Goal: Transaction & Acquisition: Purchase product/service

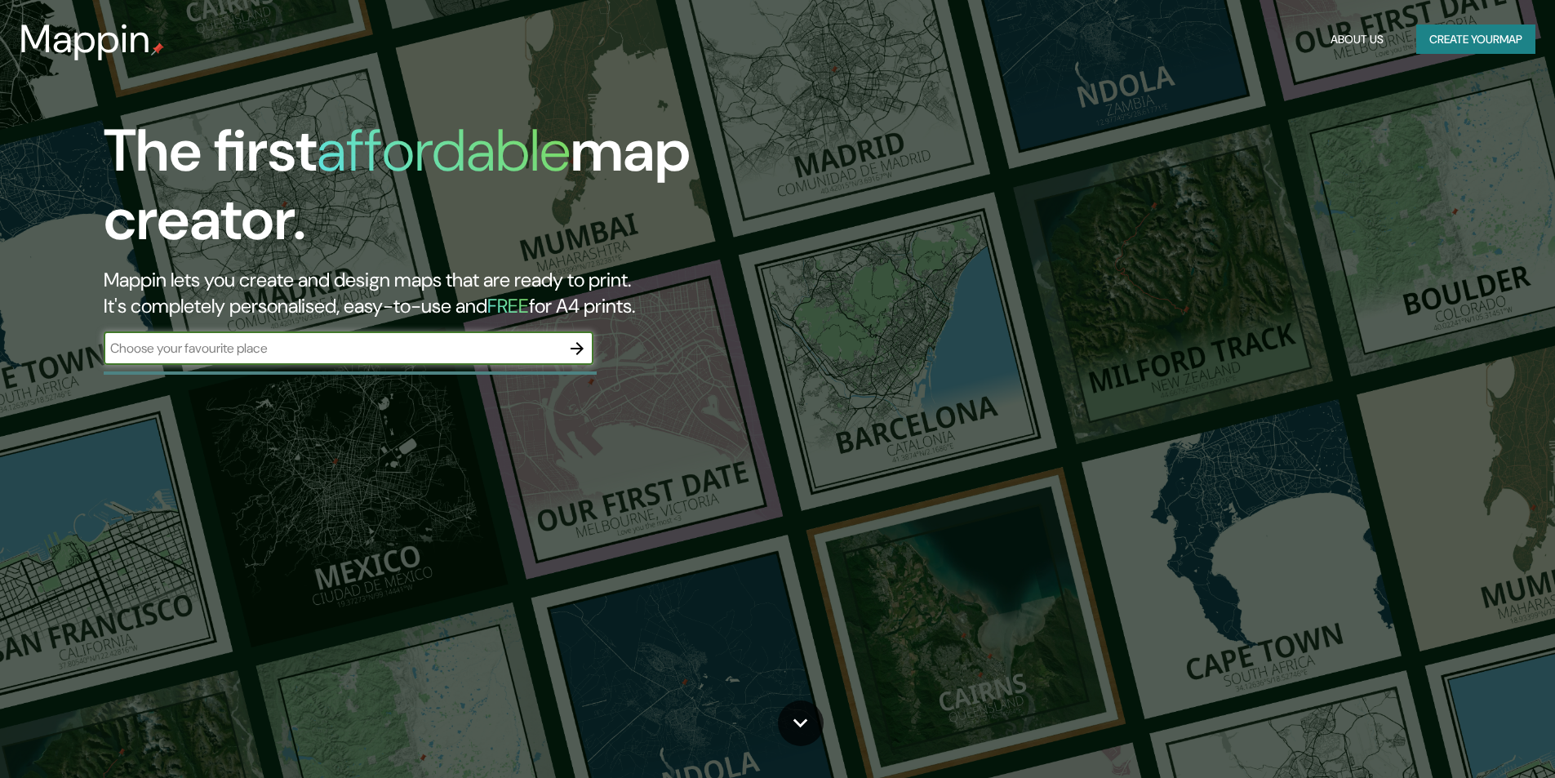
click at [304, 340] on input "text" at bounding box center [332, 348] width 457 height 19
type input "meppel"
click at [581, 346] on icon "button" at bounding box center [577, 348] width 13 height 13
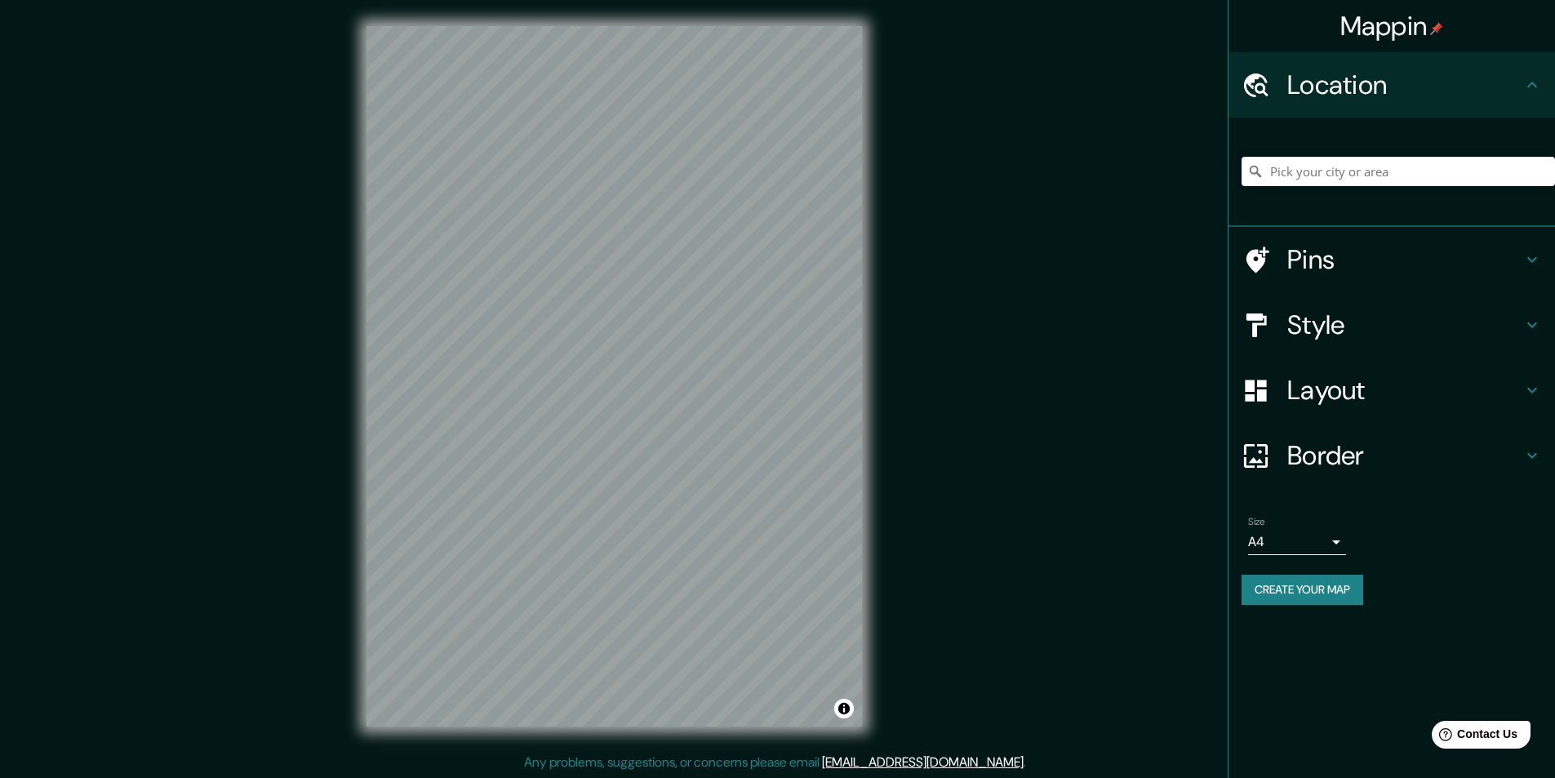
click at [1417, 162] on input "Pick your city or area" at bounding box center [1399, 171] width 314 height 29
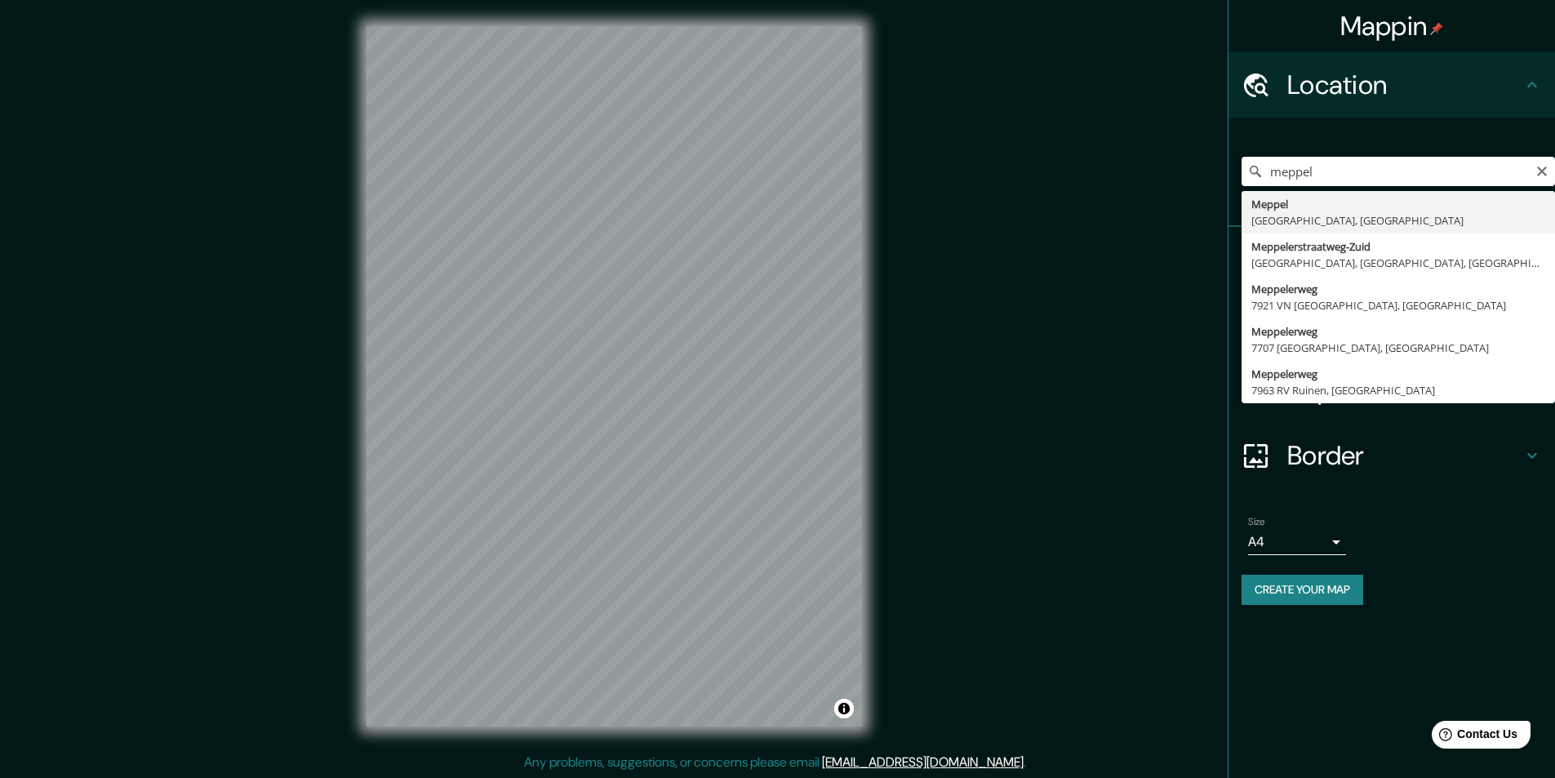
type input "Meppel, [GEOGRAPHIC_DATA], [GEOGRAPHIC_DATA]"
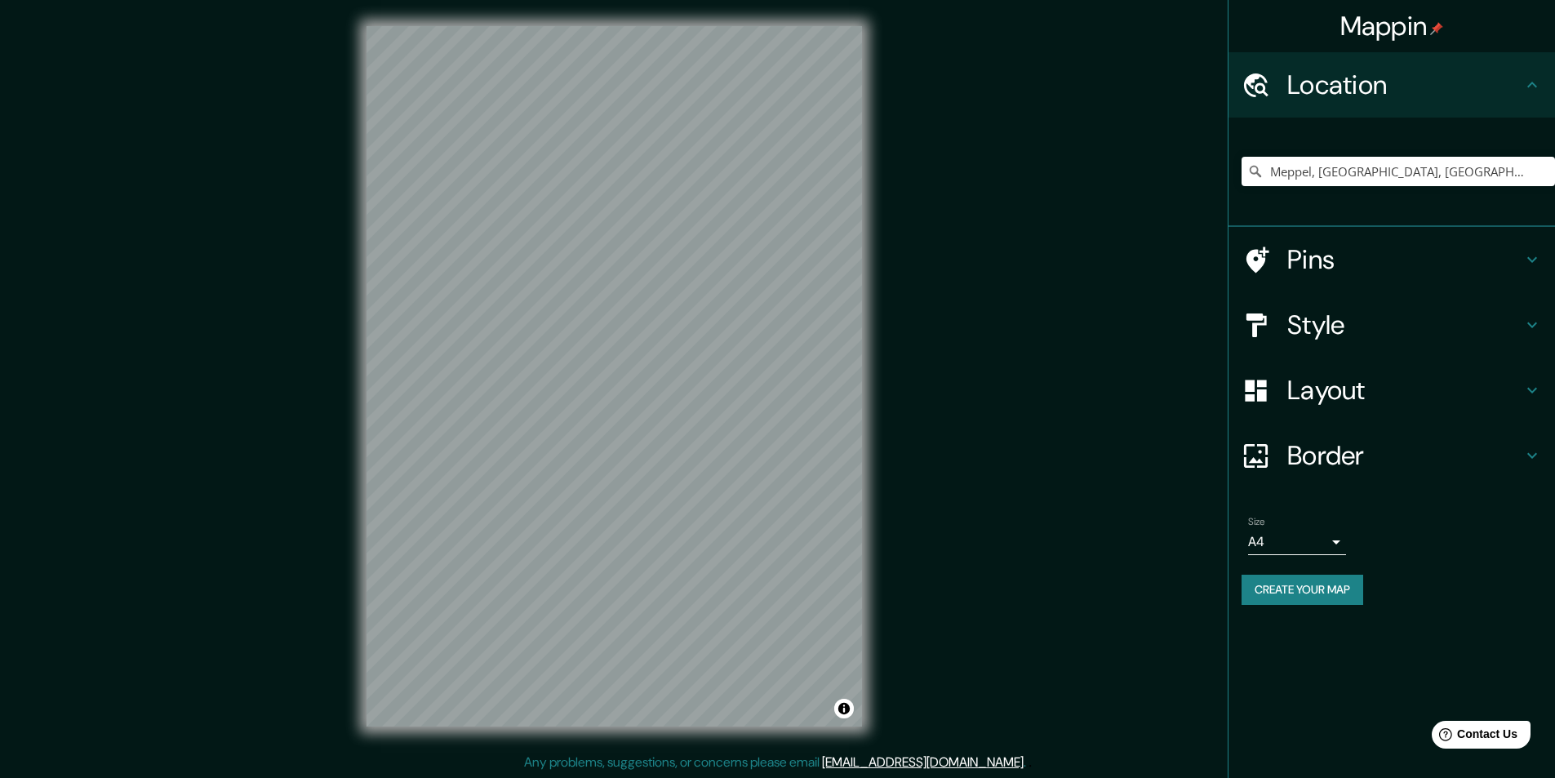
click at [1314, 533] on body "Mappin Location [GEOGRAPHIC_DATA], [GEOGRAPHIC_DATA], [GEOGRAPHIC_DATA] Pins St…" at bounding box center [777, 389] width 1555 height 778
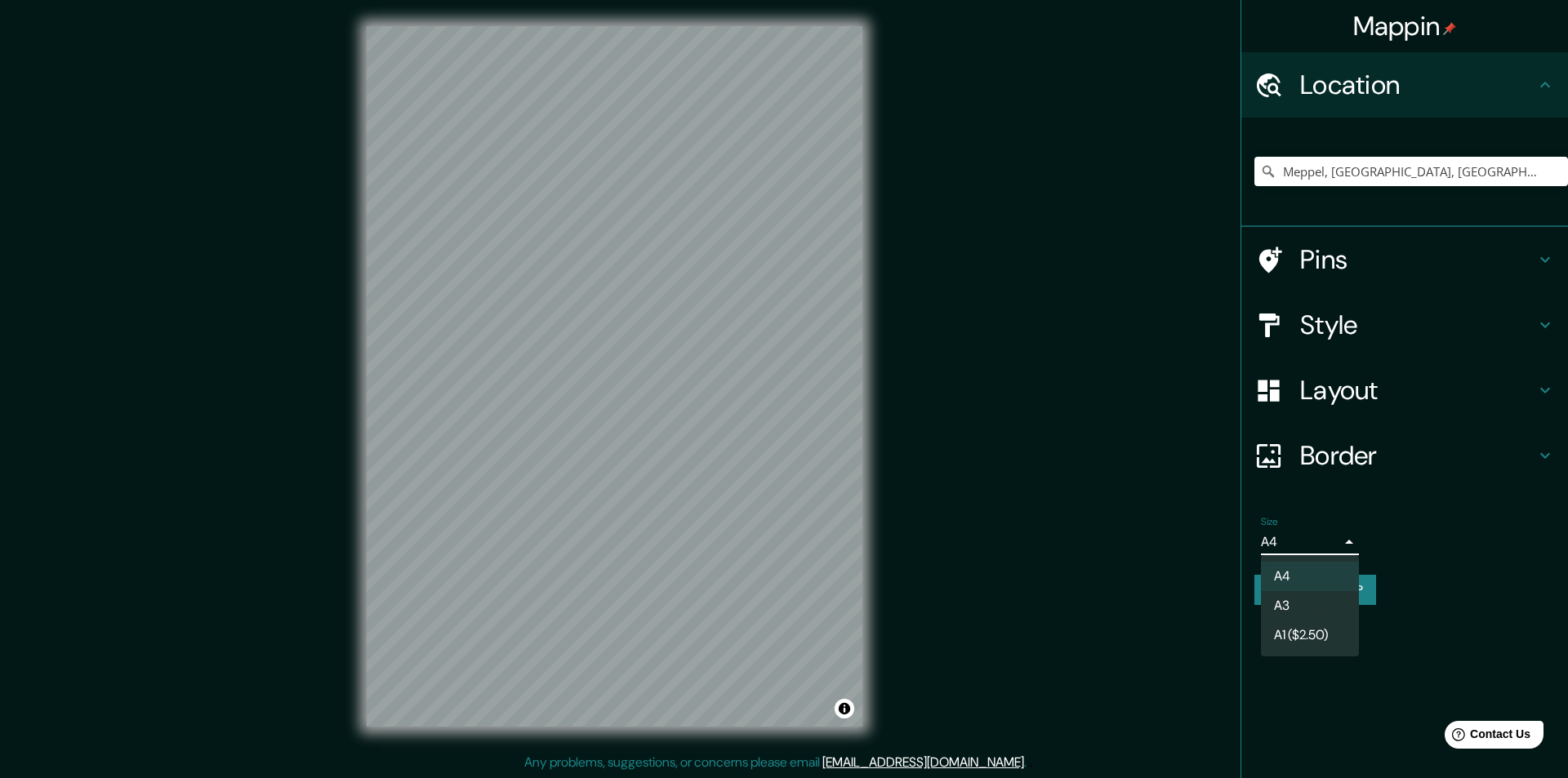
click at [1326, 537] on div at bounding box center [784, 389] width 1568 height 778
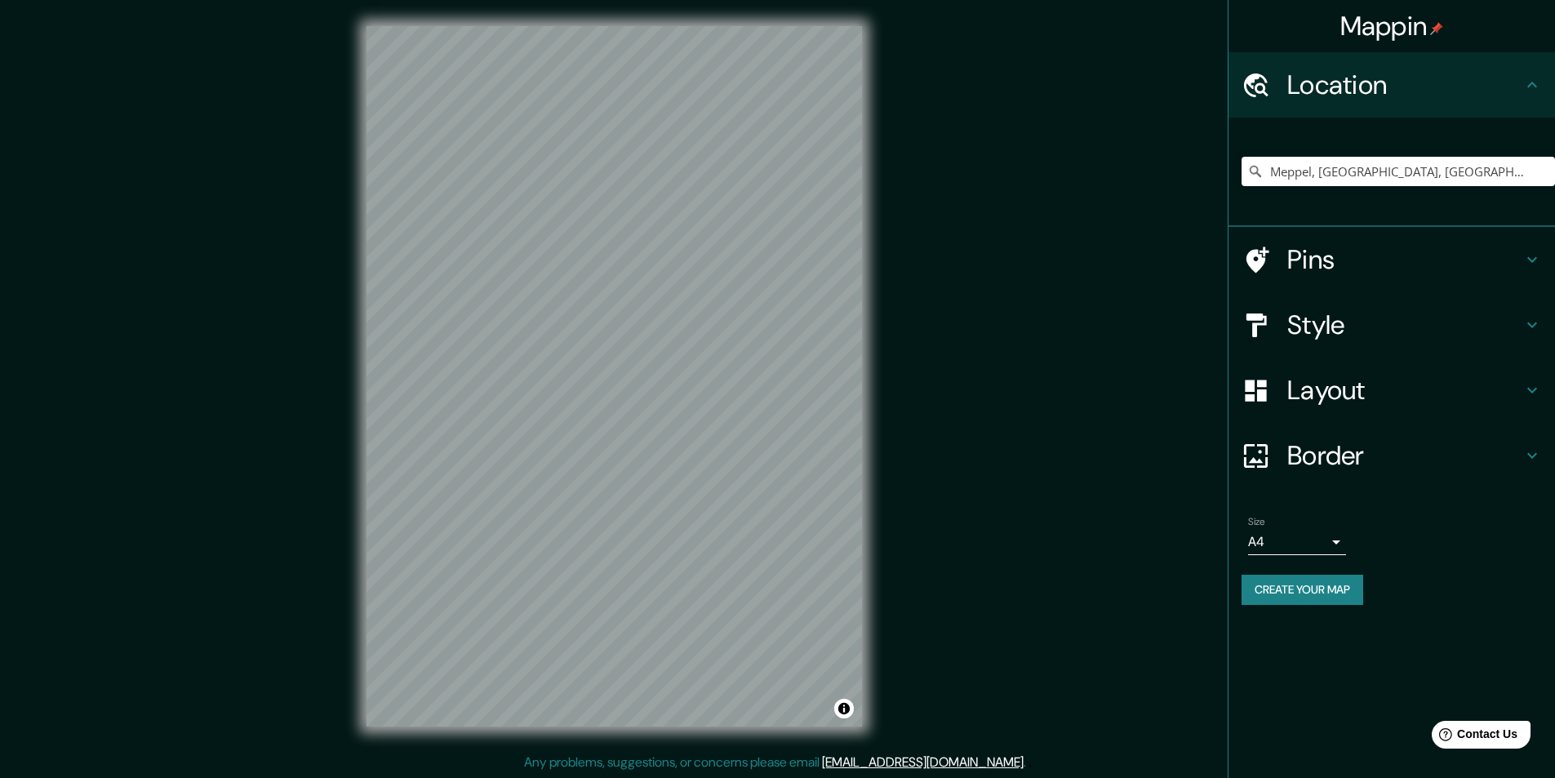
click at [1399, 389] on h4 "Layout" at bounding box center [1405, 390] width 235 height 33
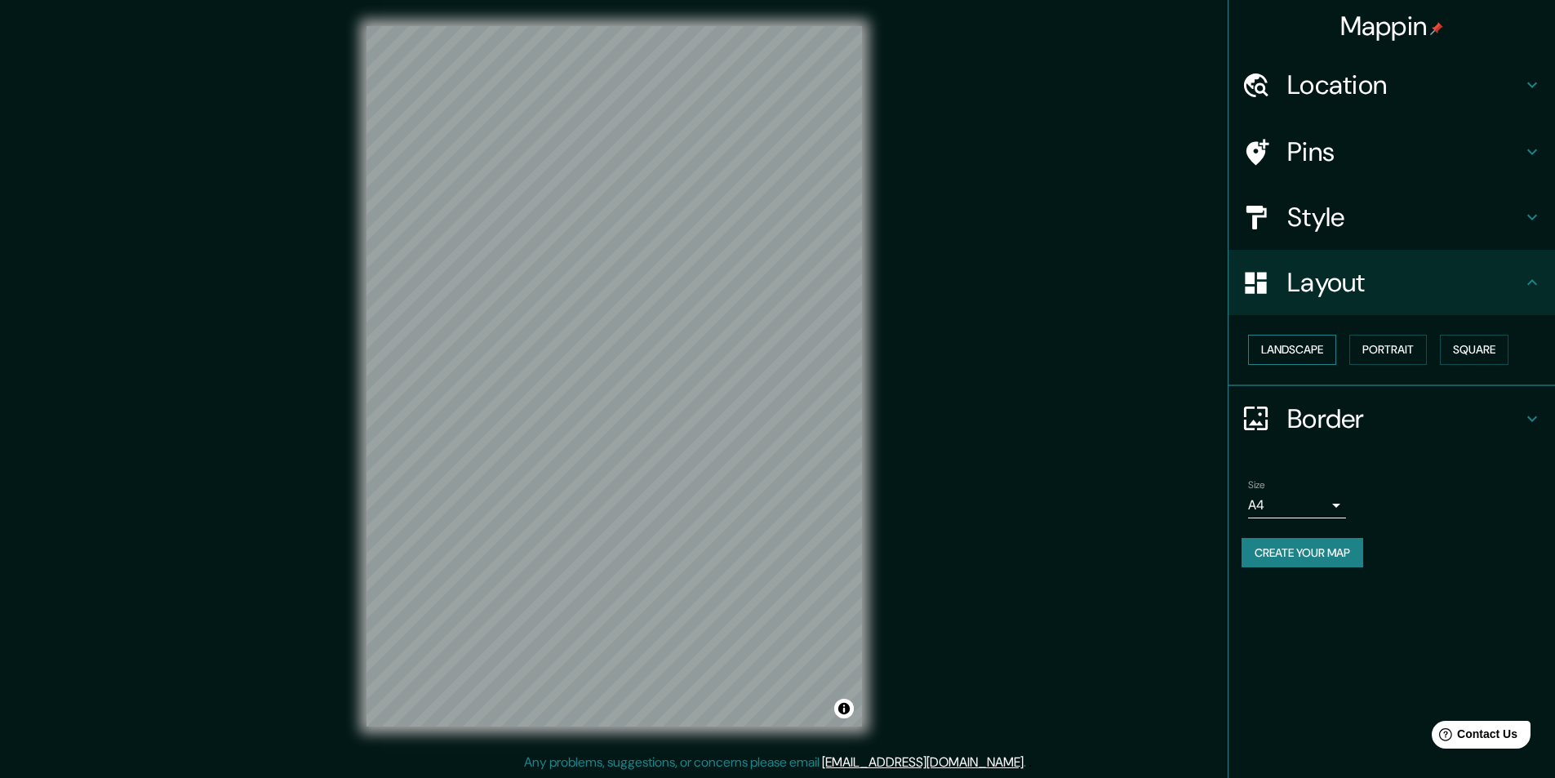
click at [1311, 354] on button "Landscape" at bounding box center [1292, 350] width 88 height 30
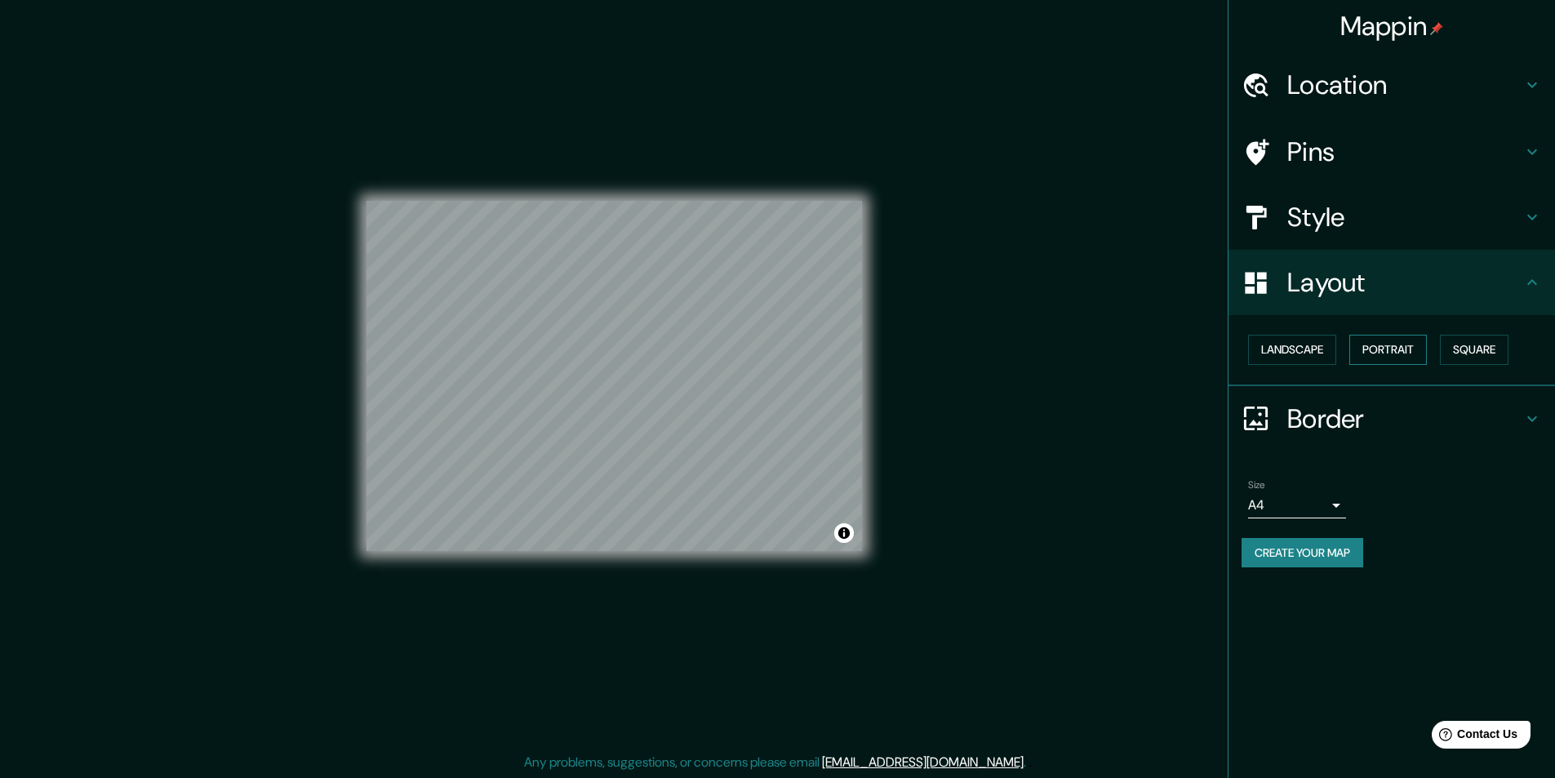
click at [1394, 354] on button "Portrait" at bounding box center [1389, 350] width 78 height 30
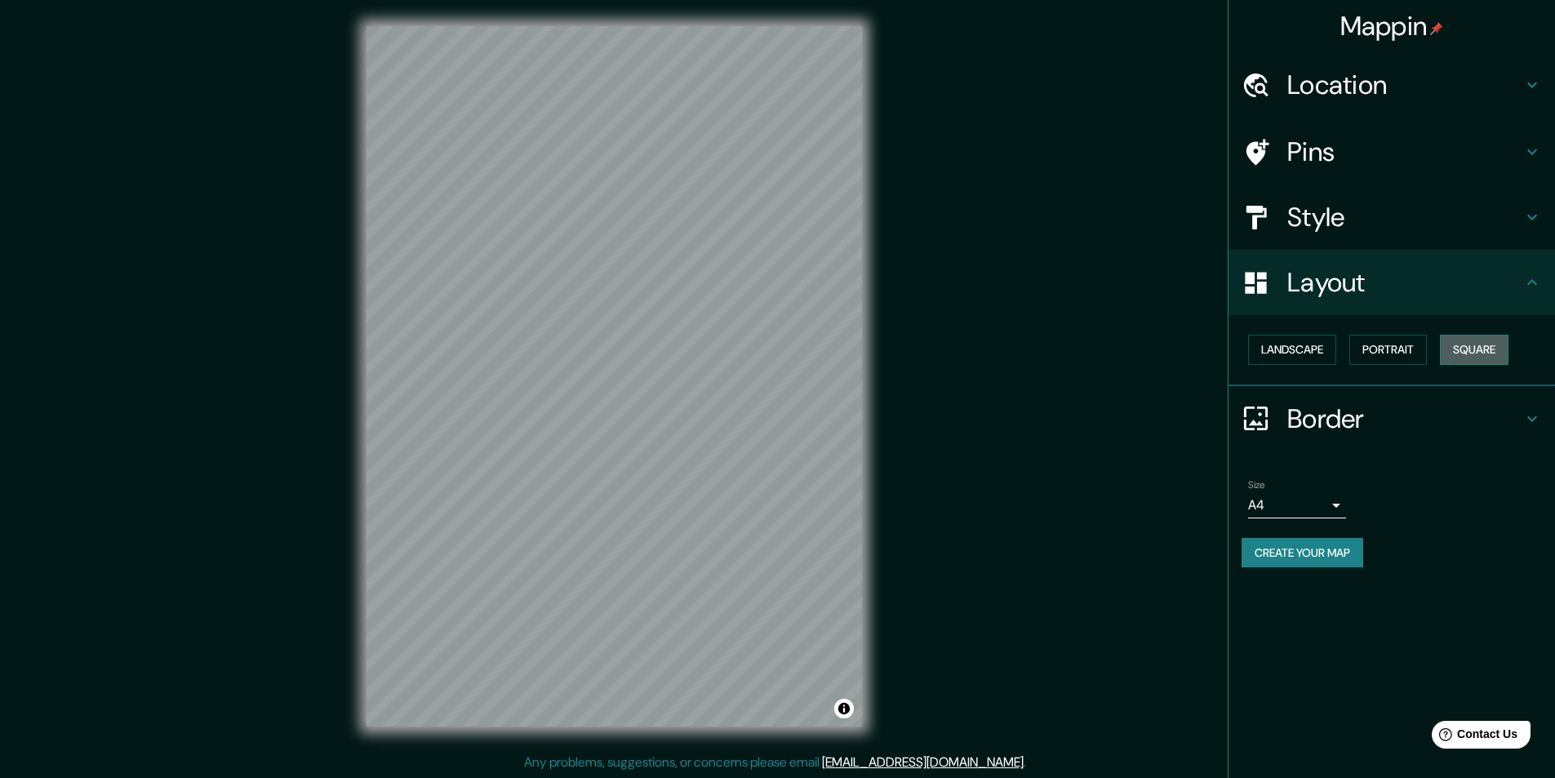
click at [1494, 354] on button "Square" at bounding box center [1474, 350] width 69 height 30
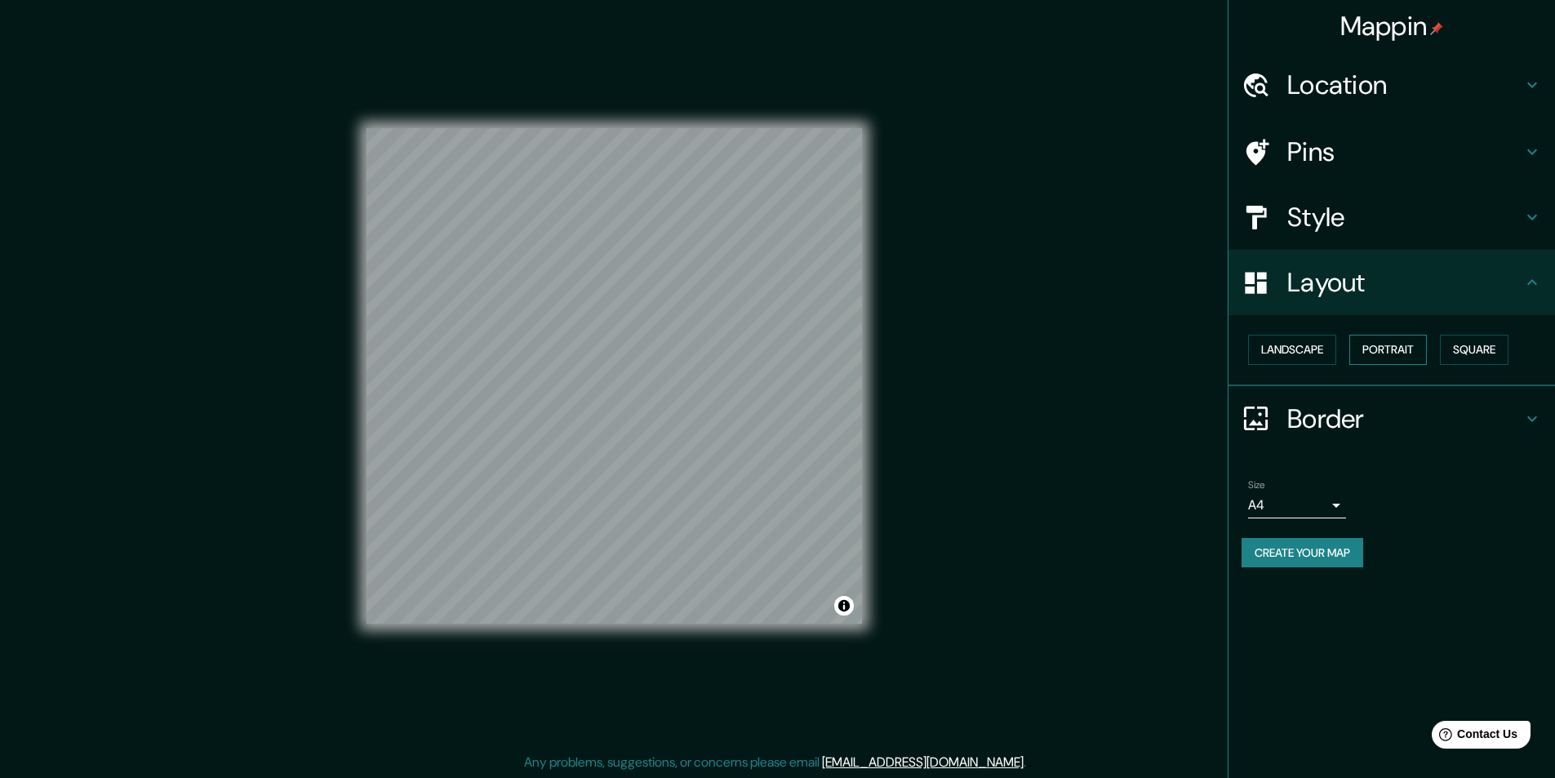
click at [1406, 349] on button "Portrait" at bounding box center [1389, 350] width 78 height 30
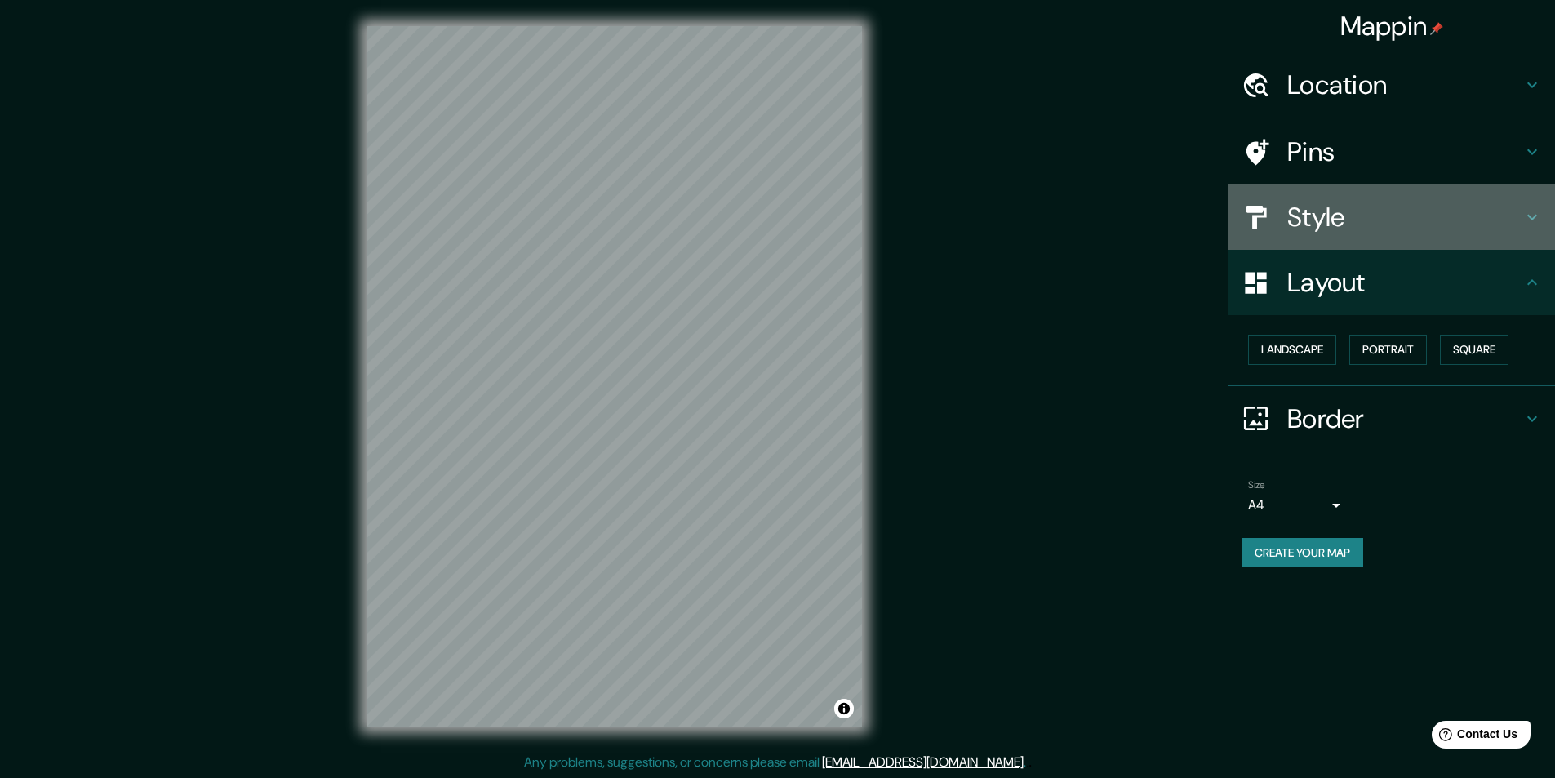
click at [1328, 211] on h4 "Style" at bounding box center [1405, 217] width 235 height 33
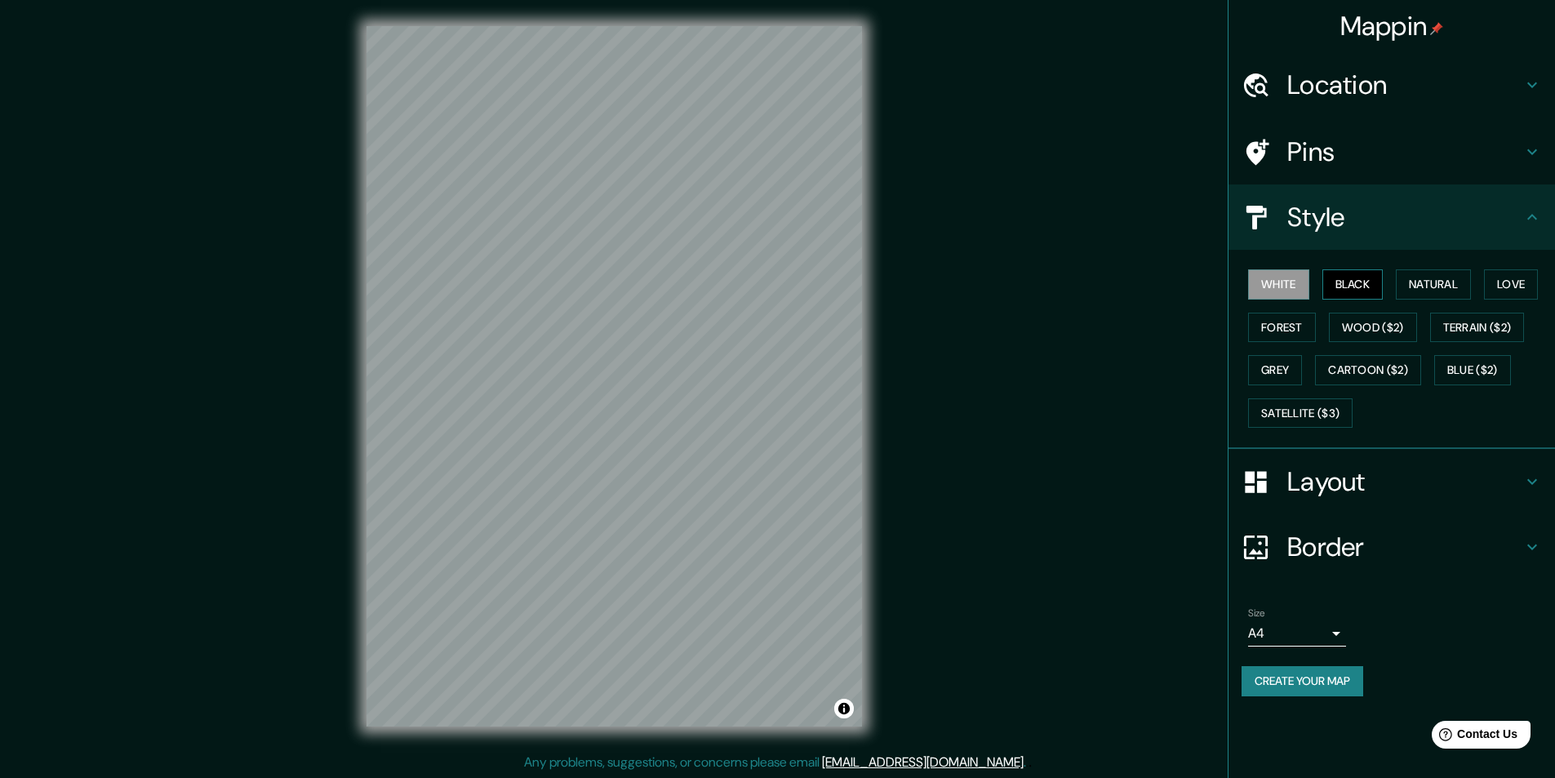
click at [1354, 282] on button "Black" at bounding box center [1353, 284] width 61 height 30
click at [1466, 291] on button "Natural" at bounding box center [1433, 284] width 75 height 30
click at [1518, 292] on button "Love" at bounding box center [1511, 284] width 54 height 30
click at [1305, 328] on button "Forest" at bounding box center [1282, 328] width 68 height 30
click at [1301, 293] on button "White" at bounding box center [1278, 284] width 61 height 30
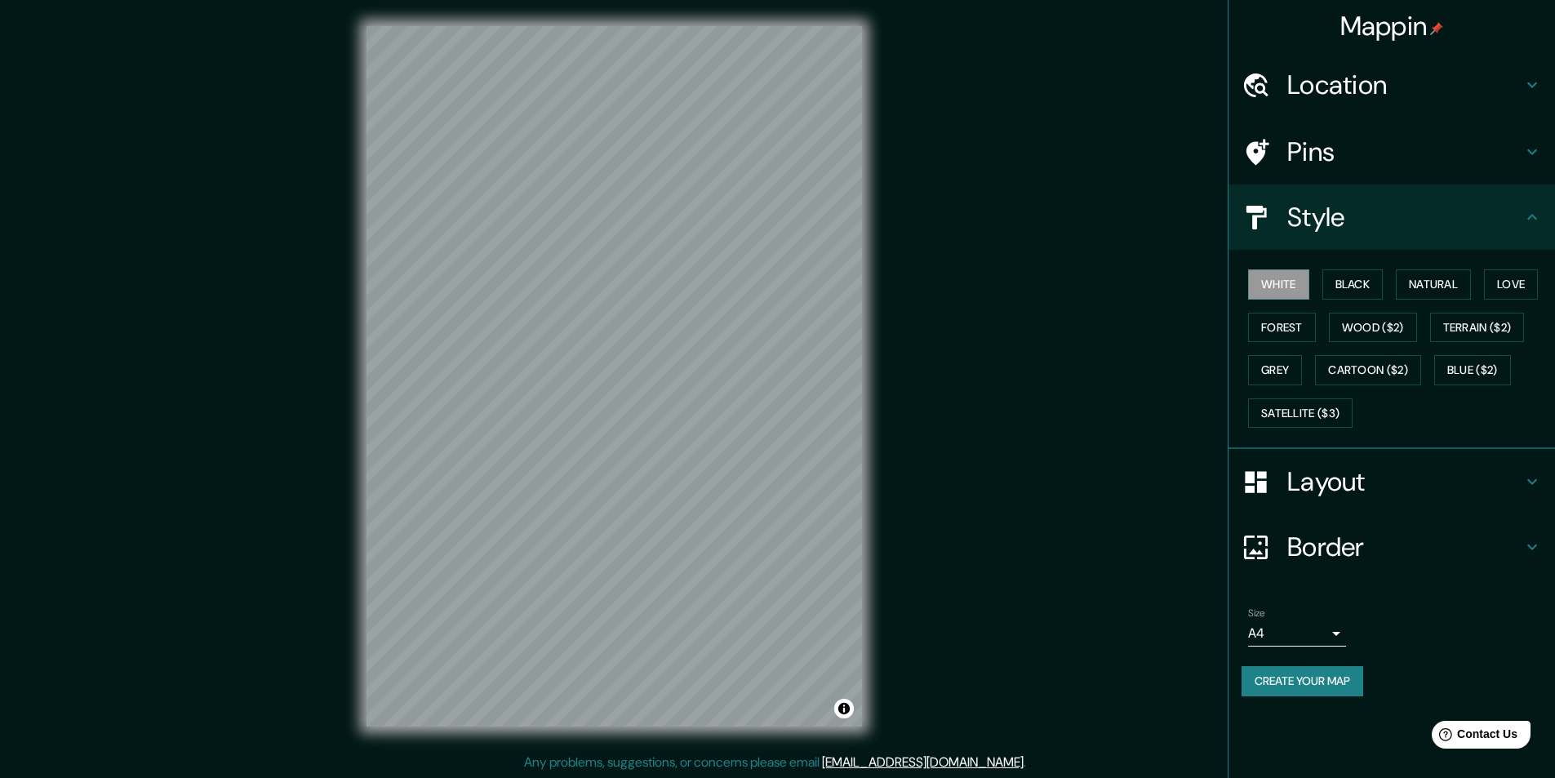
click at [1316, 120] on div "Pins" at bounding box center [1392, 151] width 327 height 65
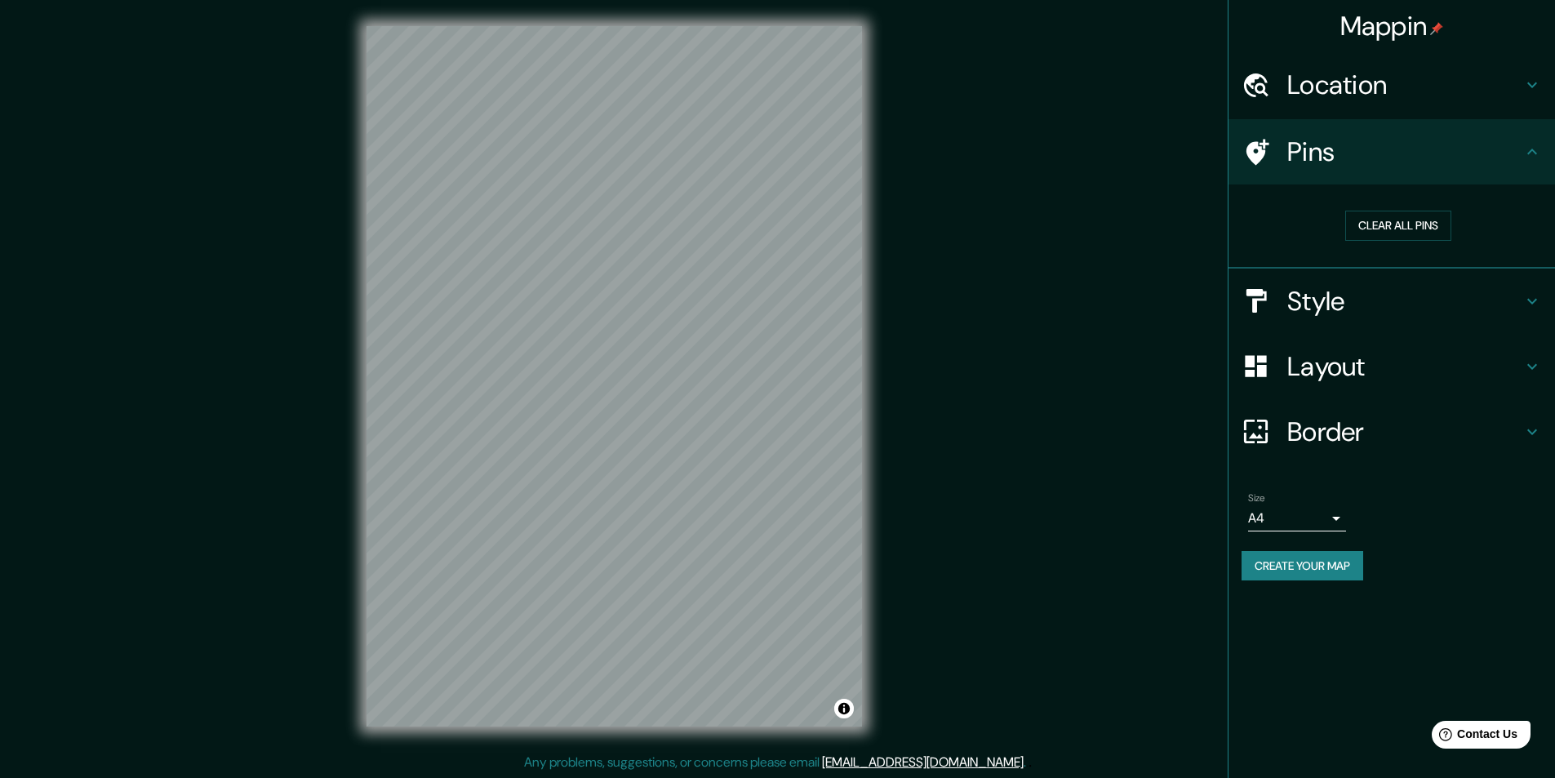
click at [1392, 84] on h4 "Location" at bounding box center [1405, 85] width 235 height 33
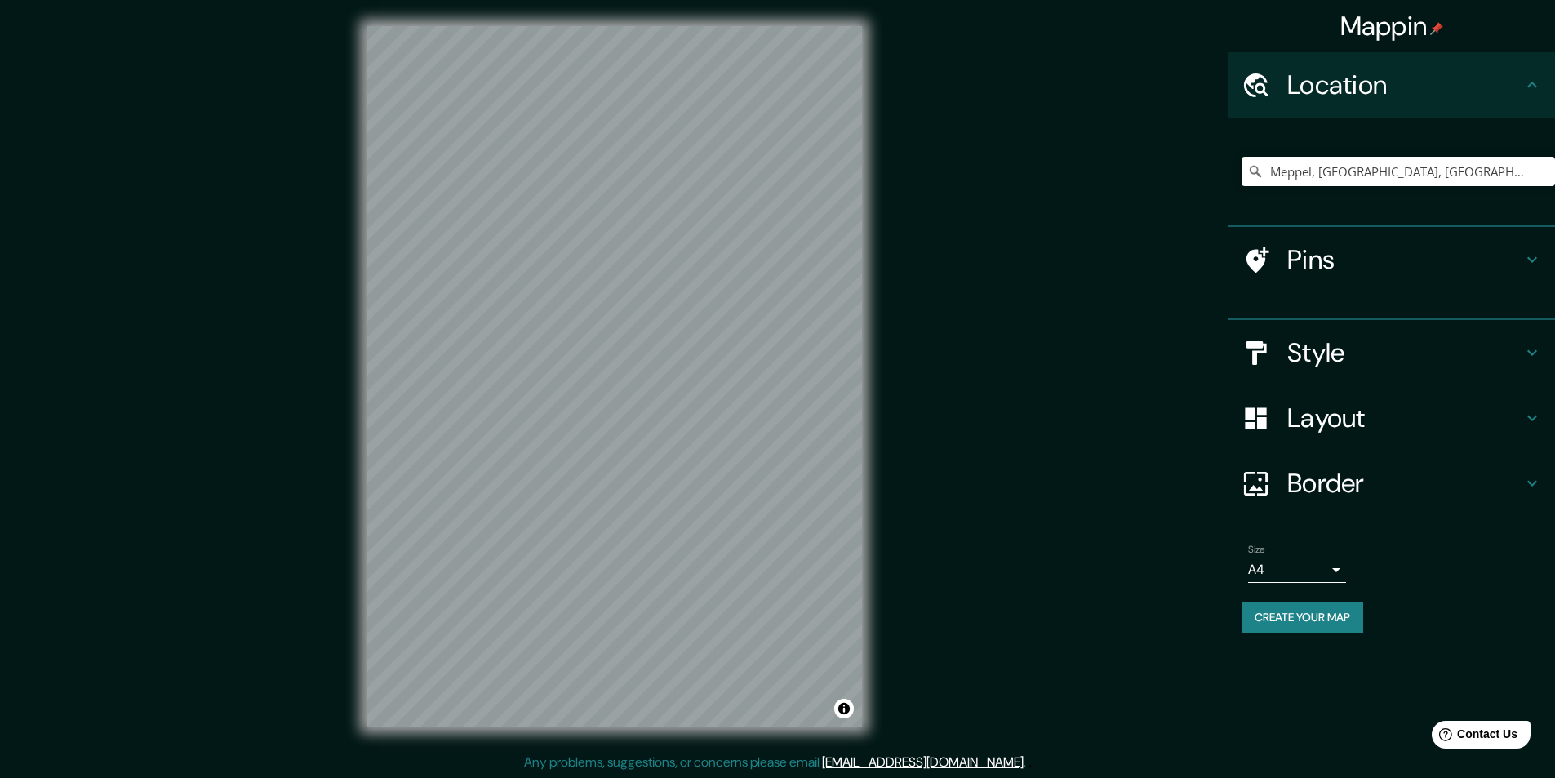
click at [1392, 84] on h4 "Location" at bounding box center [1405, 85] width 235 height 33
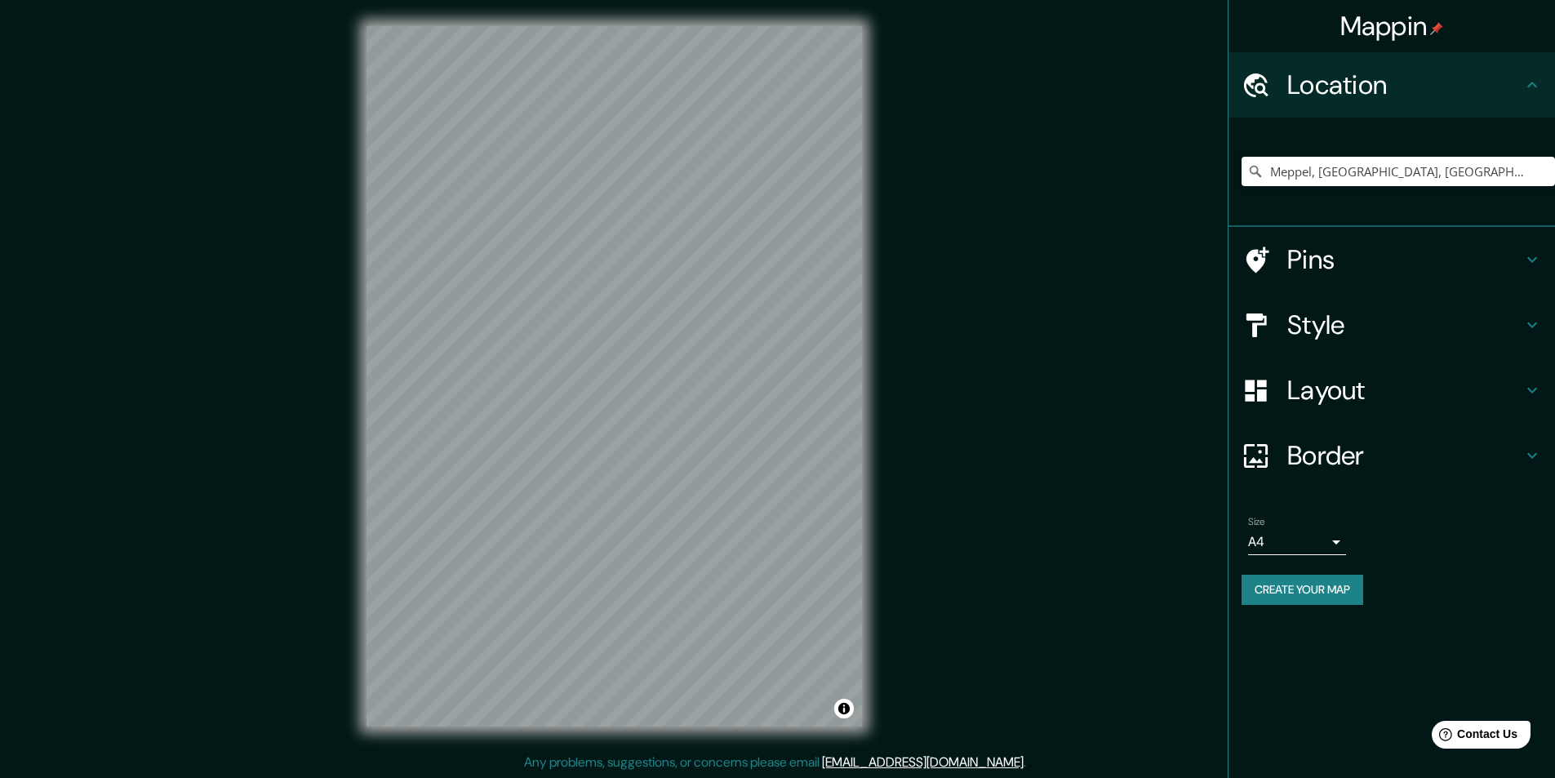
click at [1385, 449] on h4 "Border" at bounding box center [1405, 455] width 235 height 33
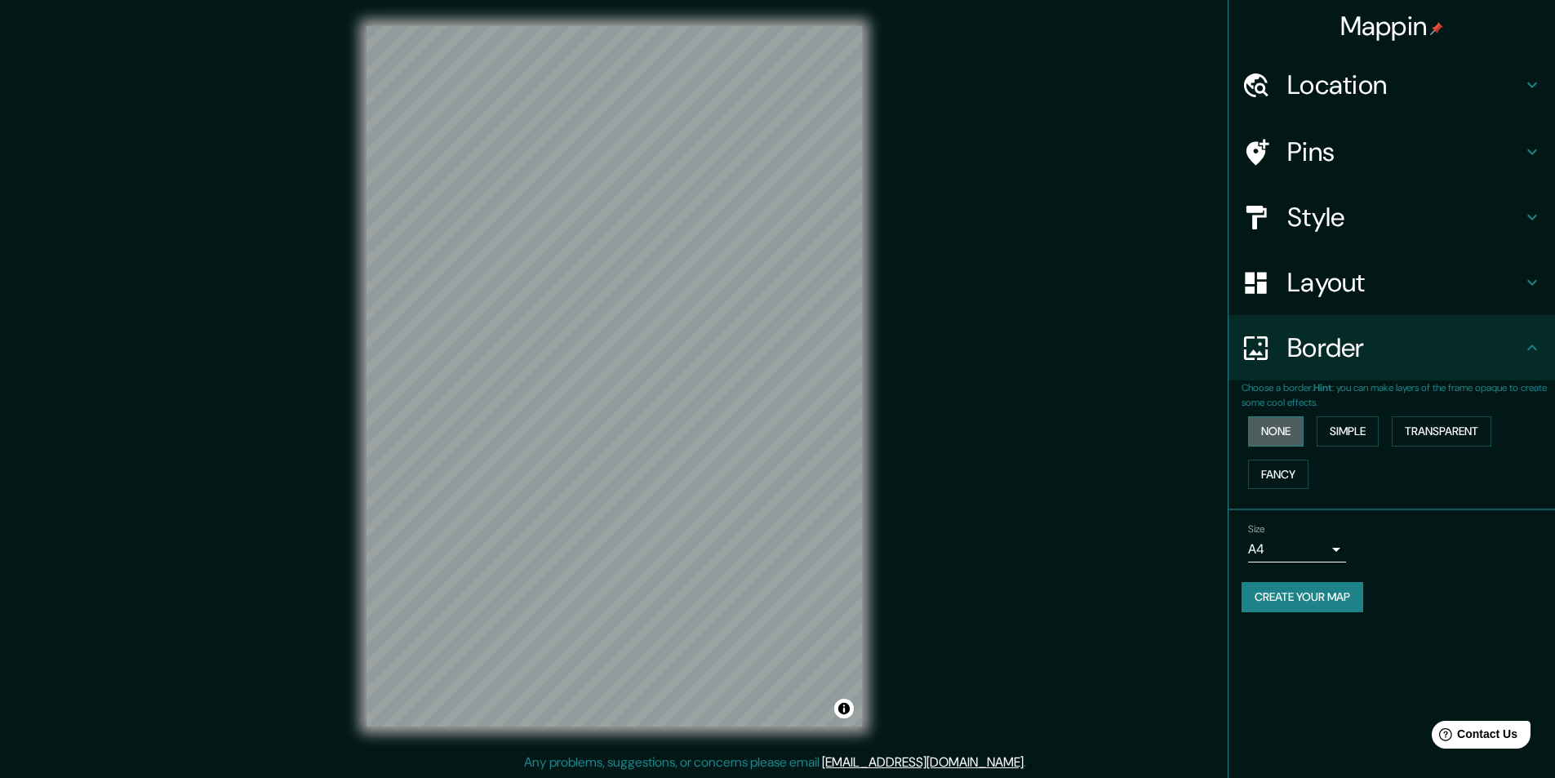
click at [1287, 433] on button "None" at bounding box center [1276, 431] width 56 height 30
click at [1377, 445] on button "Simple" at bounding box center [1348, 431] width 62 height 30
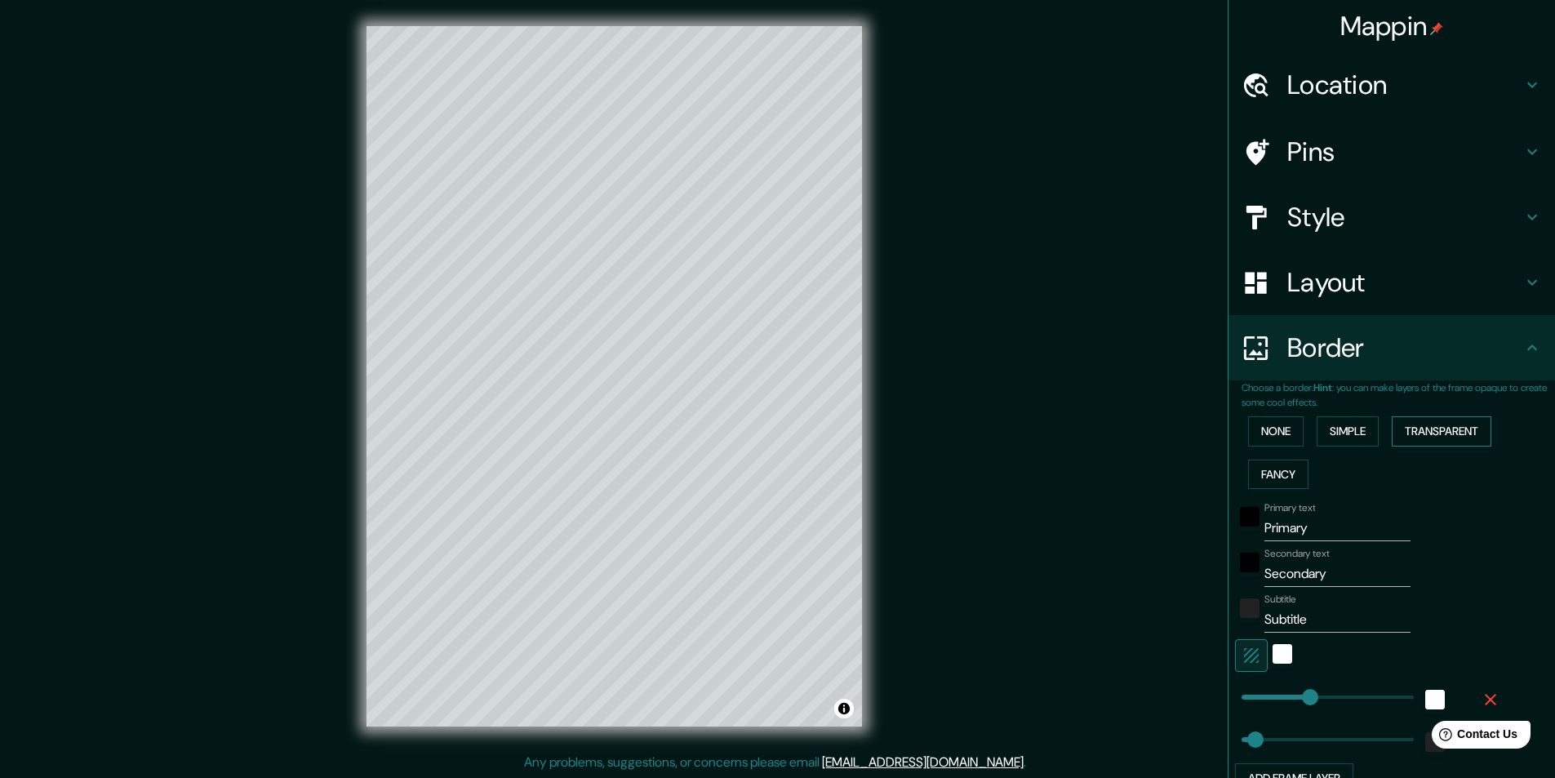
click at [1454, 423] on button "Transparent" at bounding box center [1442, 431] width 100 height 30
click at [1263, 469] on button "Fancy" at bounding box center [1278, 475] width 60 height 30
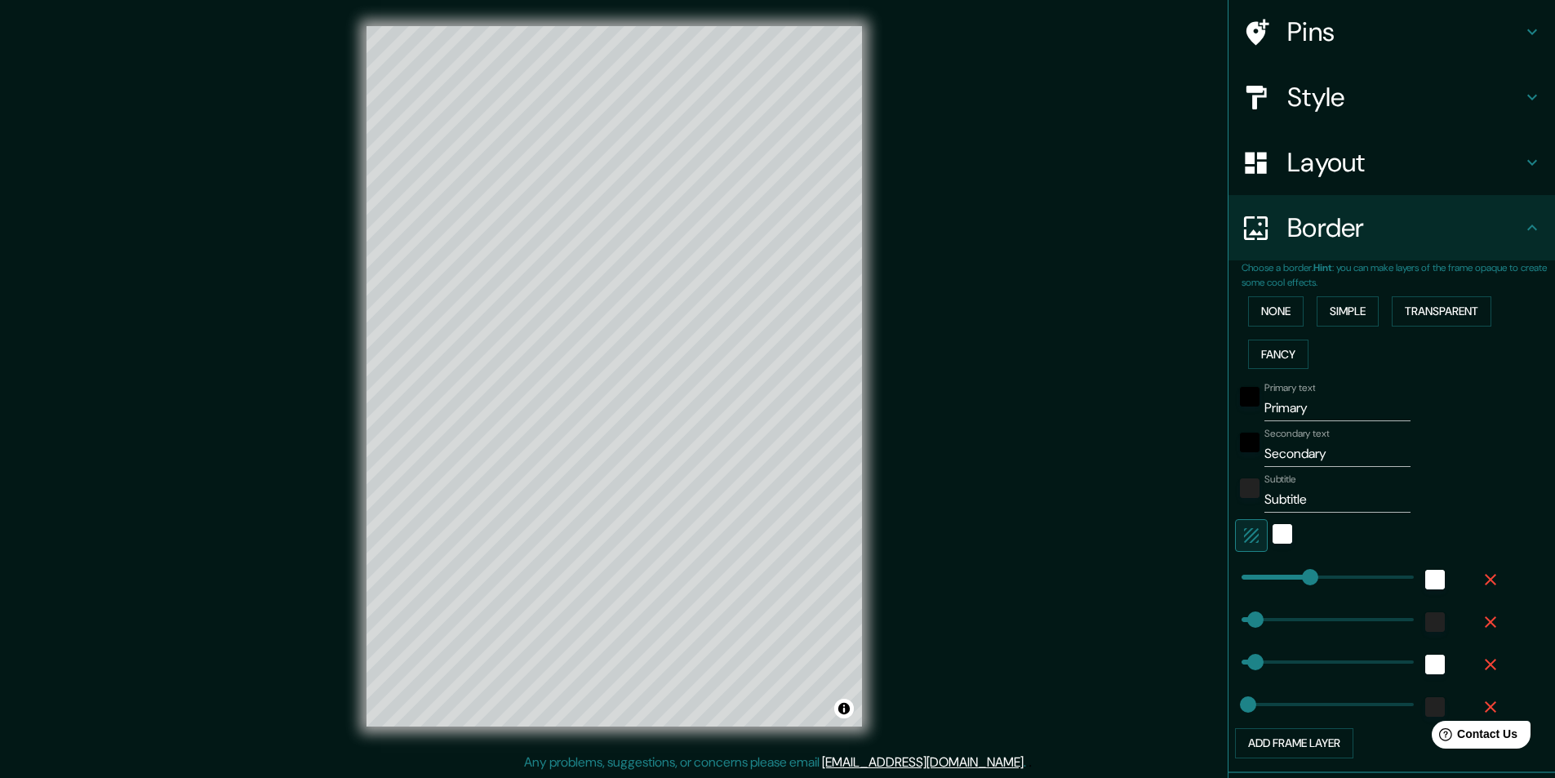
scroll to position [163, 0]
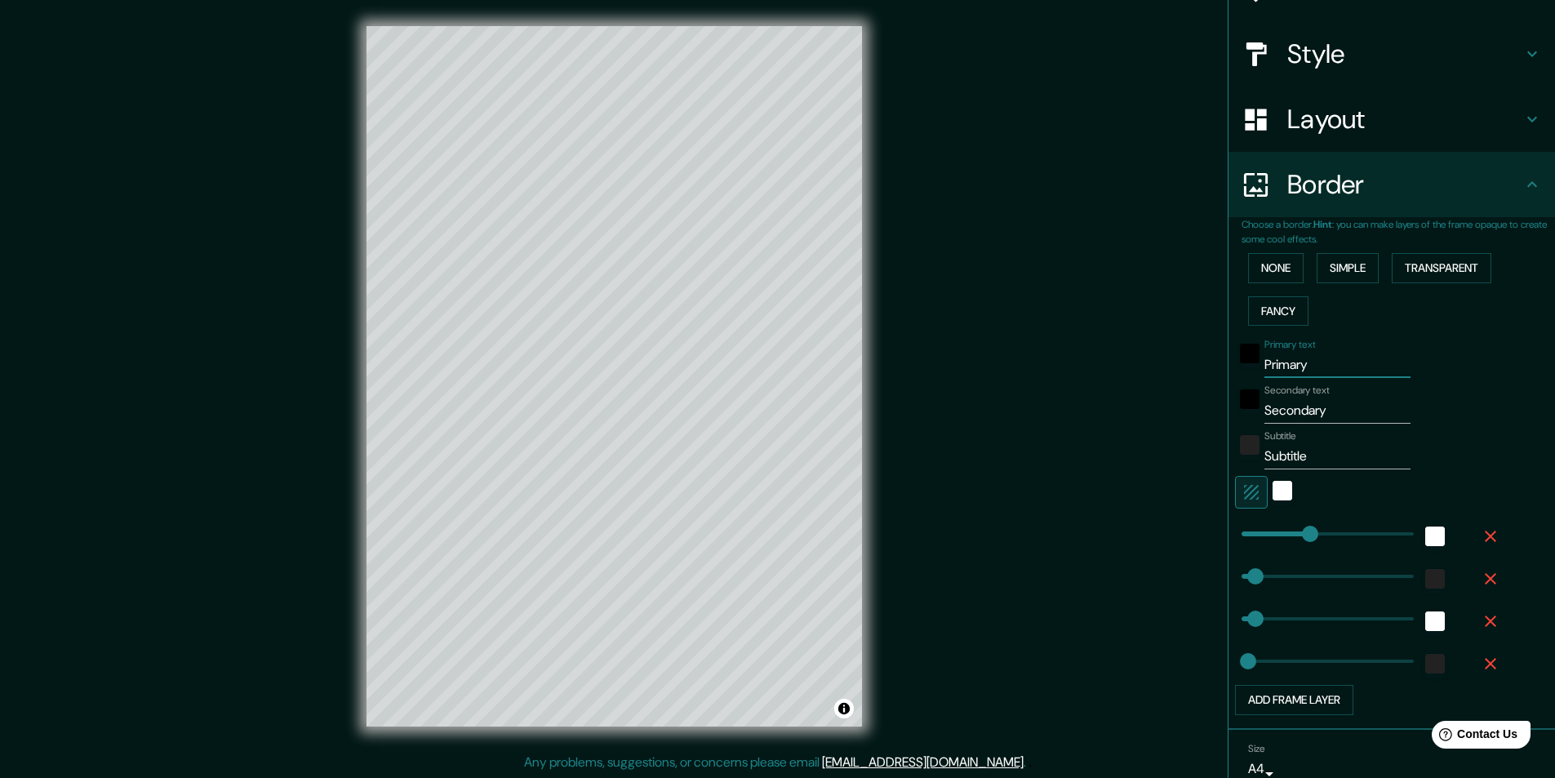
drag, startPoint x: 1303, startPoint y: 365, endPoint x: 1239, endPoint y: 383, distance: 67.0
click at [1242, 383] on div "Primary text Primary Secondary text Secondary Subtitle Subtitle Add frame layer" at bounding box center [1372, 523] width 261 height 383
type input "\"
type input "243"
type input "49"
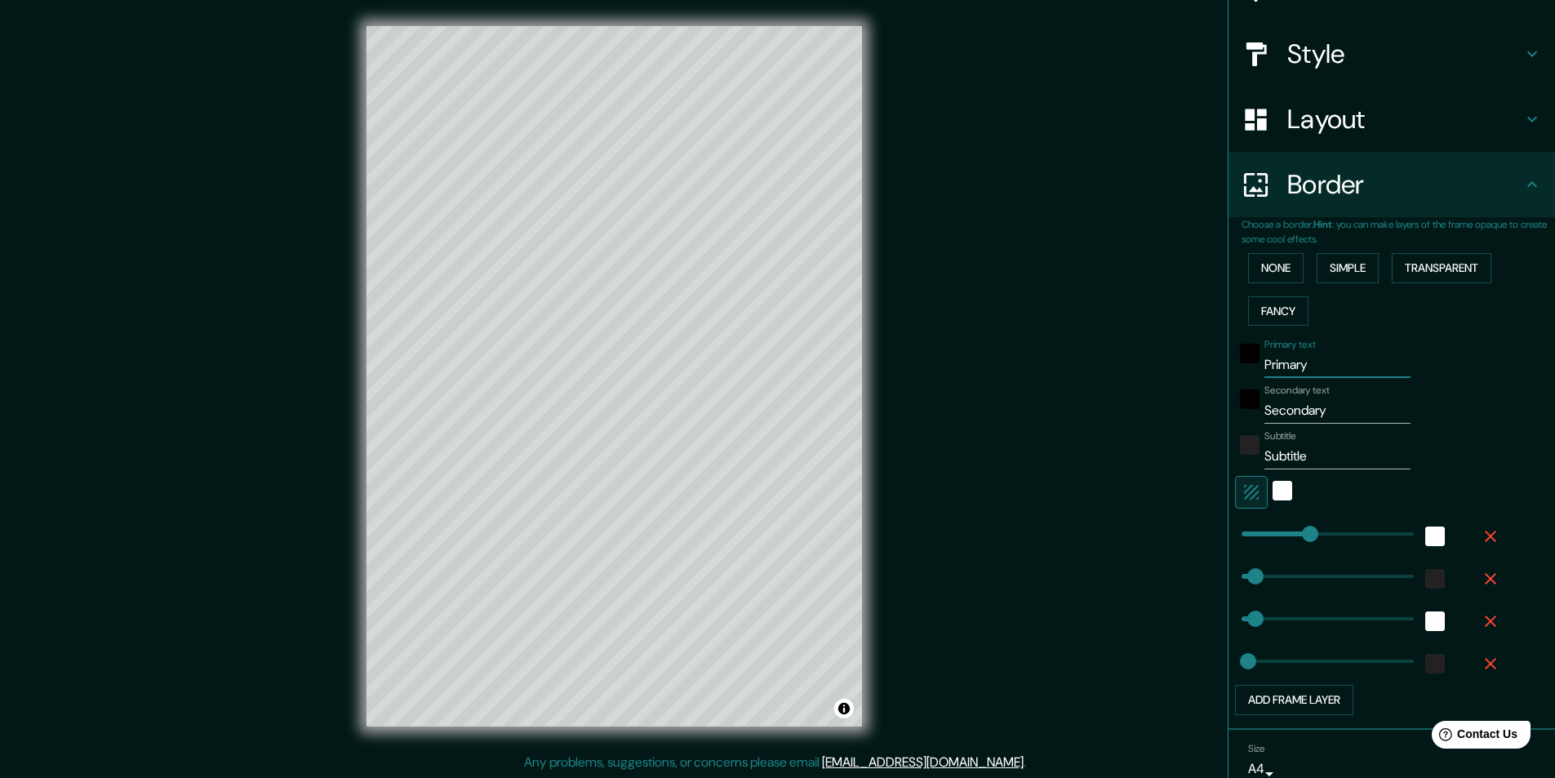
type input "49"
type input "24"
type input "\m"
type input "243"
type input "49"
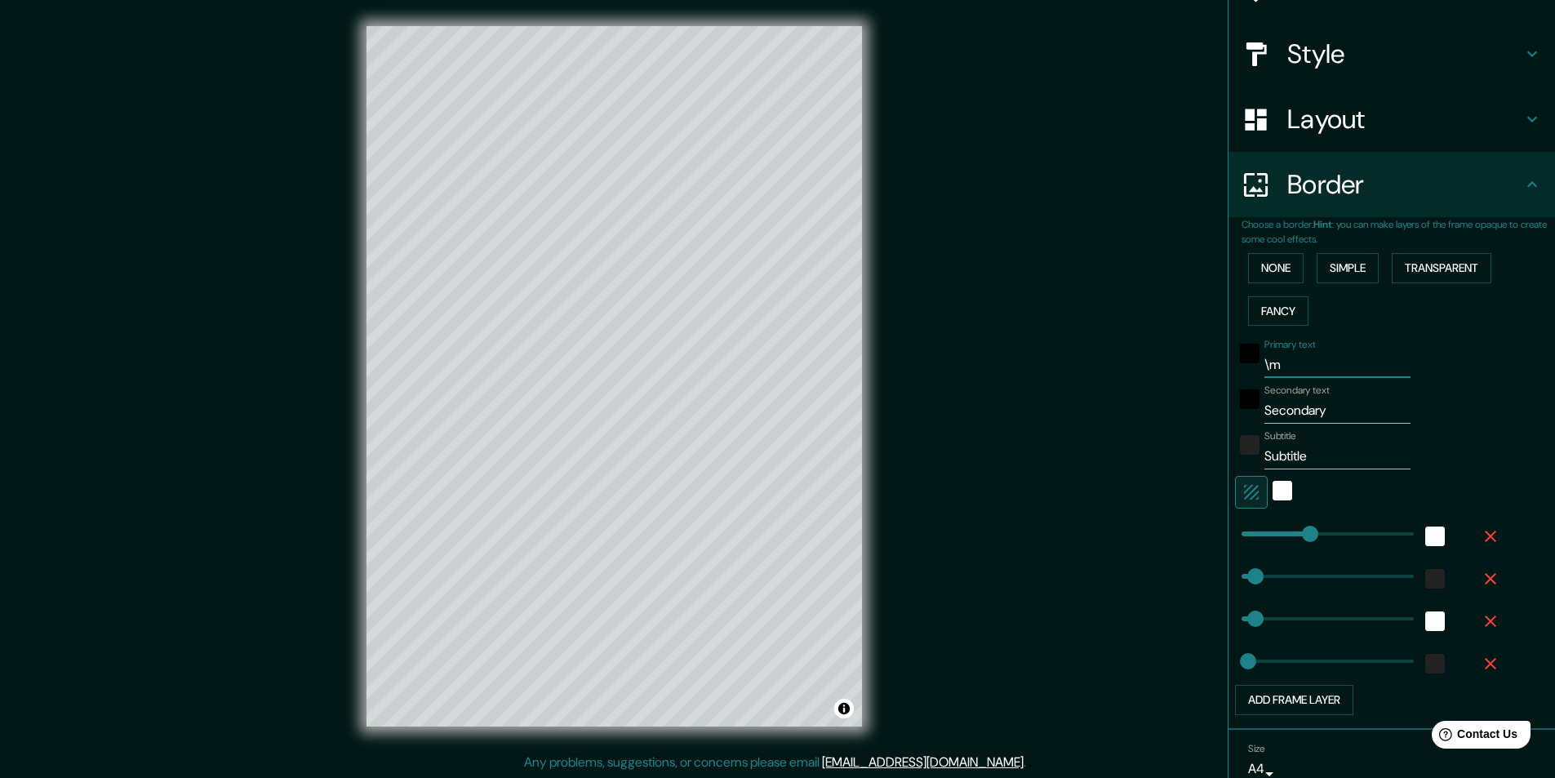
type input "49"
type input "24"
type input "\me"
type input "243"
type input "49"
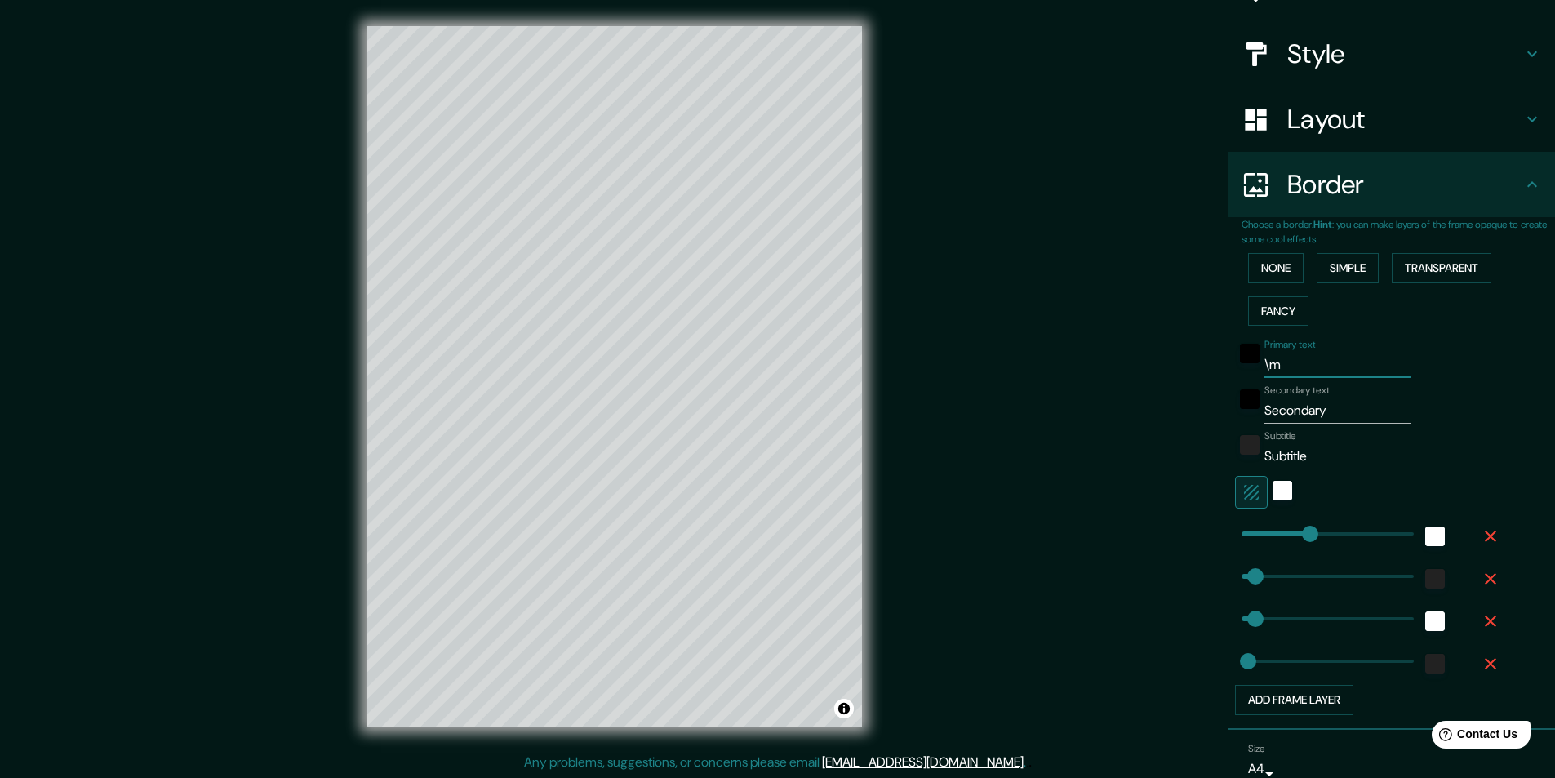
type input "49"
type input "24"
type input "\mep"
type input "243"
type input "49"
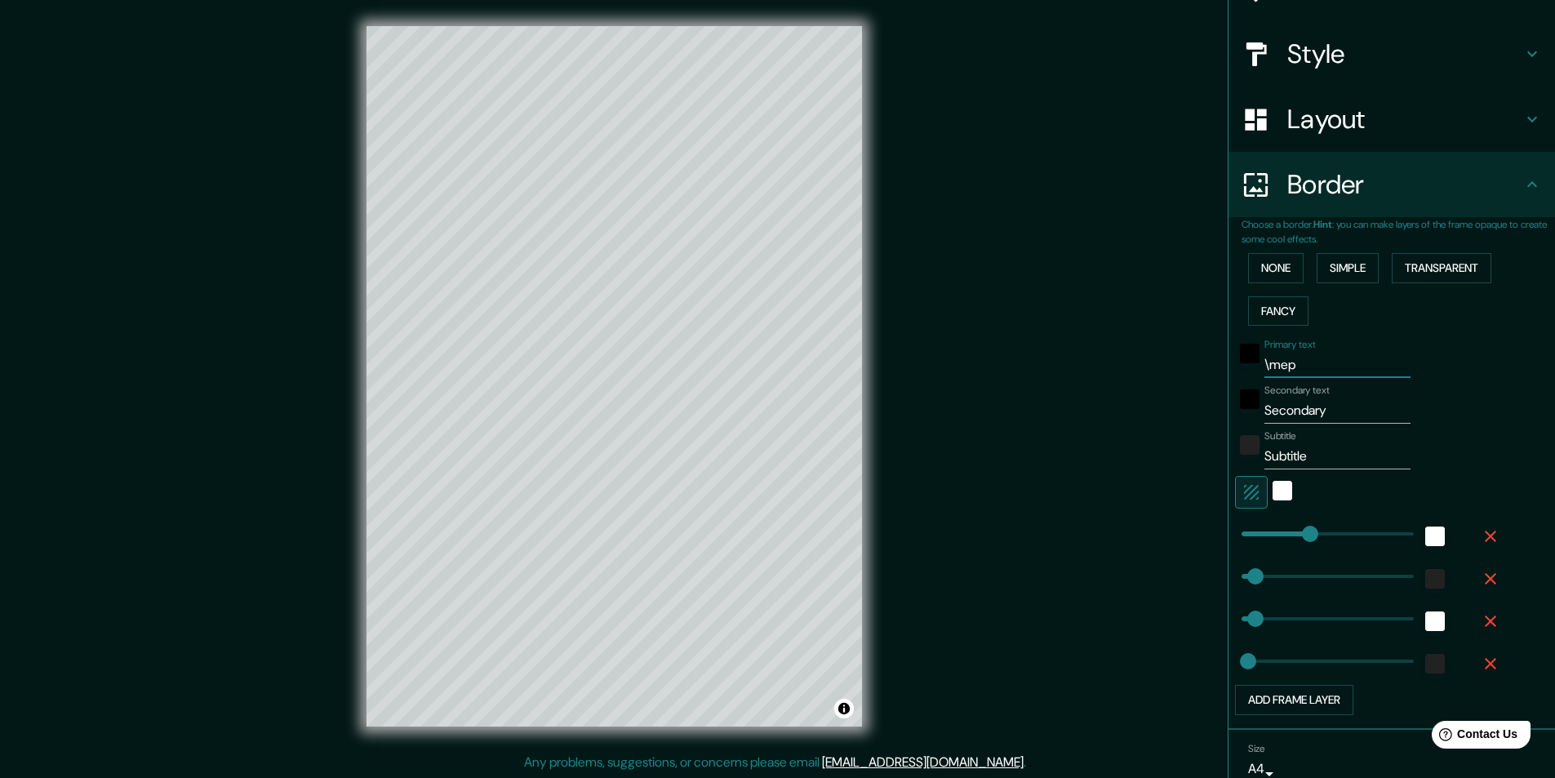
type input "49"
type input "24"
type input "\mepp"
type input "243"
type input "49"
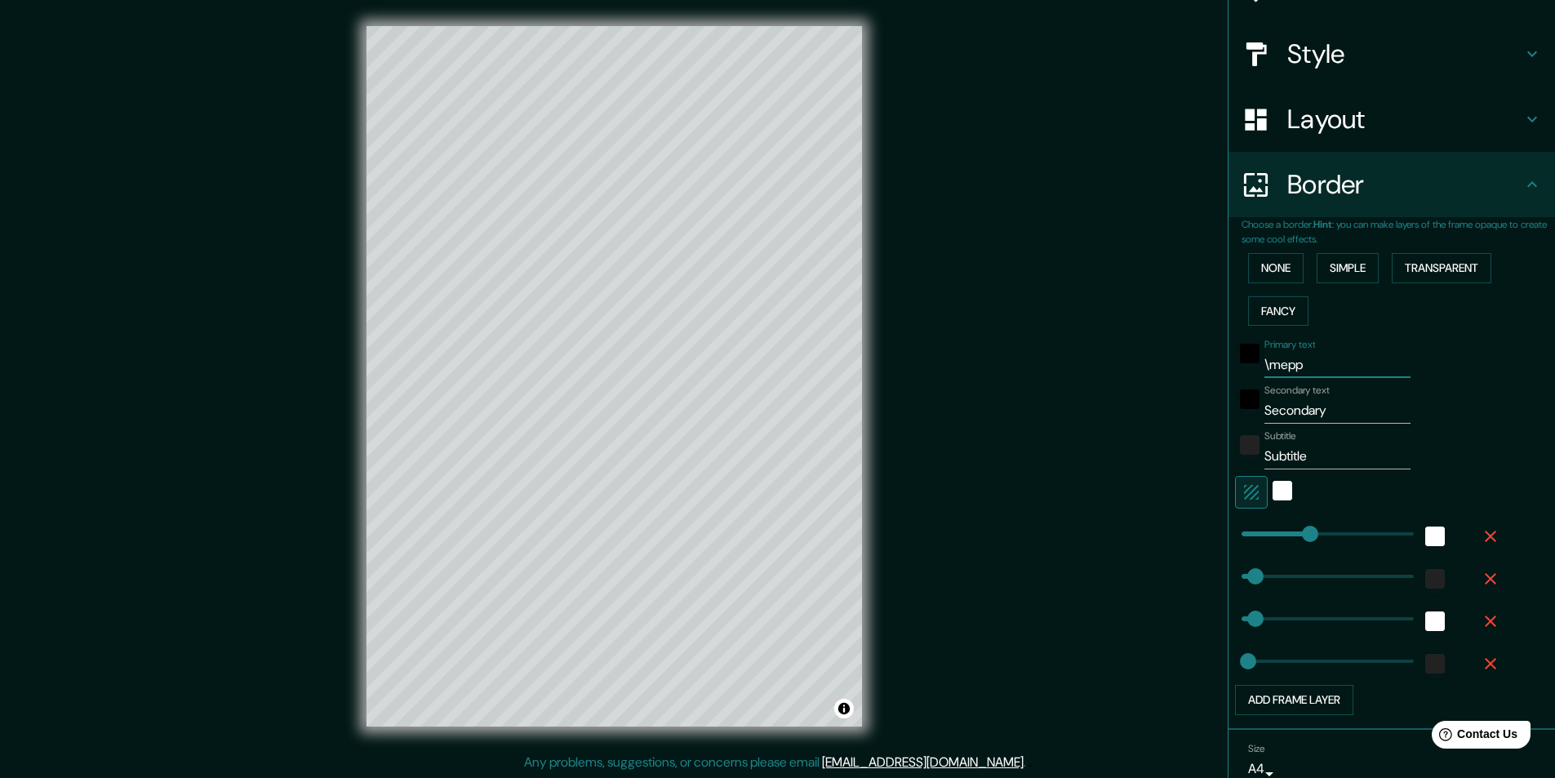
type input "49"
type input "24"
type input "\mep"
type input "243"
type input "49"
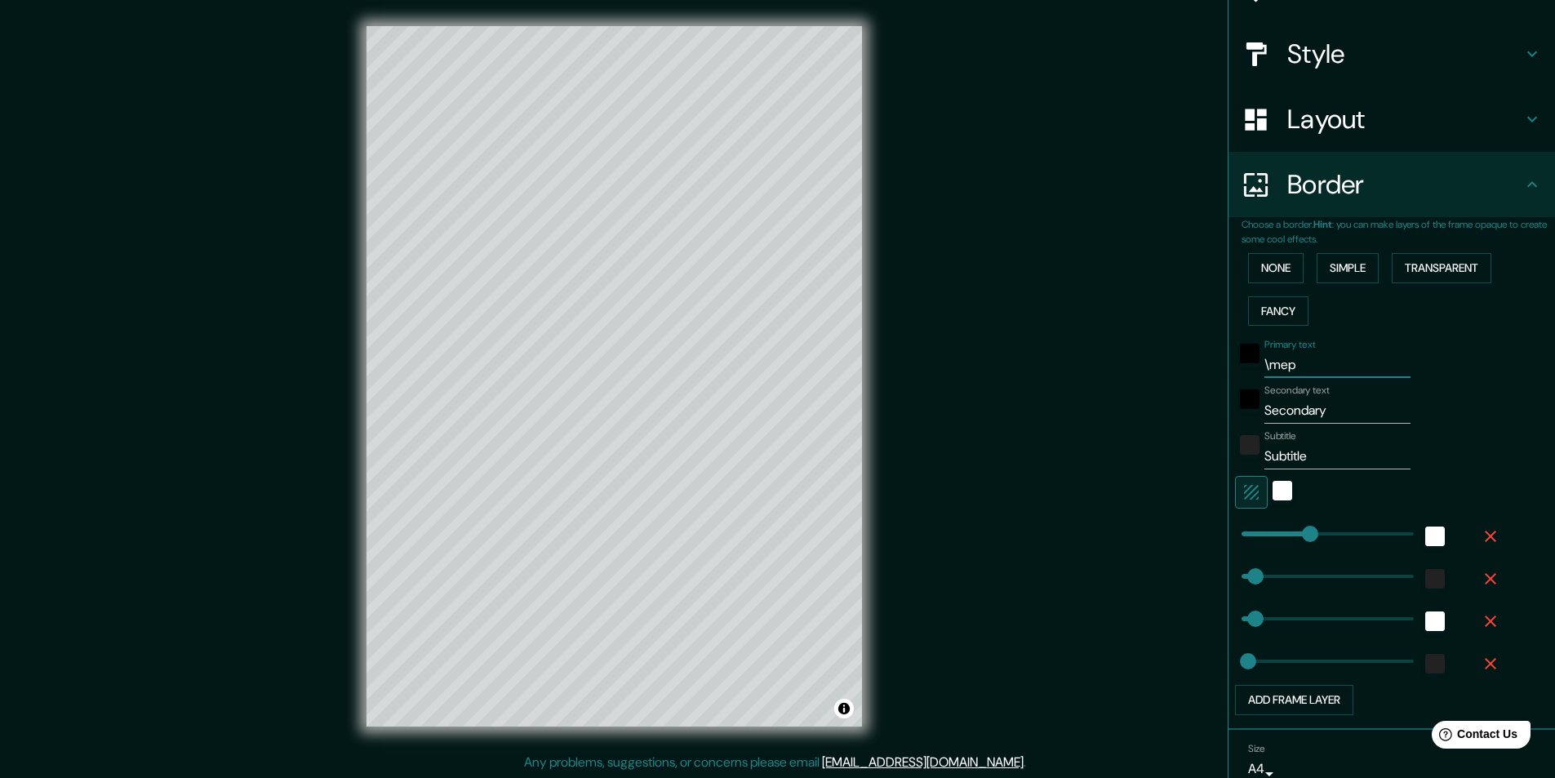
type input "49"
type input "24"
type input "\me"
type input "243"
type input "49"
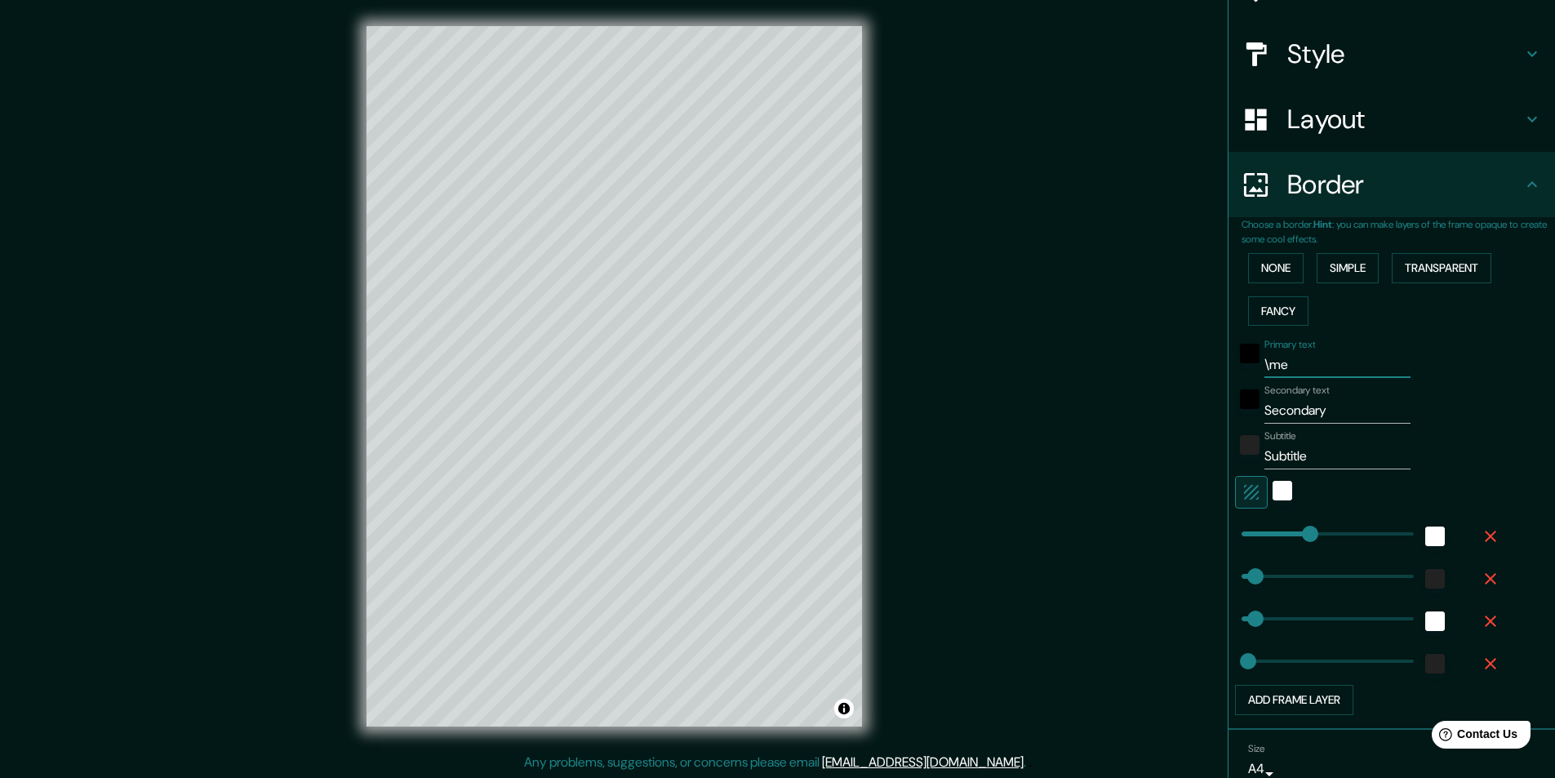
type input "49"
type input "24"
type input "\m"
type input "243"
type input "49"
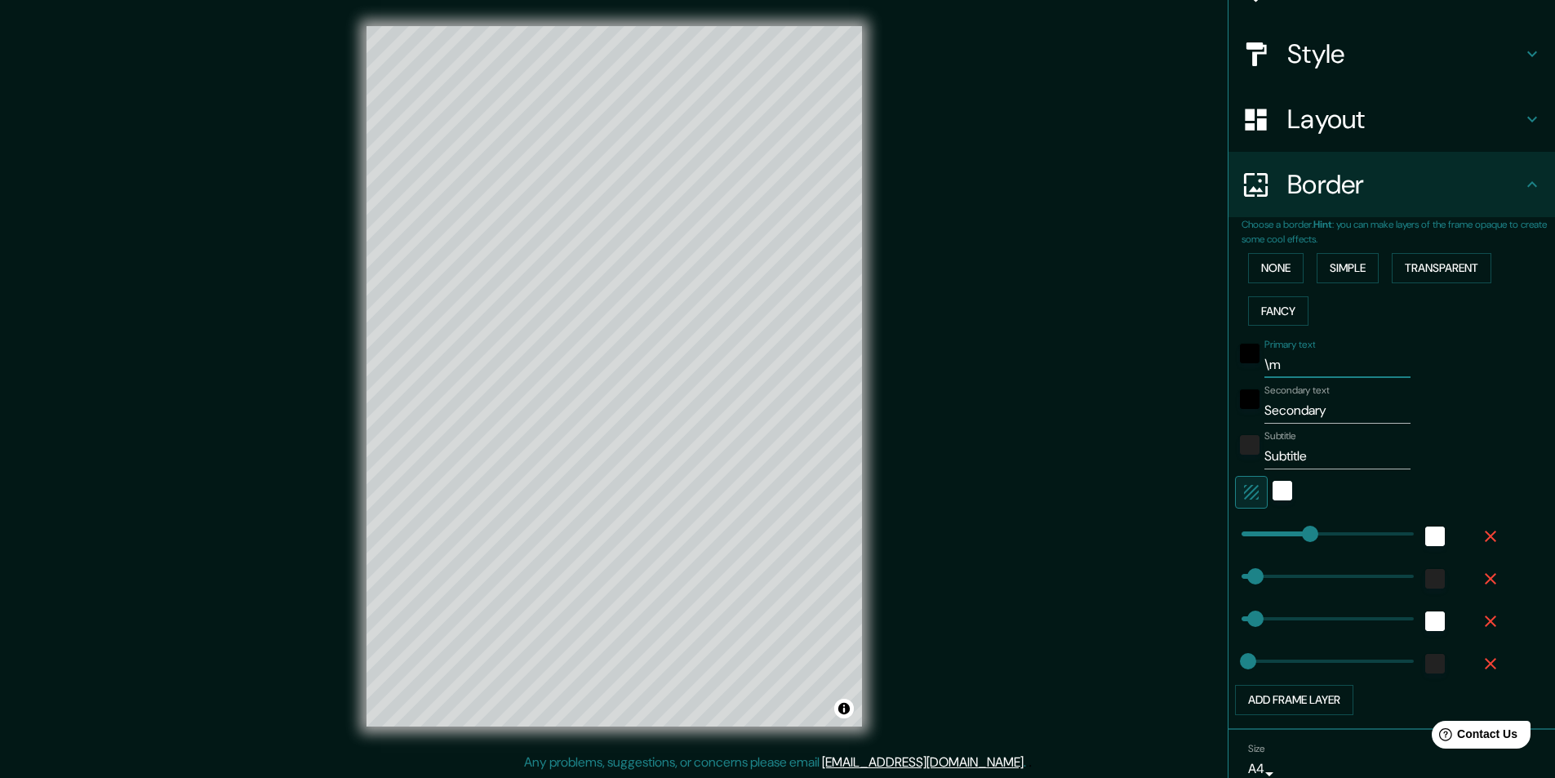
type input "49"
type input "24"
type input "\"
type input "243"
type input "49"
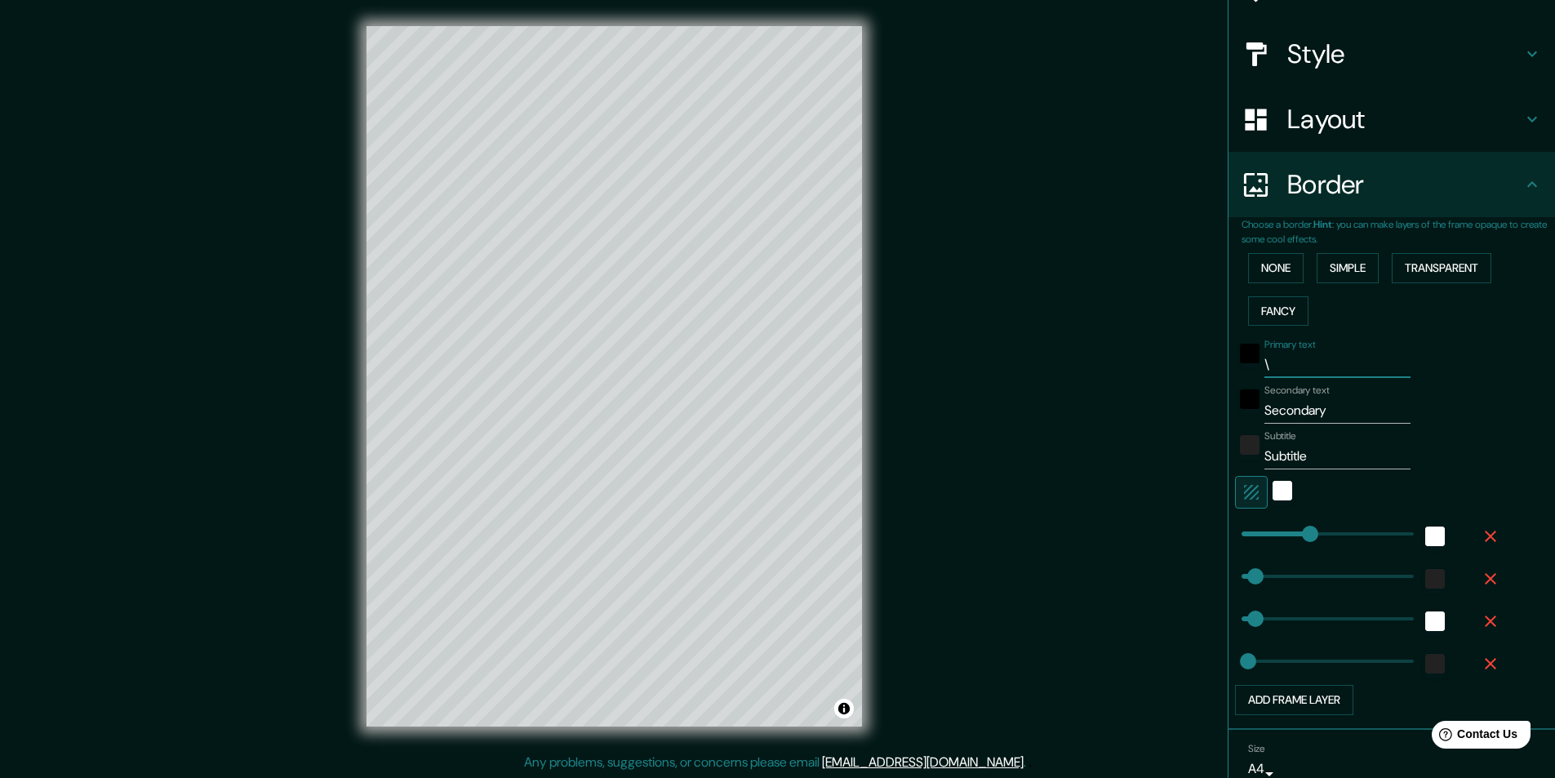
type input "49"
type input "24"
type input "243"
type input "49"
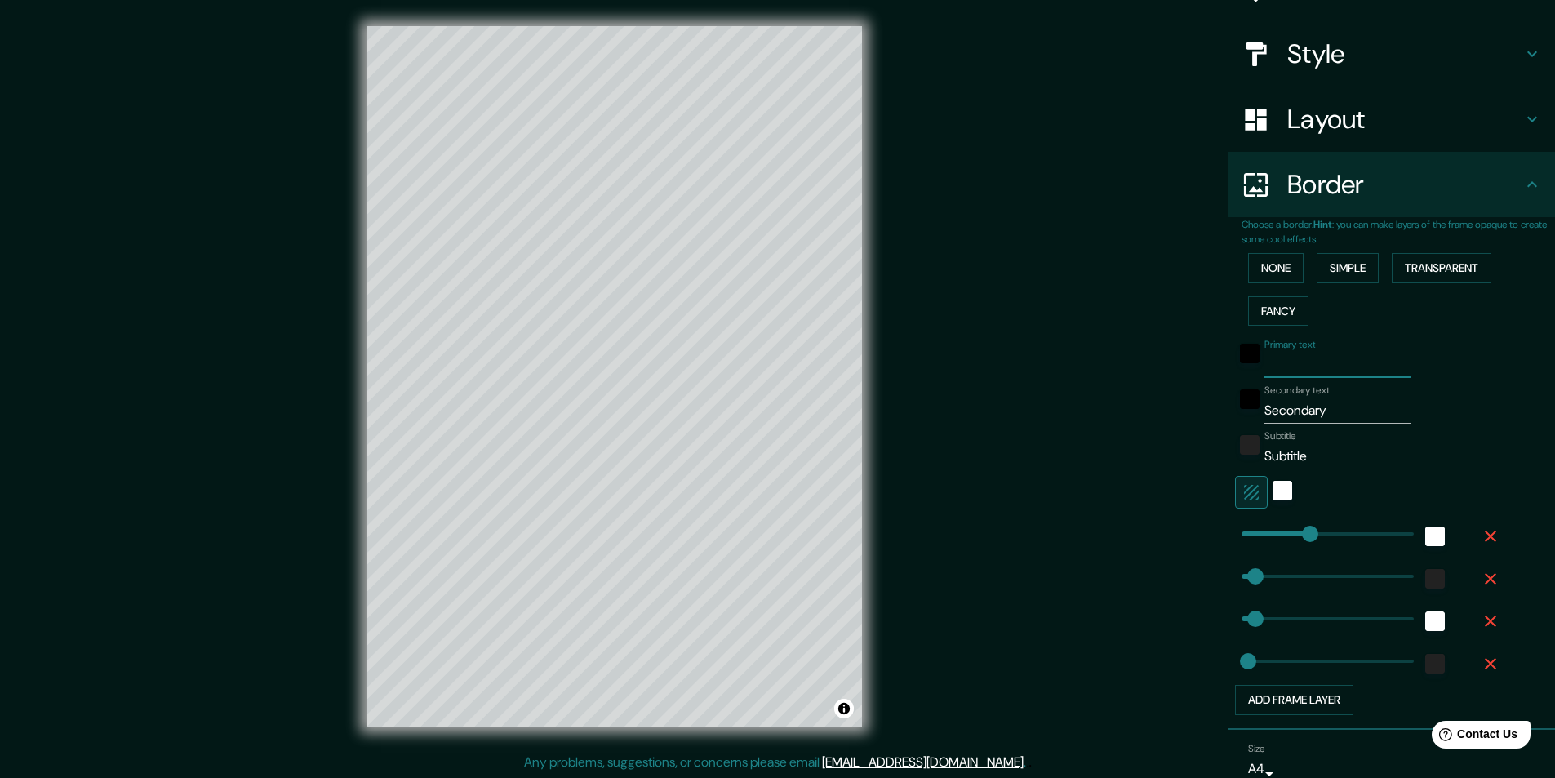
type input "24"
type input "M"
type input "243"
type input "49"
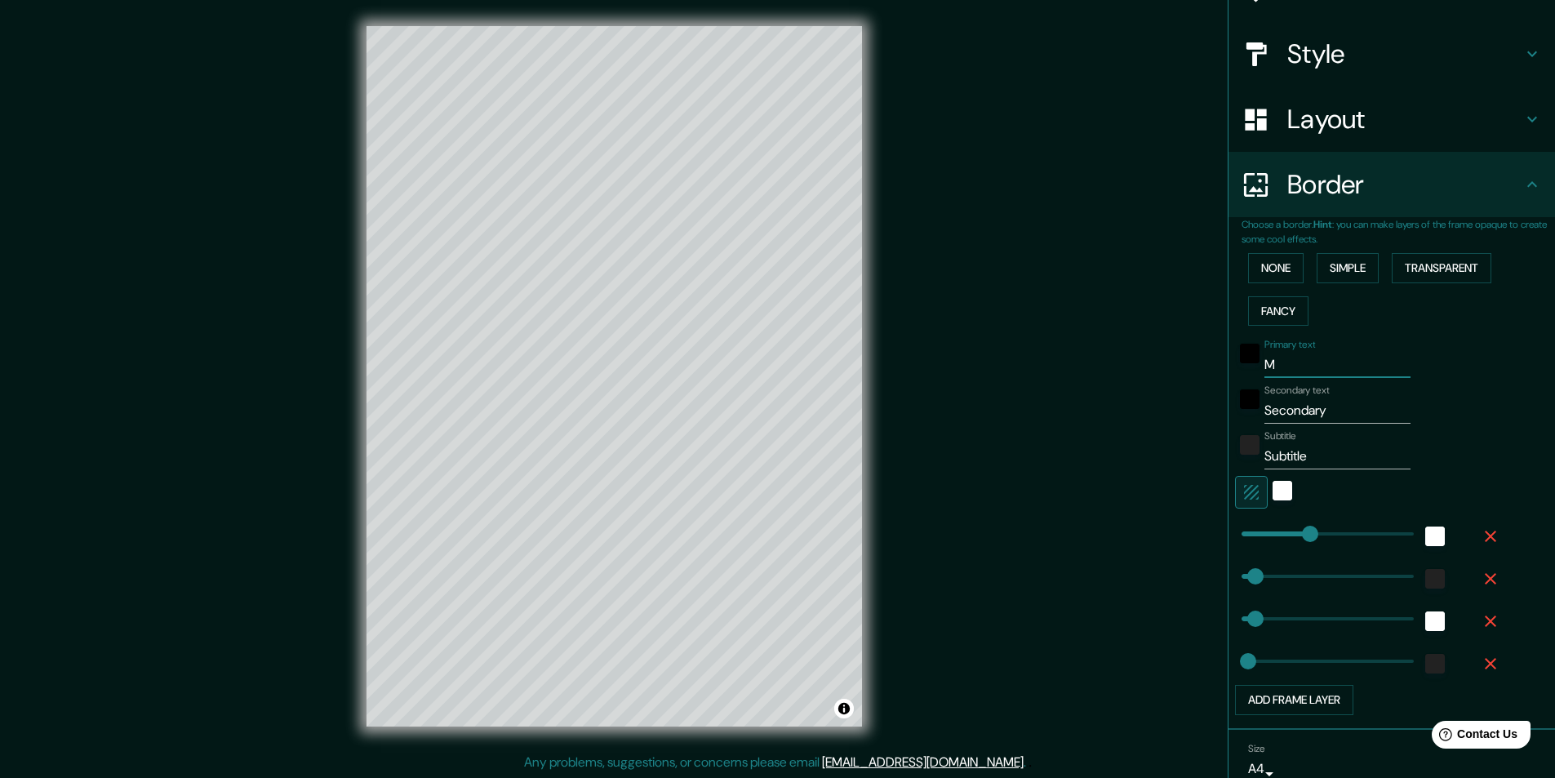
type input "24"
type input "Me"
type input "243"
type input "49"
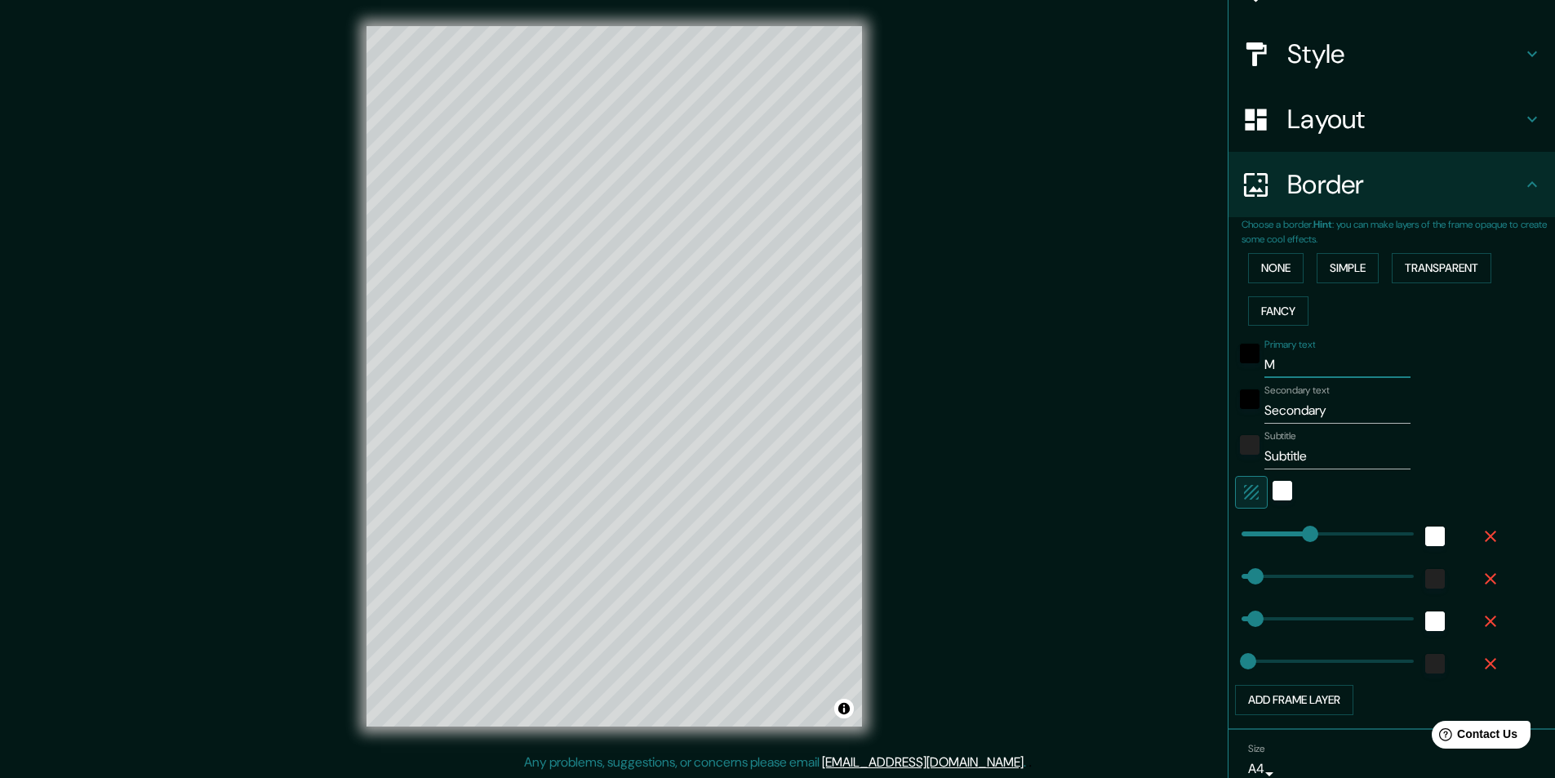
type input "24"
type input "Mep"
type input "243"
type input "49"
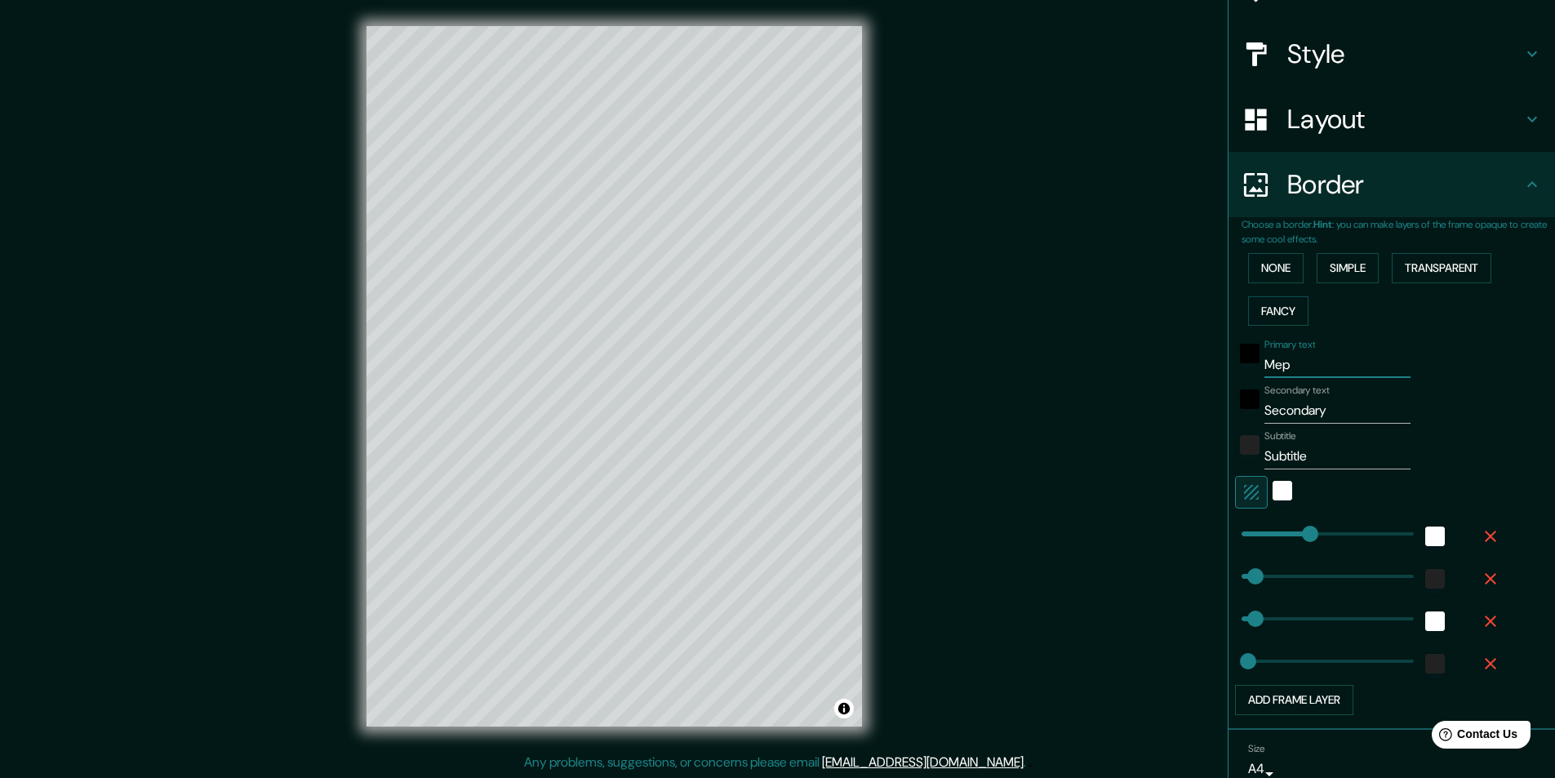
type input "24"
type input "Meppel"
type input "243"
type input "49"
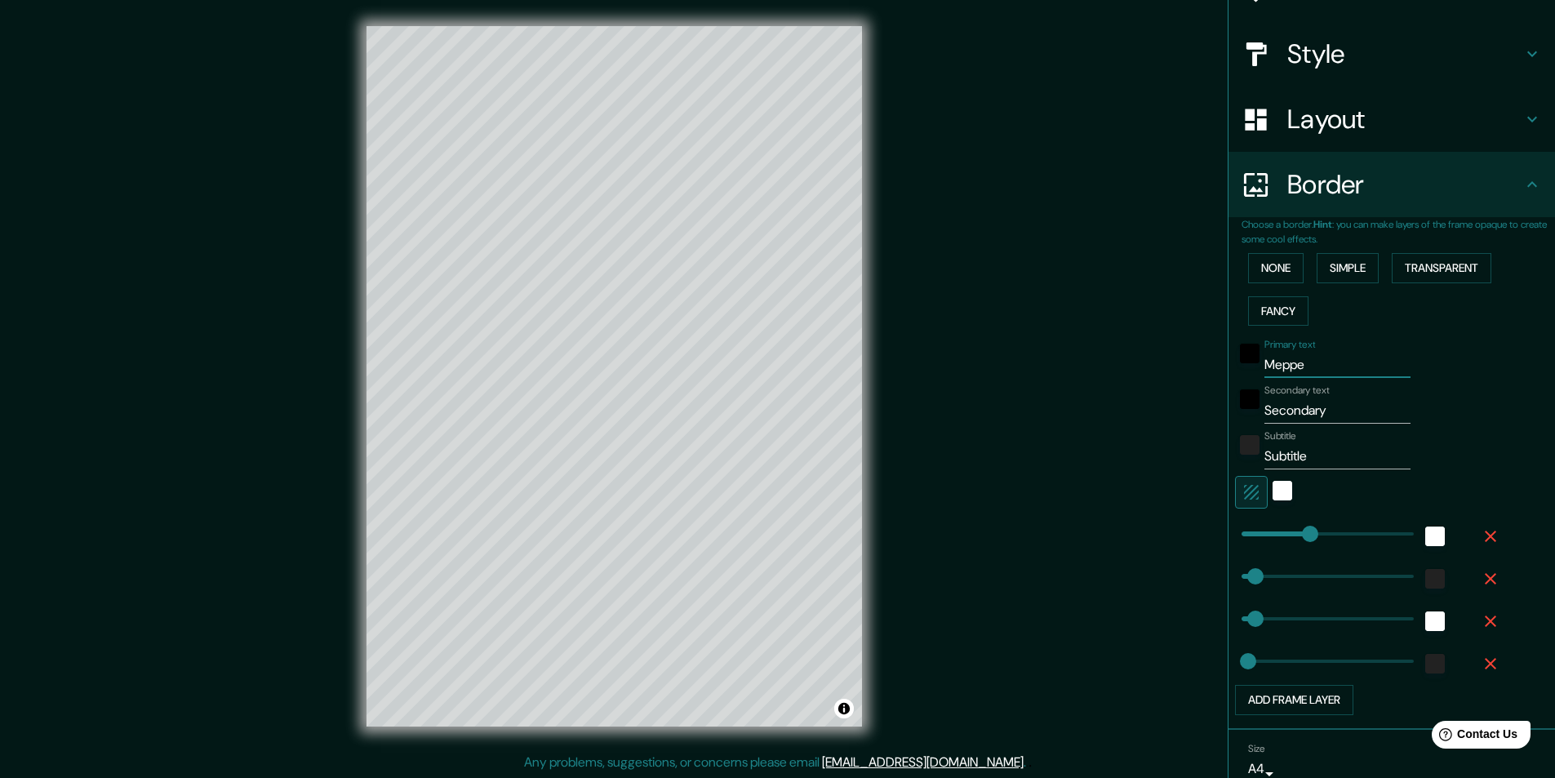
type input "24"
type input "Meppel"
type input "243"
type input "49"
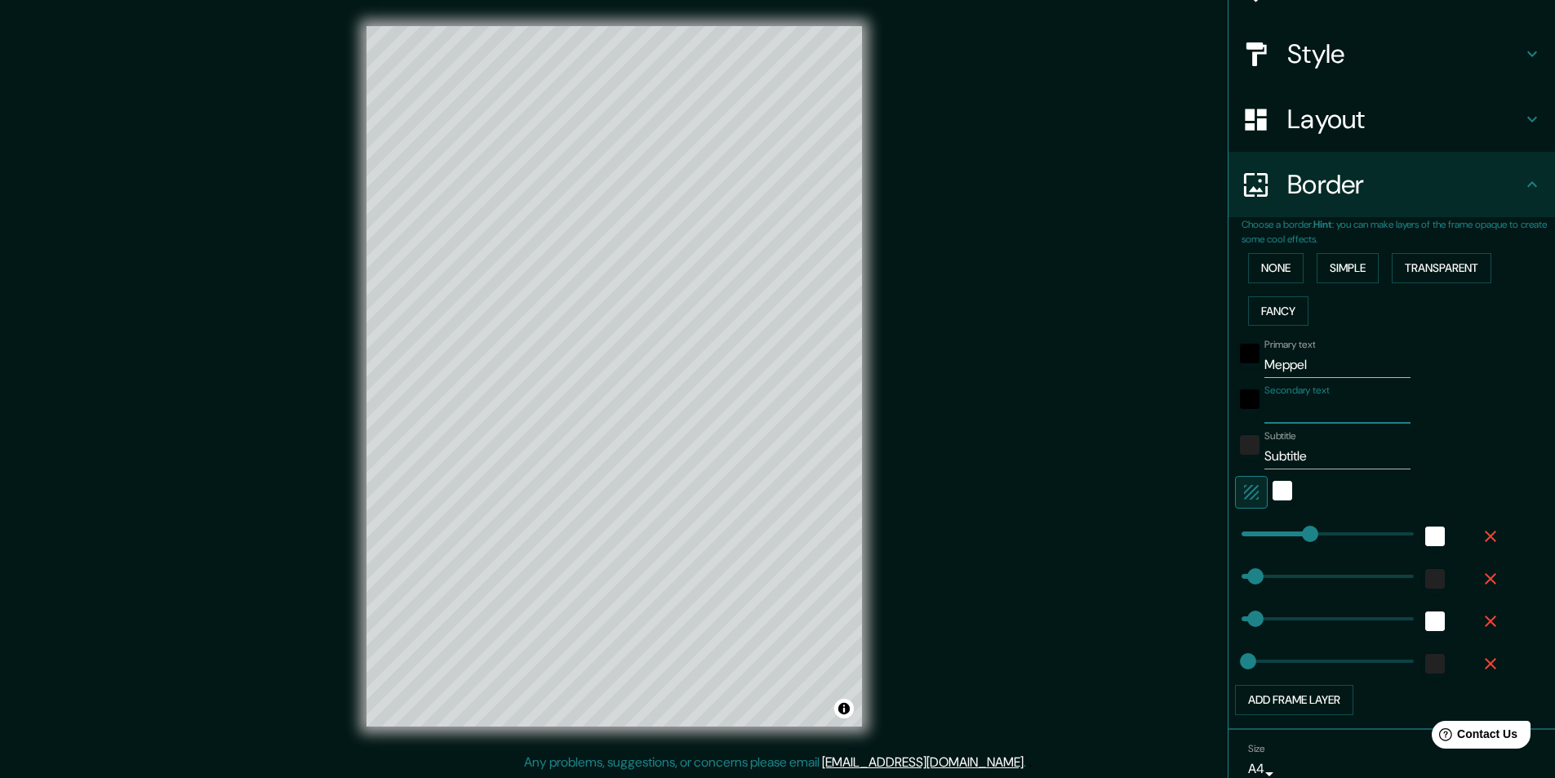
type input "24"
drag, startPoint x: 1319, startPoint y: 438, endPoint x: 1305, endPoint y: 440, distance: 13.2
click at [1305, 440] on div "Subtitle Subtitle" at bounding box center [1338, 449] width 146 height 39
drag, startPoint x: 1315, startPoint y: 449, endPoint x: 1228, endPoint y: 452, distance: 87.4
click at [1235, 452] on div "Subtitle Subtitle" at bounding box center [1369, 449] width 268 height 39
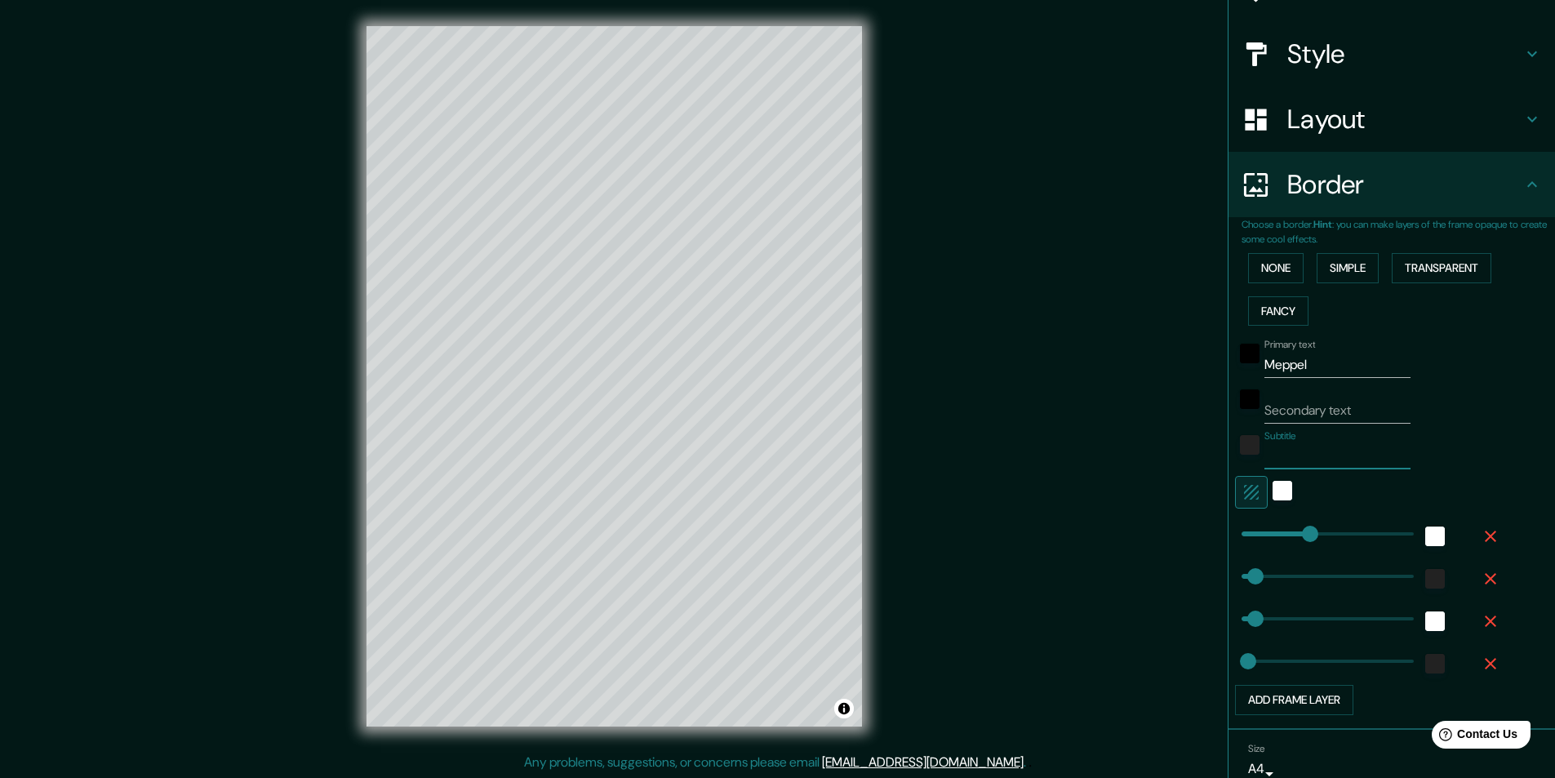
type input "243"
type input "49"
type input "24"
click at [1461, 458] on div "Subtitle" at bounding box center [1369, 449] width 268 height 39
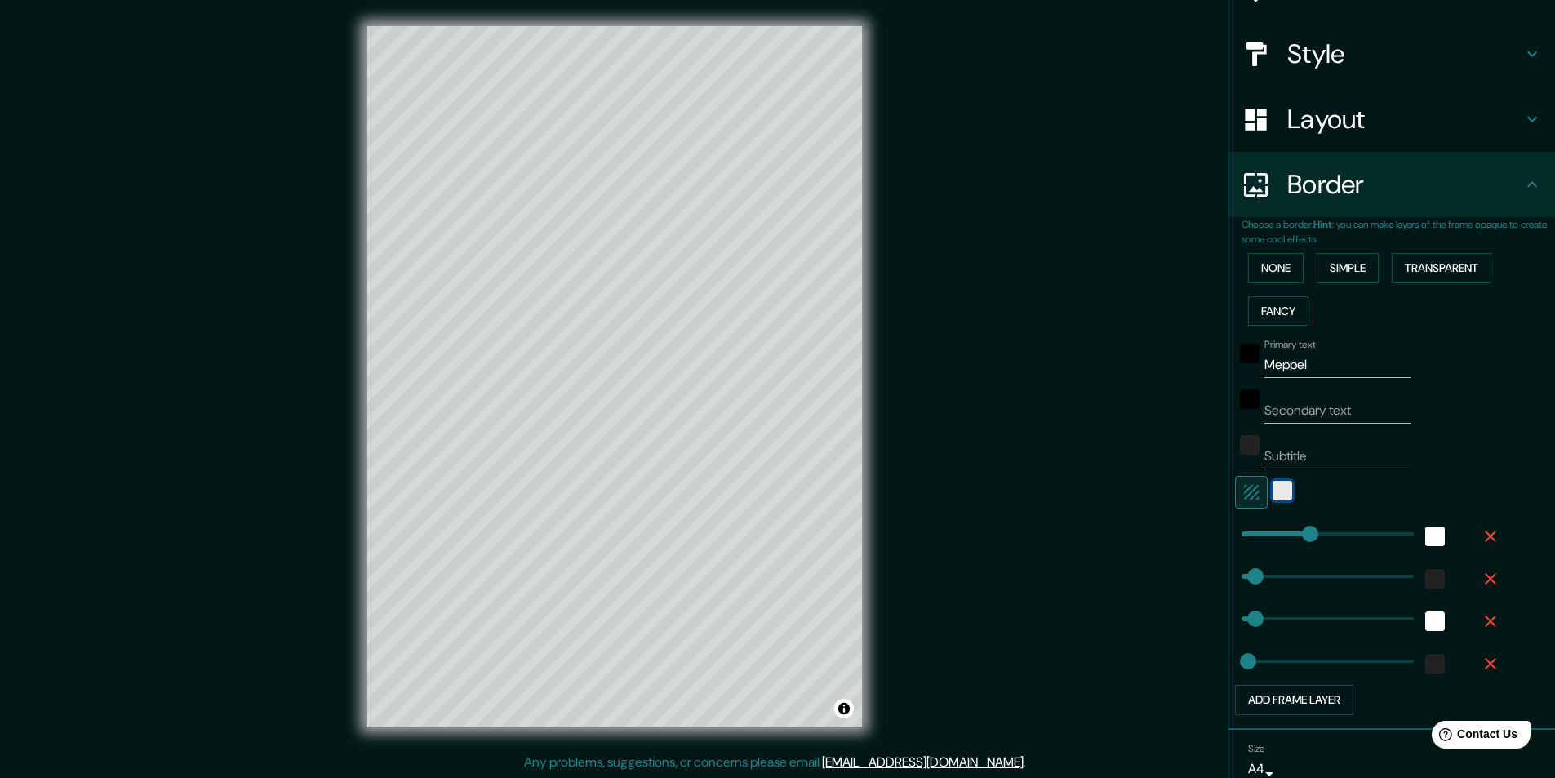
click at [1273, 487] on div "white" at bounding box center [1283, 491] width 20 height 20
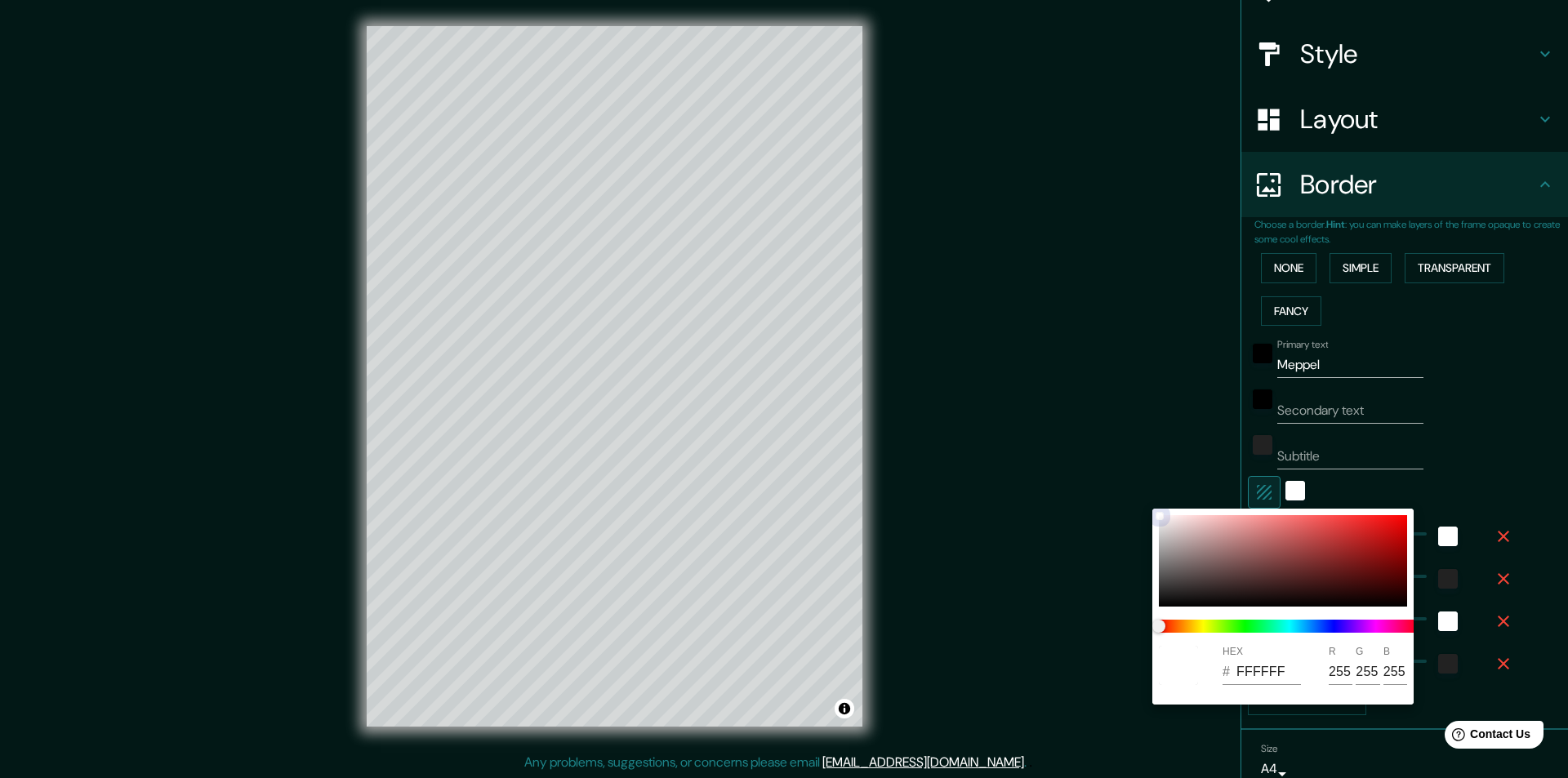
type input "243"
type input "49"
type input "24"
type input "D11818"
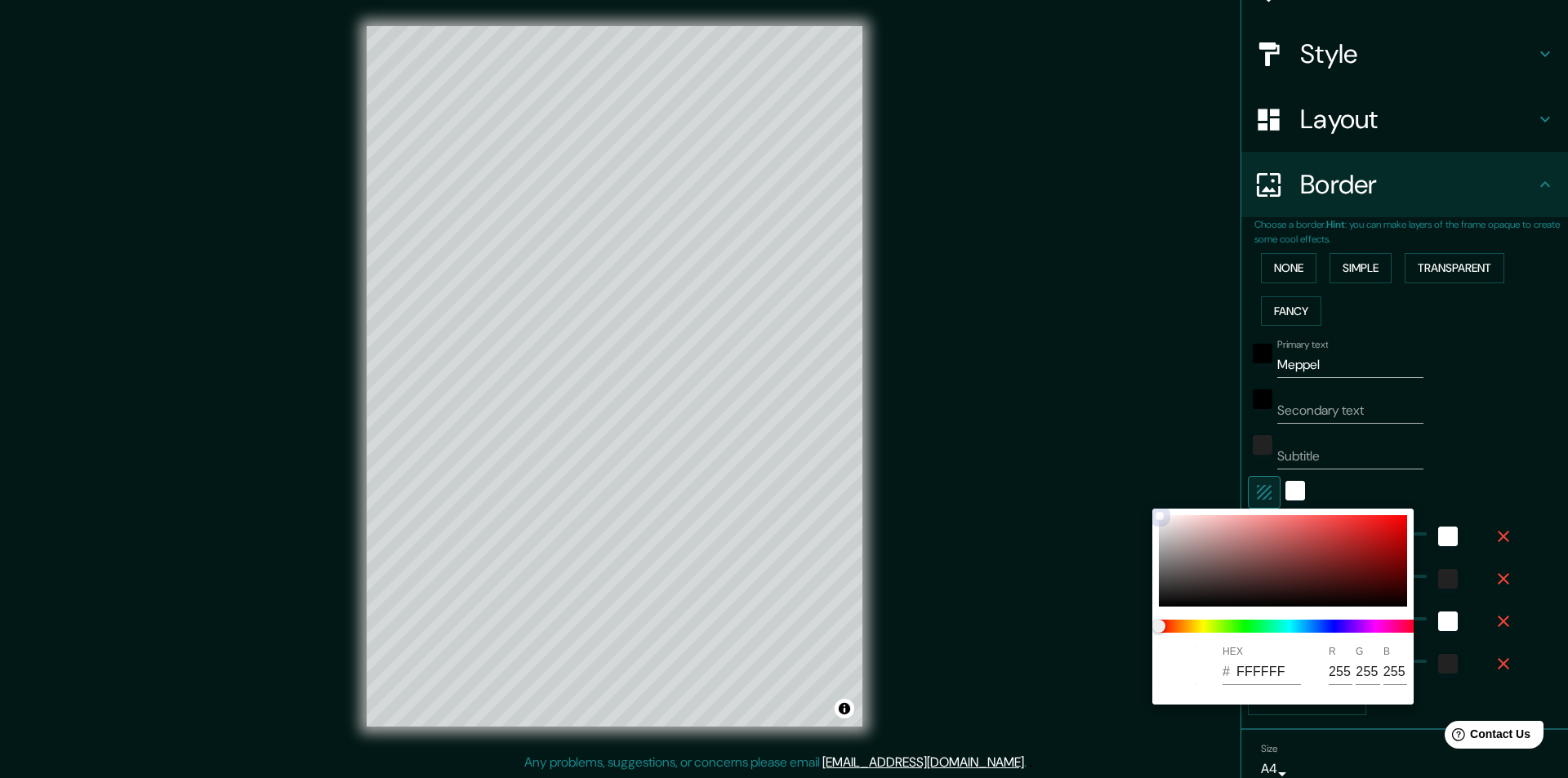
type input "209"
type input "24"
type input "243"
type input "49"
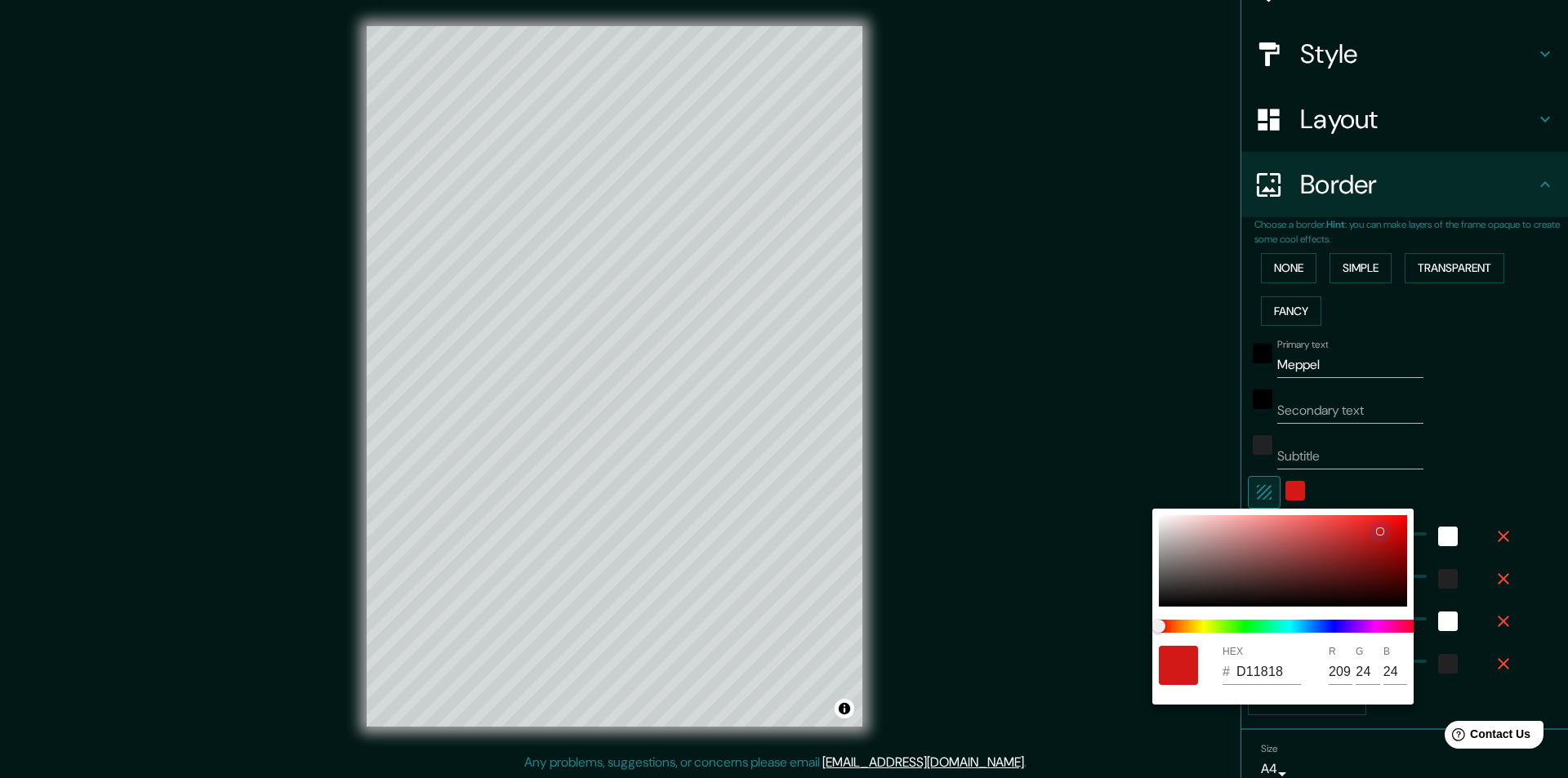
type input "49"
type input "24"
type input "D31818"
type input "211"
type input "243"
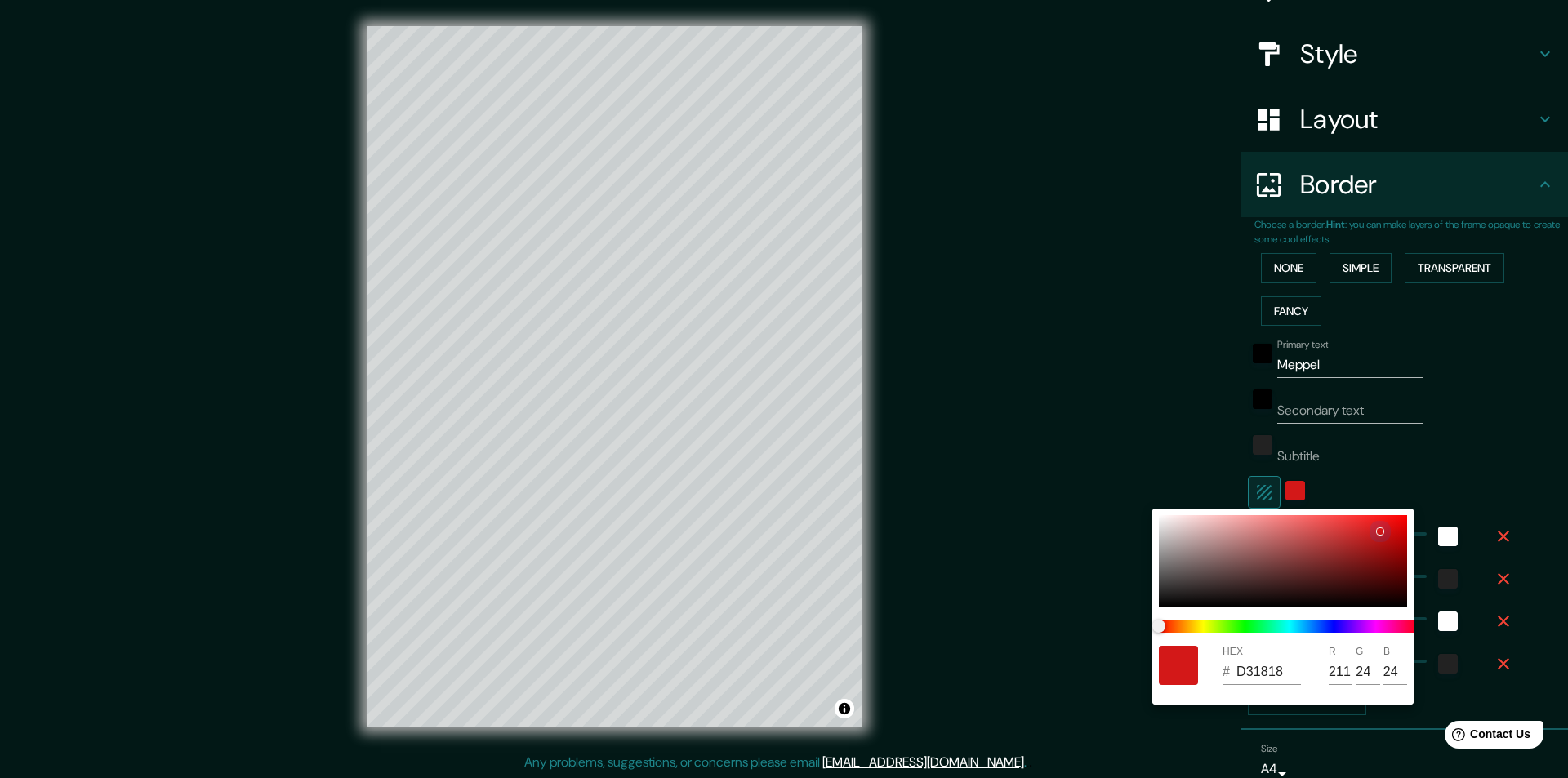
type input "49"
type input "24"
type input "C89696"
type input "200"
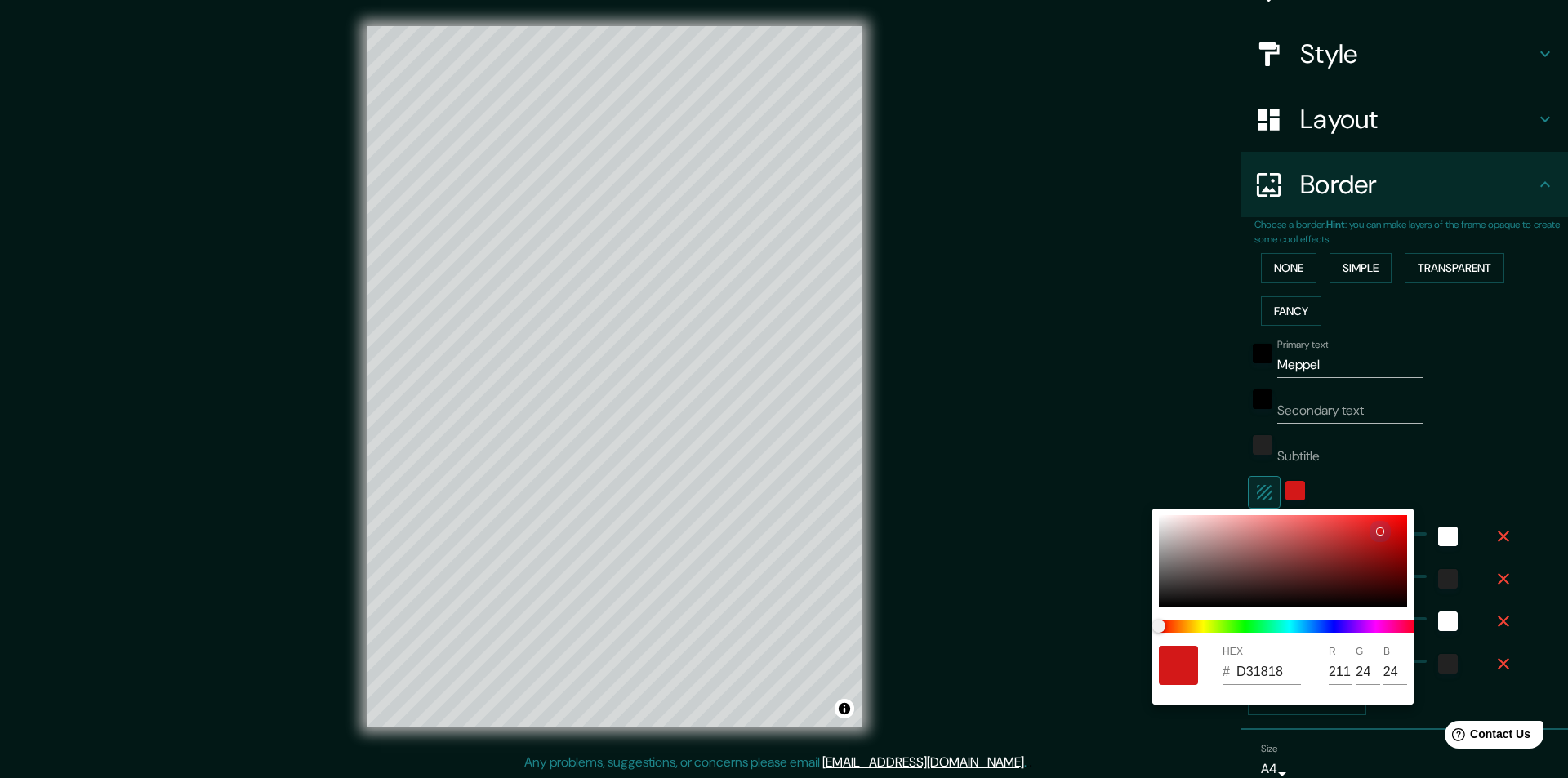
type input "150"
type input "243"
type input "49"
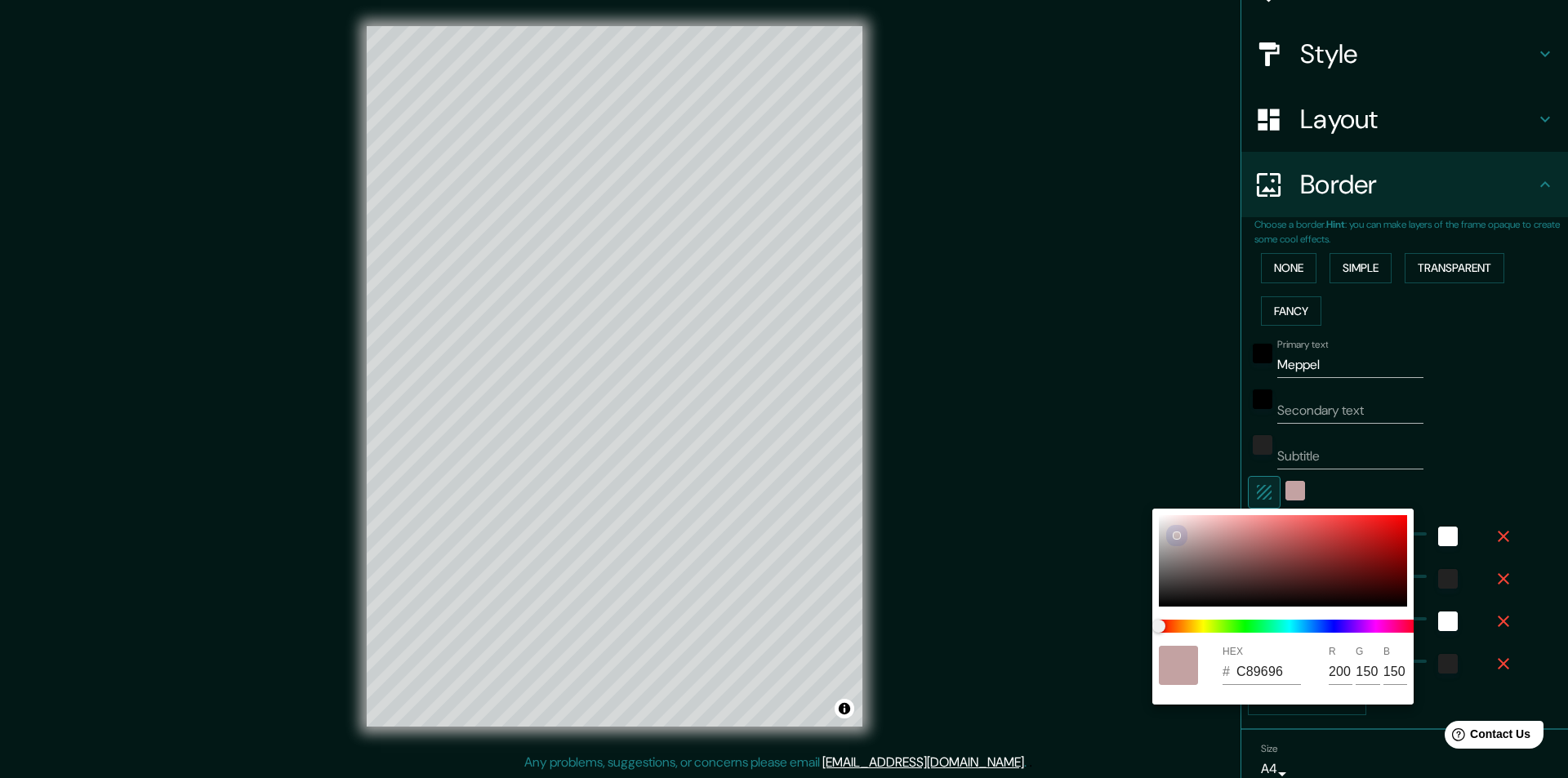
type input "24"
type input "C8BABA"
type input "200"
type input "186"
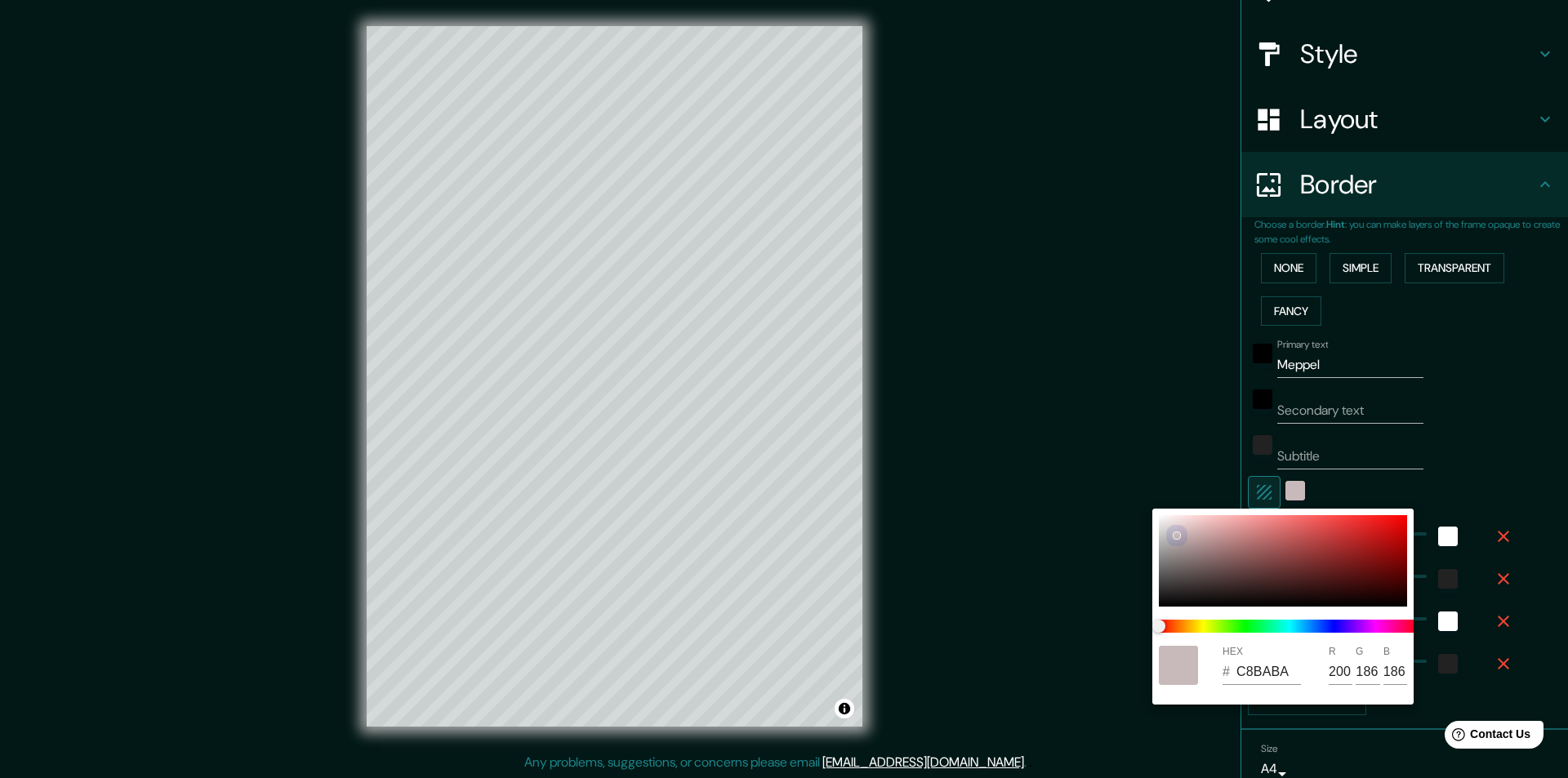
type input "243"
type input "49"
type input "24"
type input "C6C2C2"
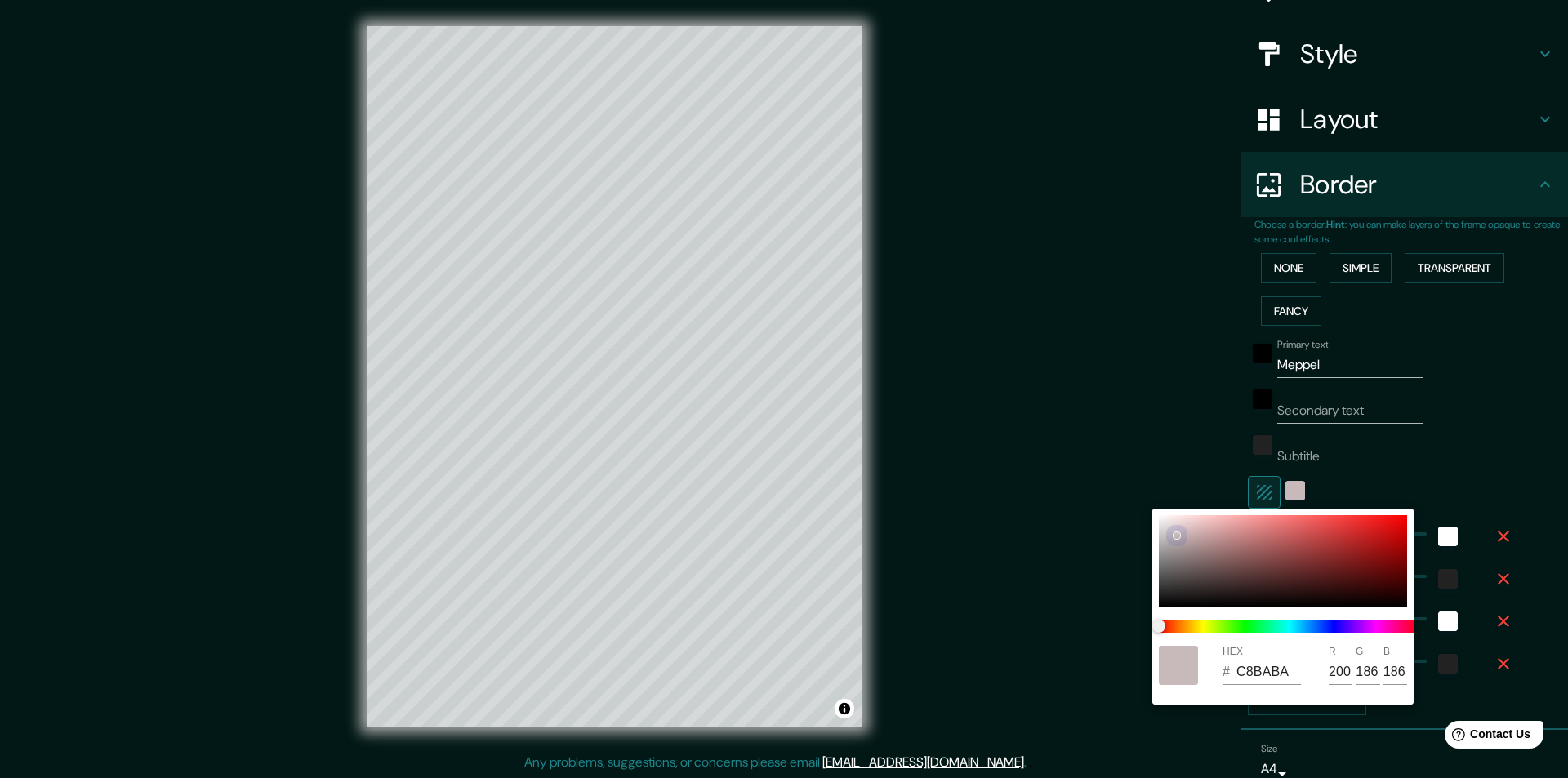
type input "198"
type input "194"
type input "243"
type input "49"
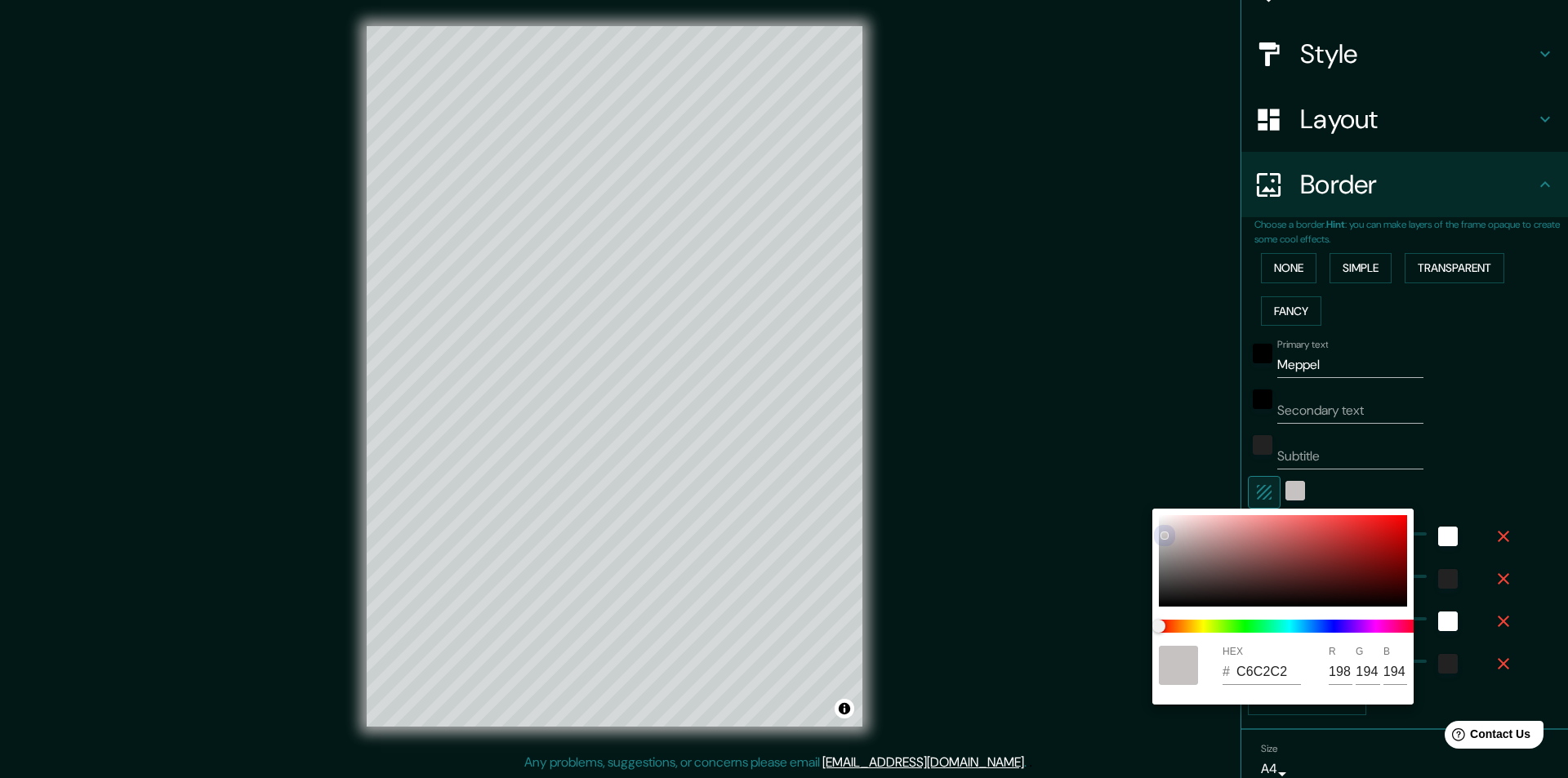
type input "49"
type input "24"
type input "FFF9F9"
type input "255"
type input "249"
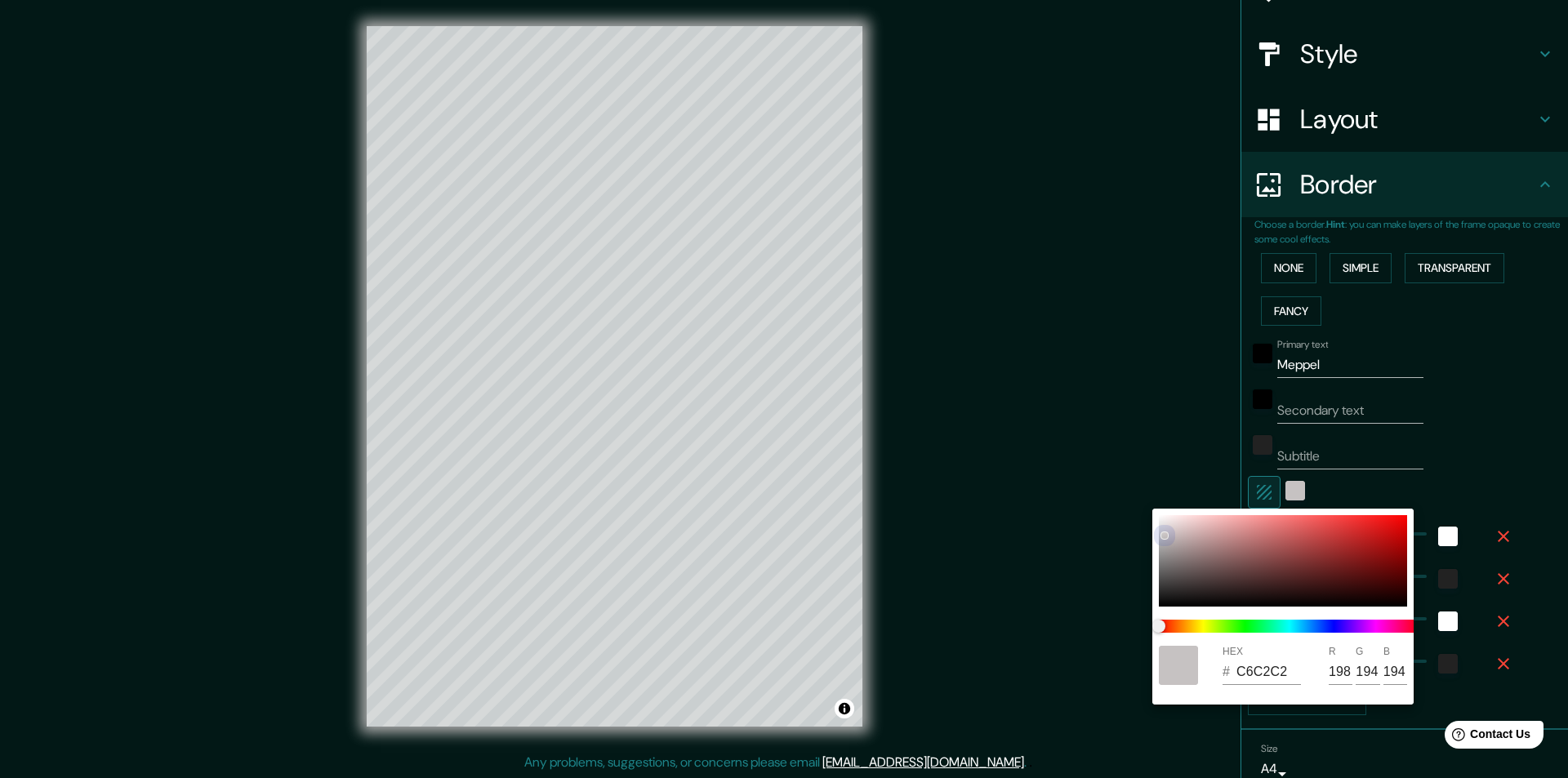
type input "249"
type input "243"
type input "49"
type input "24"
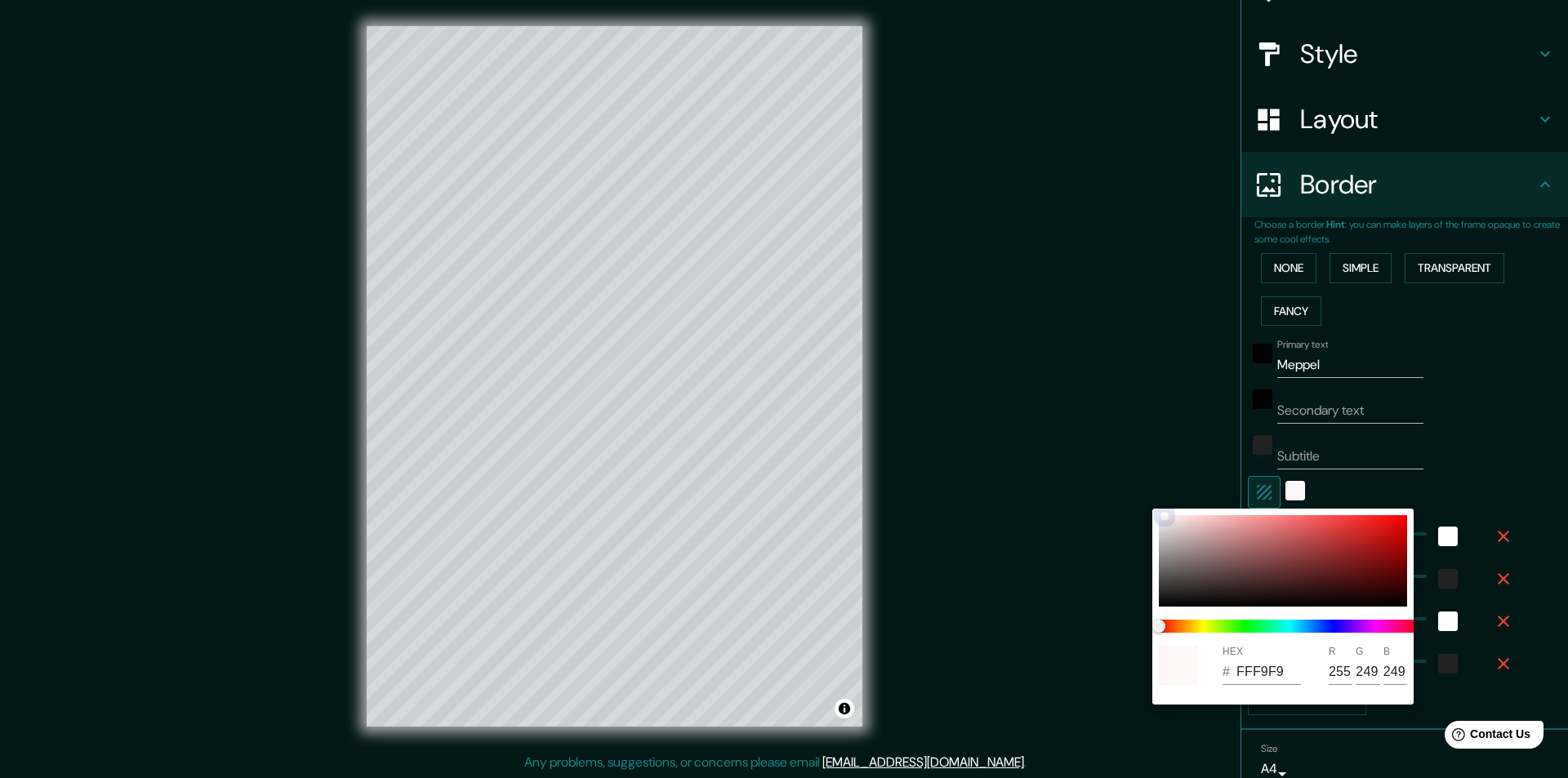
type input "EDEAEA"
type input "237"
type input "234"
type input "243"
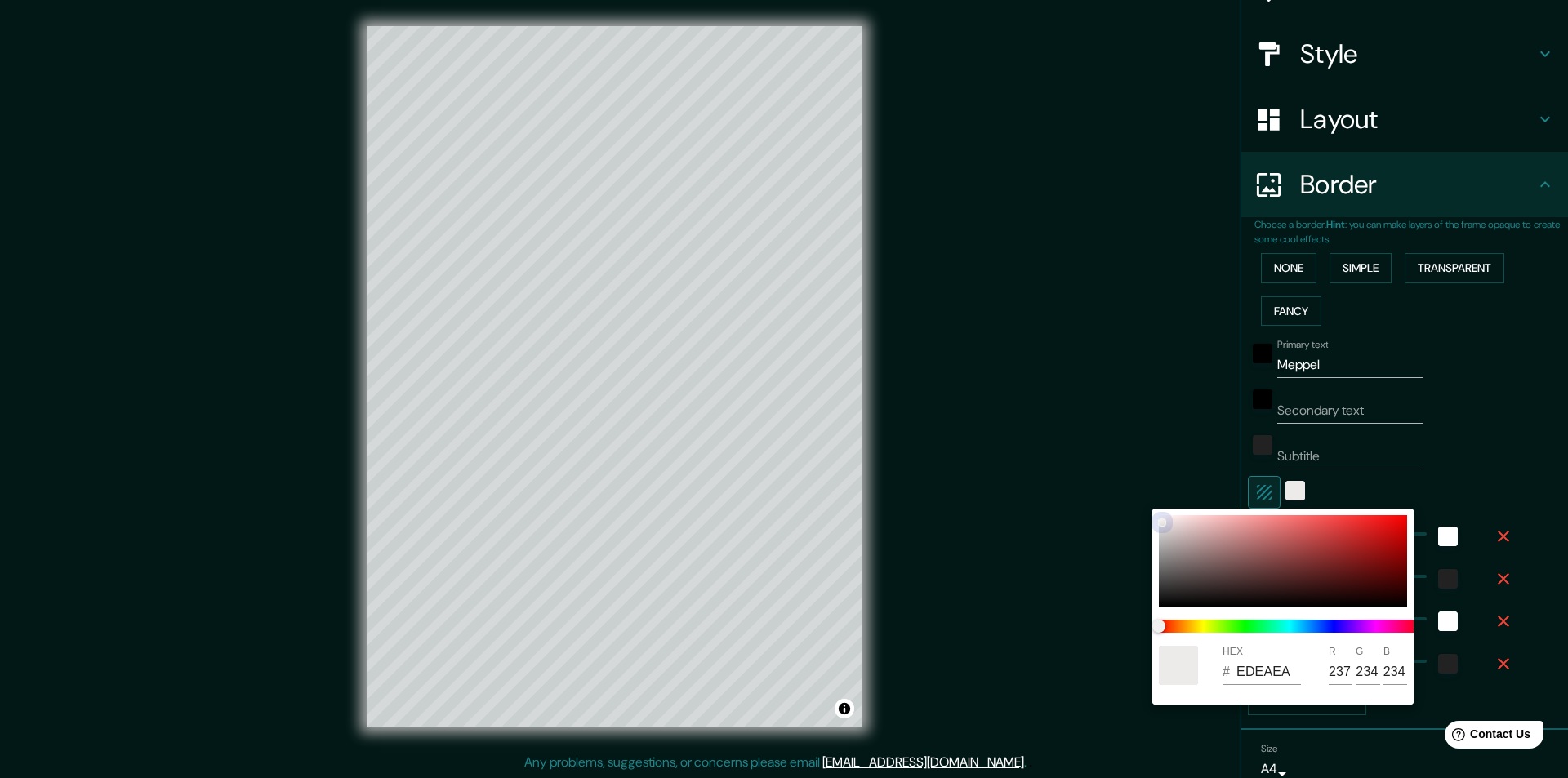
type input "49"
type input "24"
type input "988B8B"
type input "152"
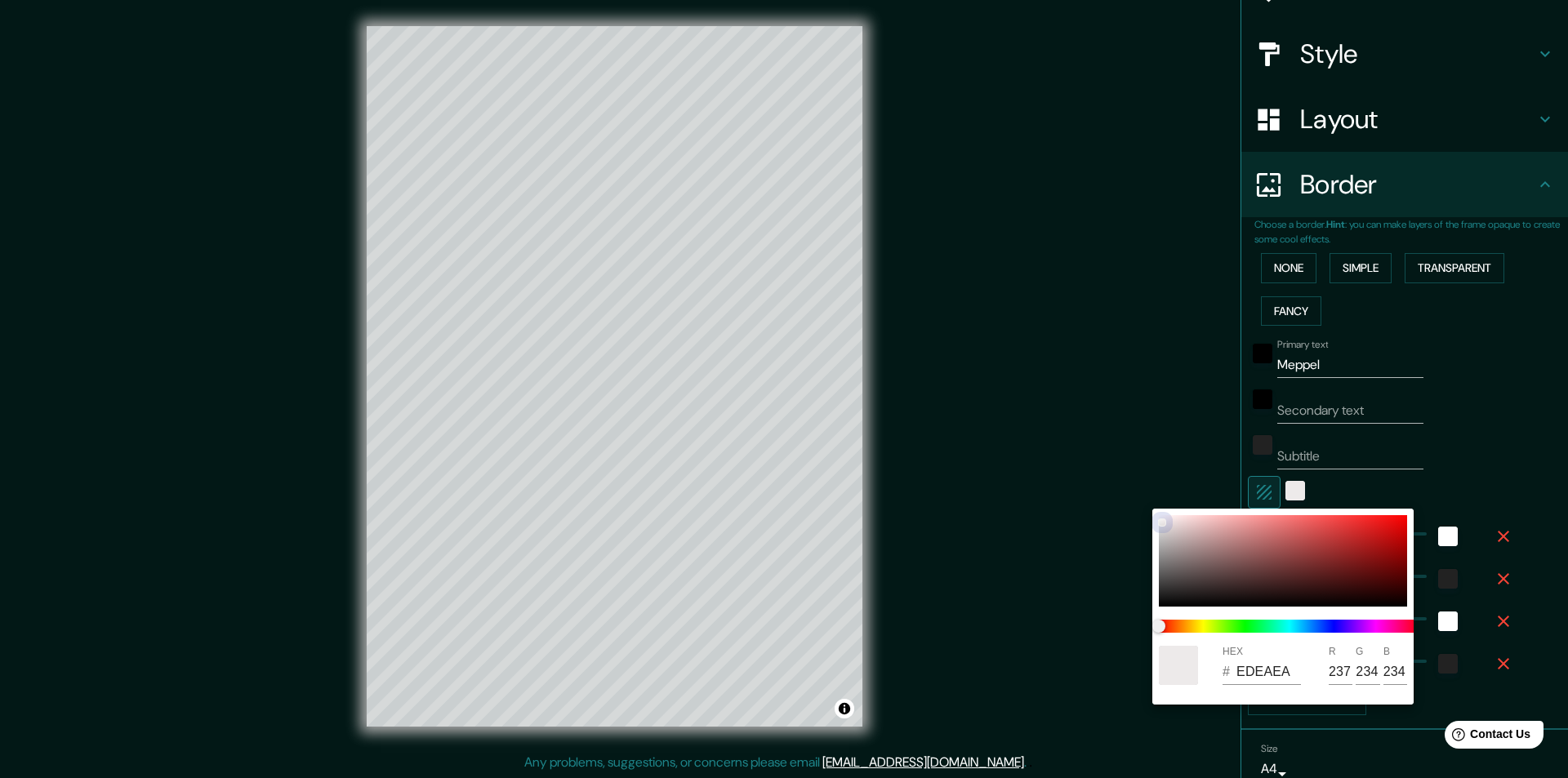
type input "139"
type input "243"
type input "49"
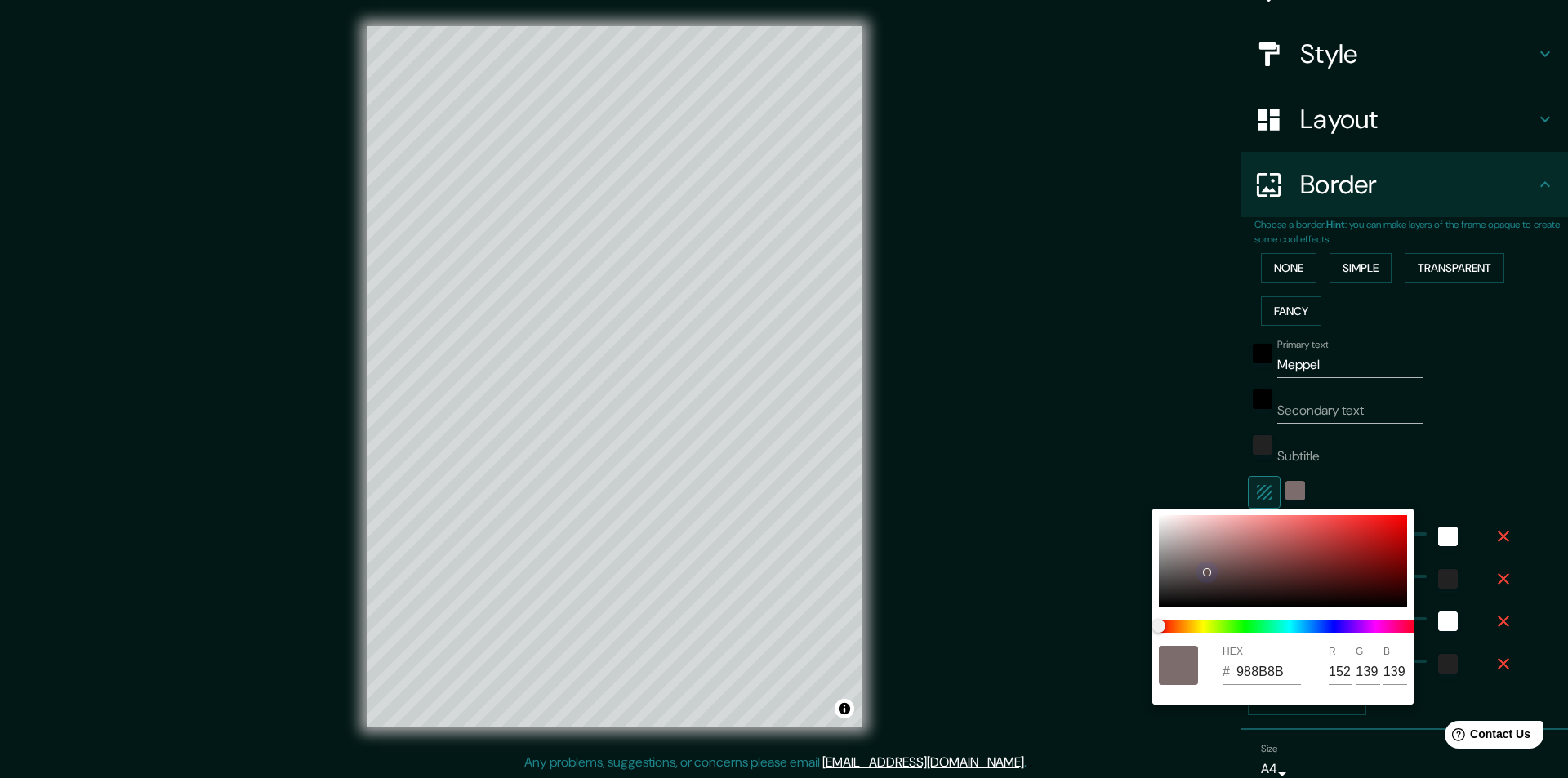
type input "24"
type input "604E4E"
type input "96"
type input "78"
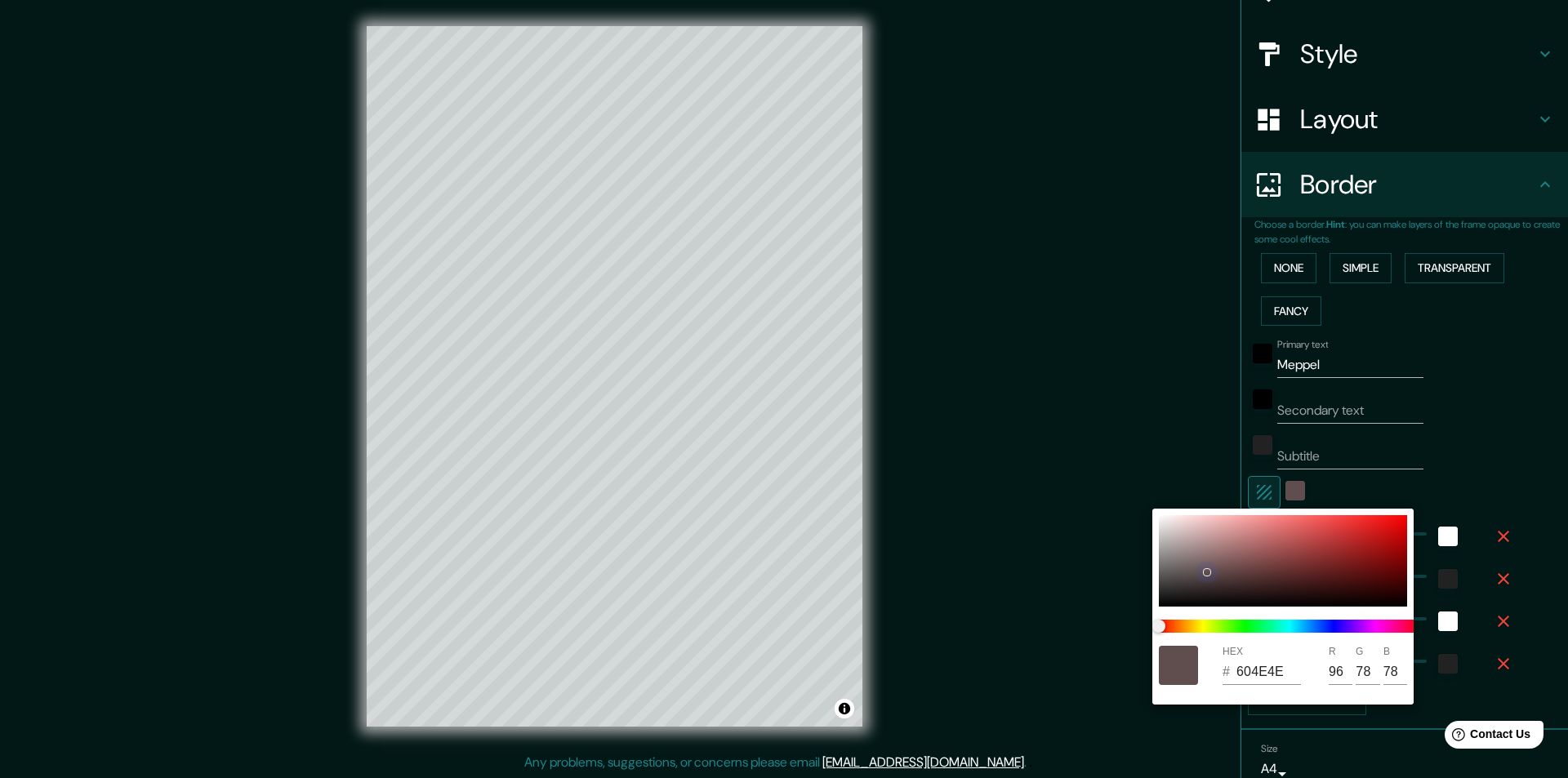
type input "243"
type input "49"
type input "24"
type input "4C3737"
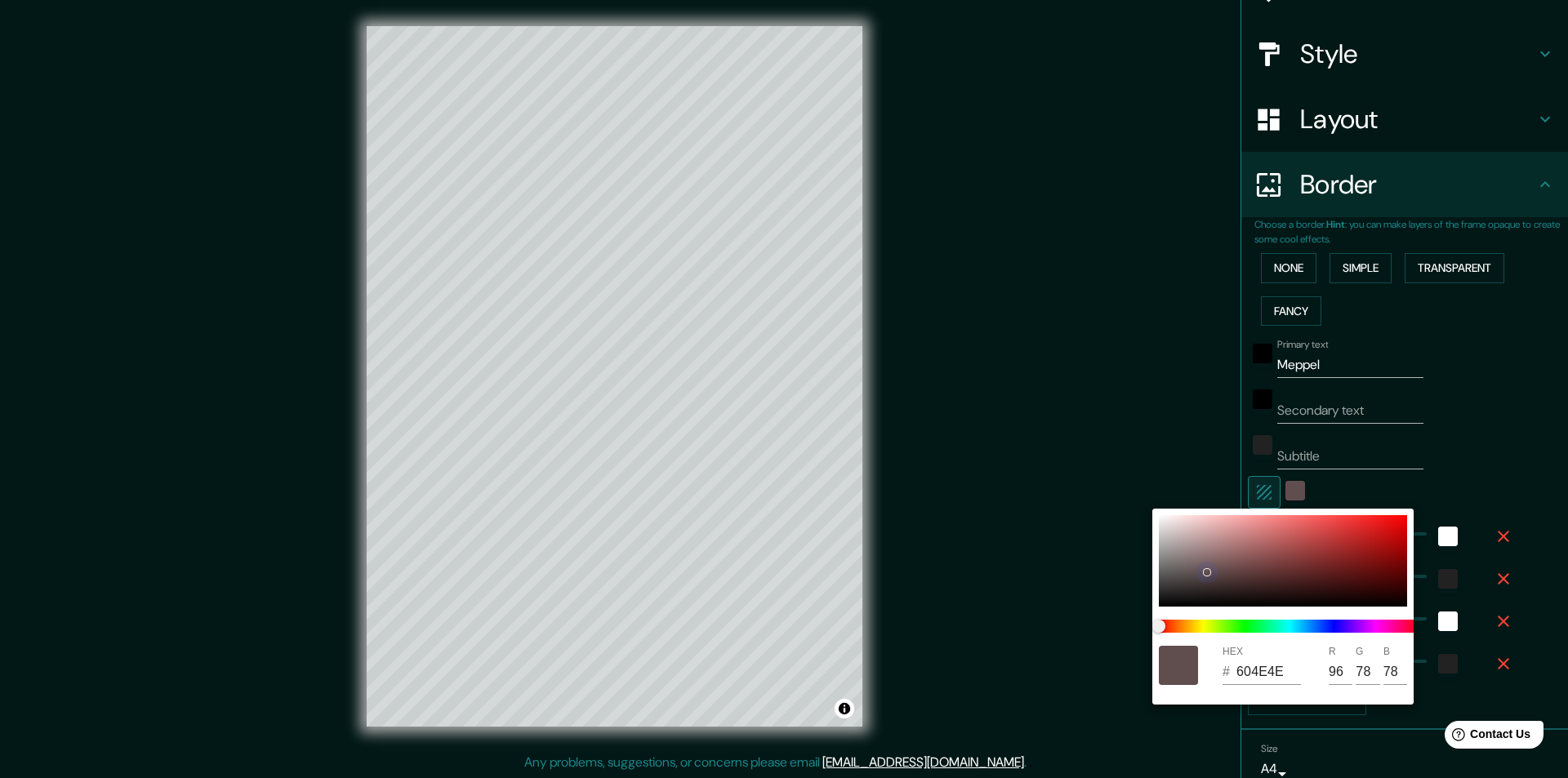
type input "76"
type input "55"
type input "243"
type input "49"
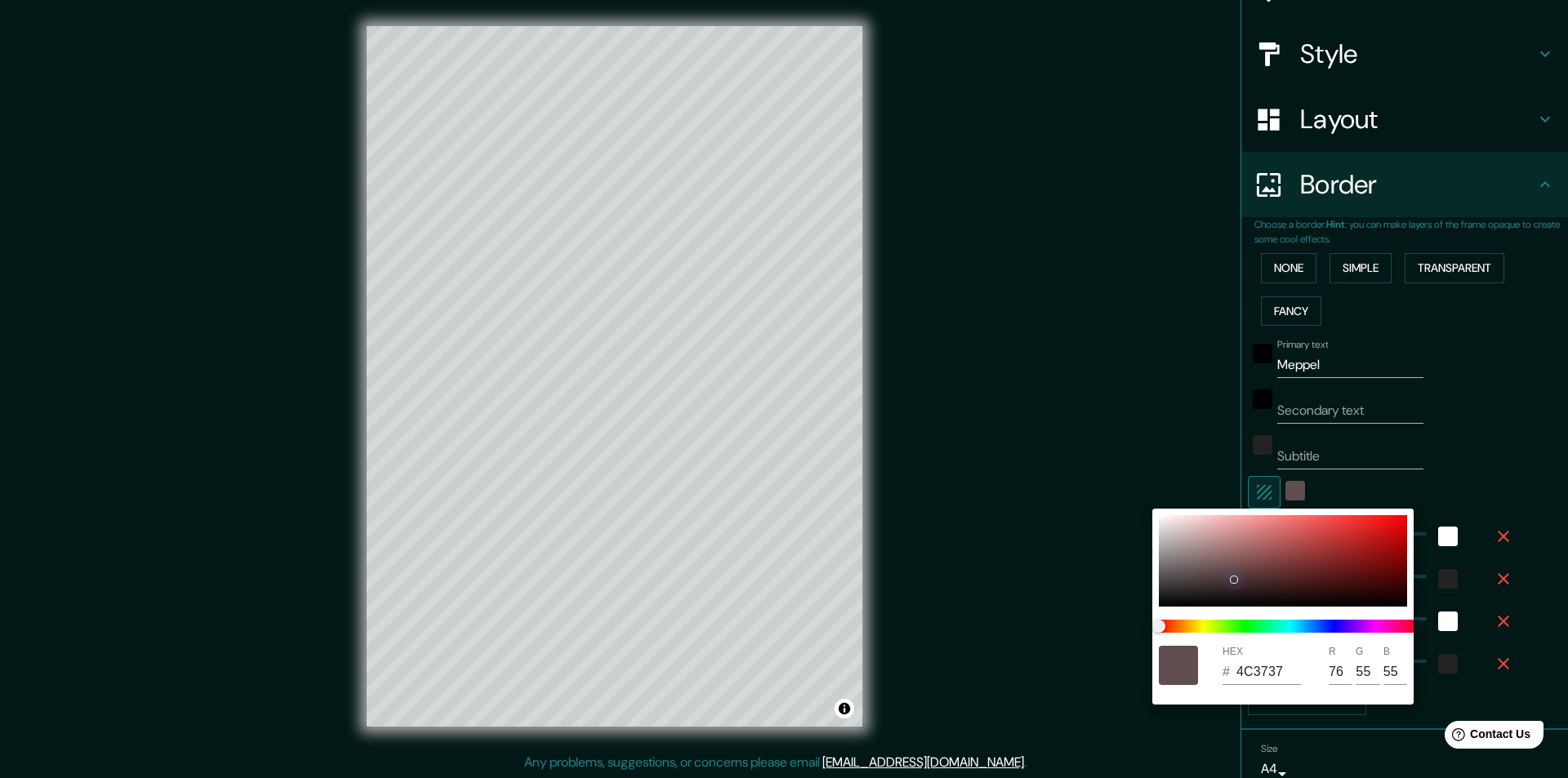
type input "49"
type input "24"
type input "4C3535"
type input "53"
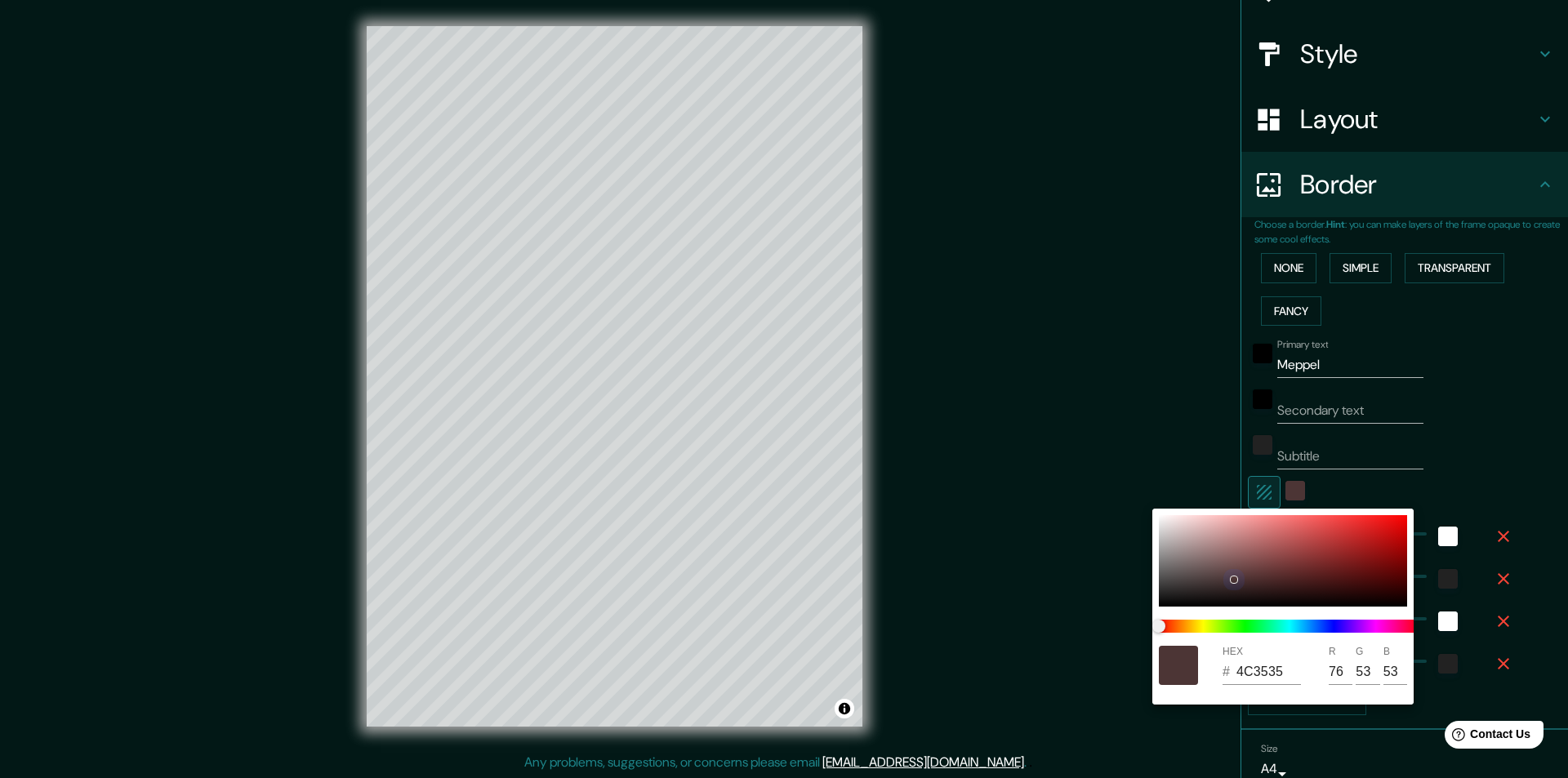
type input "243"
type input "49"
type input "24"
type input "532F2F"
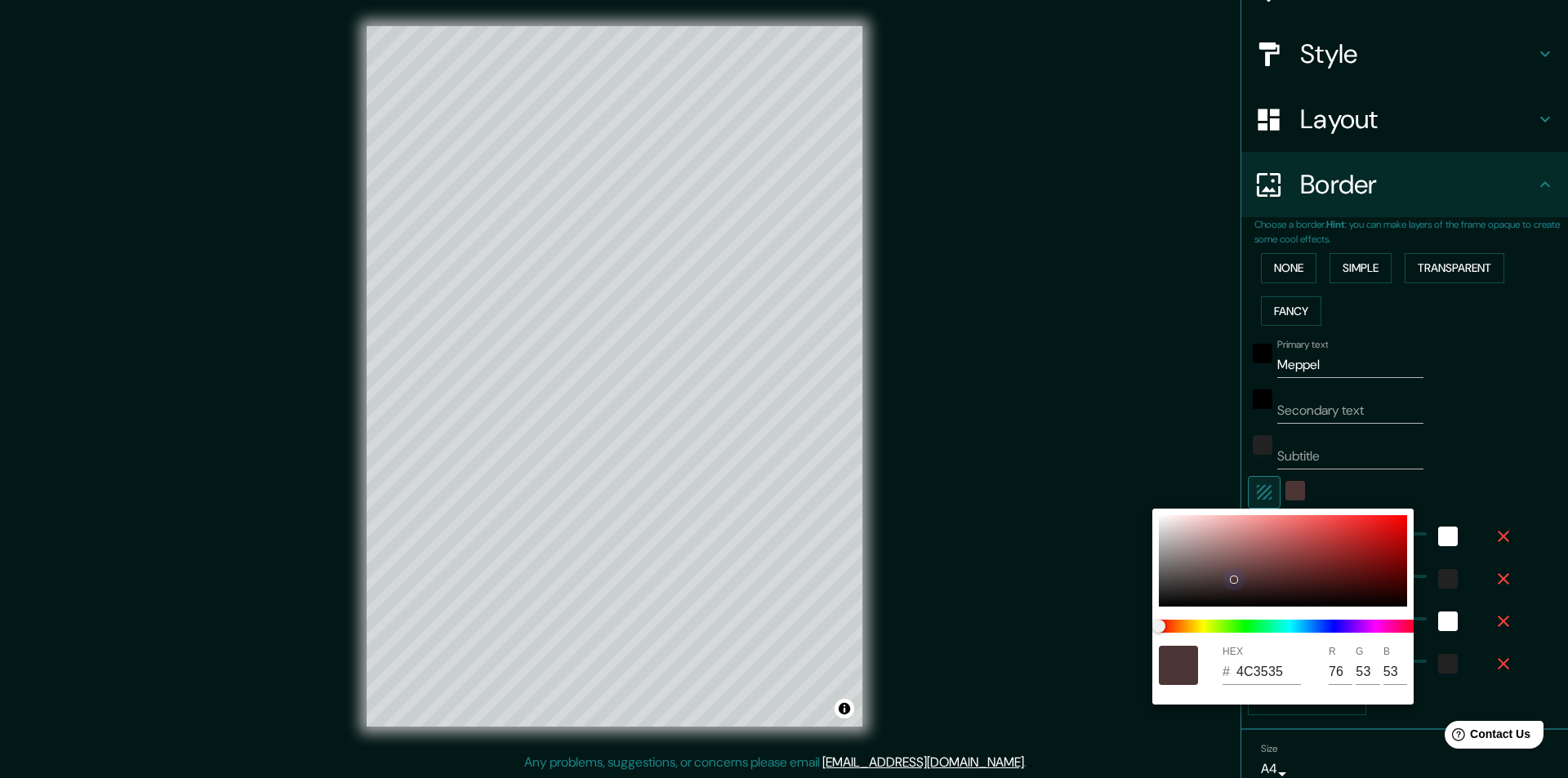
type input "83"
type input "47"
type input "243"
type input "49"
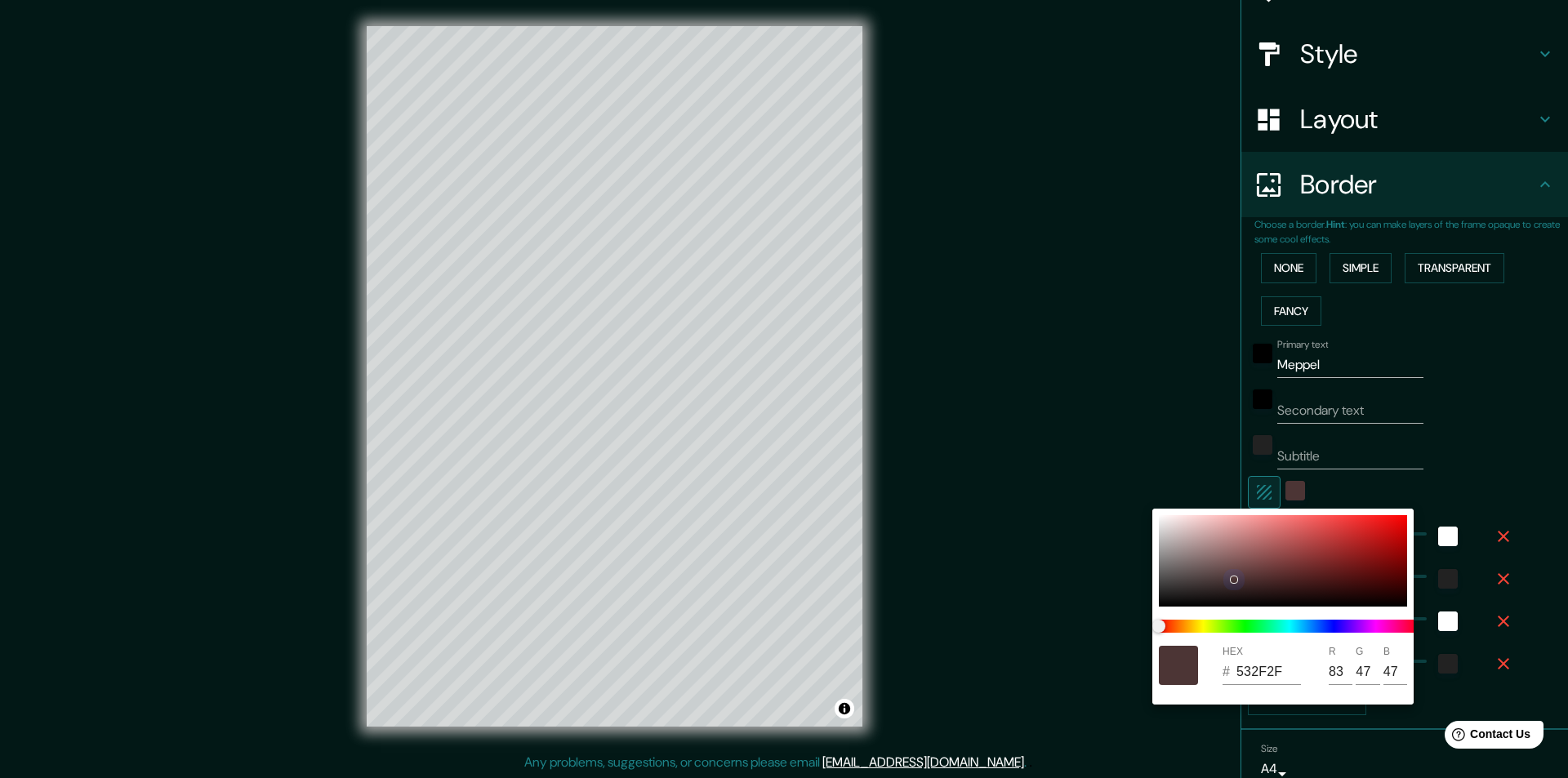
type input "49"
type input "24"
type input "5A2E2E"
type input "90"
type input "46"
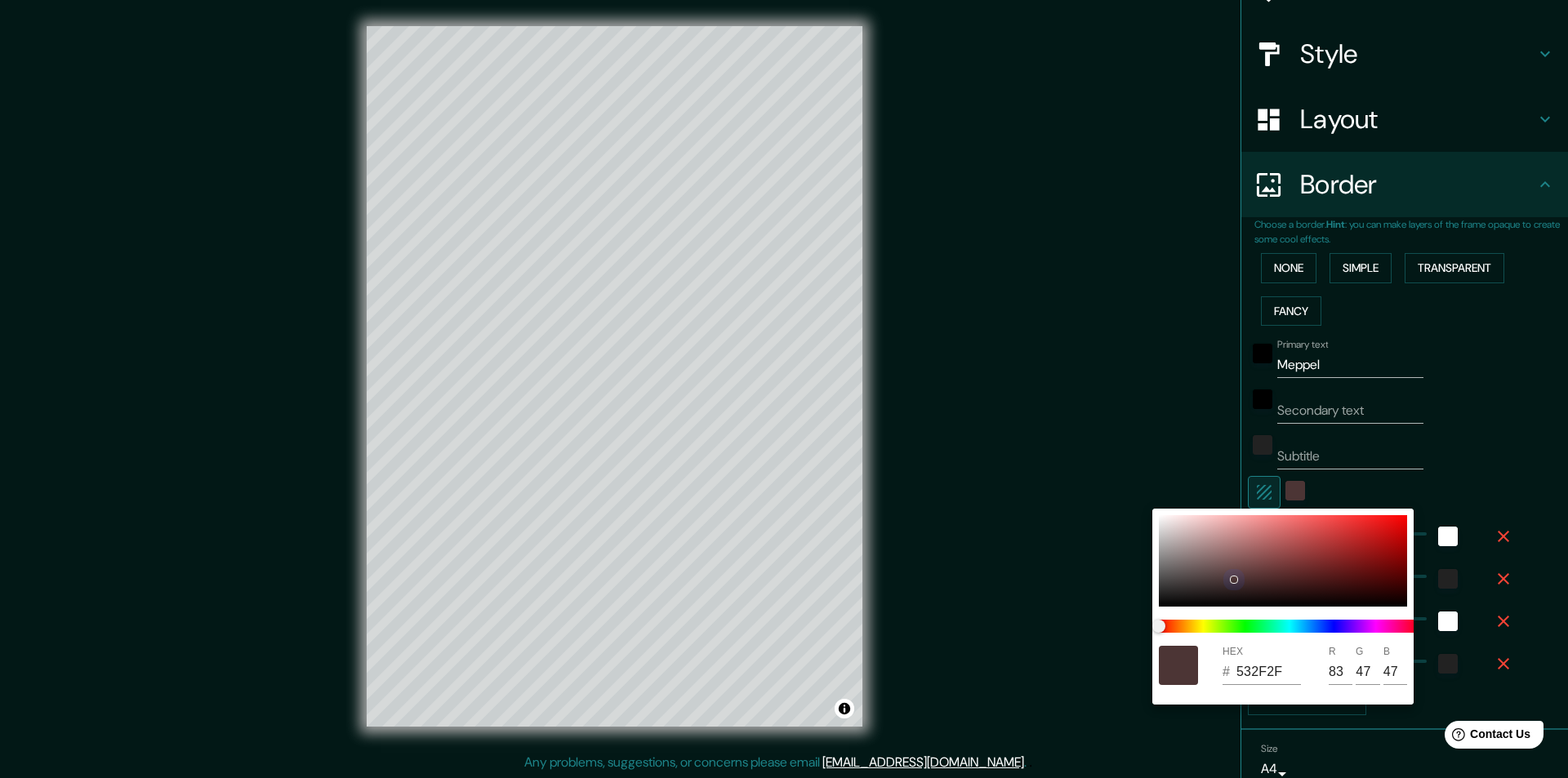
type input "46"
type input "243"
type input "49"
type input "24"
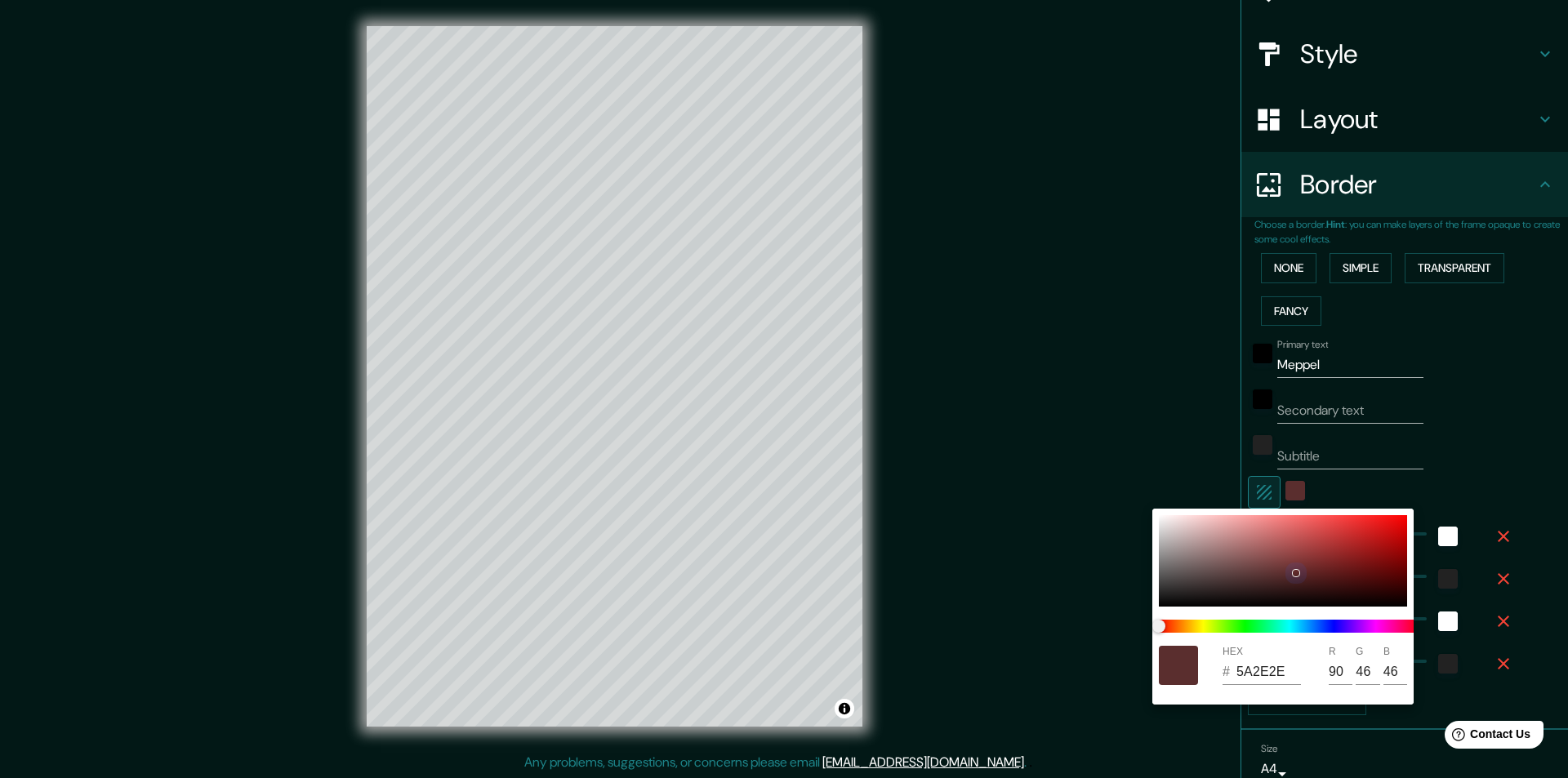
type input "5E2A2A"
type input "94"
type input "42"
drag, startPoint x: 1256, startPoint y: 563, endPoint x: 1256, endPoint y: 615, distance: 52.3
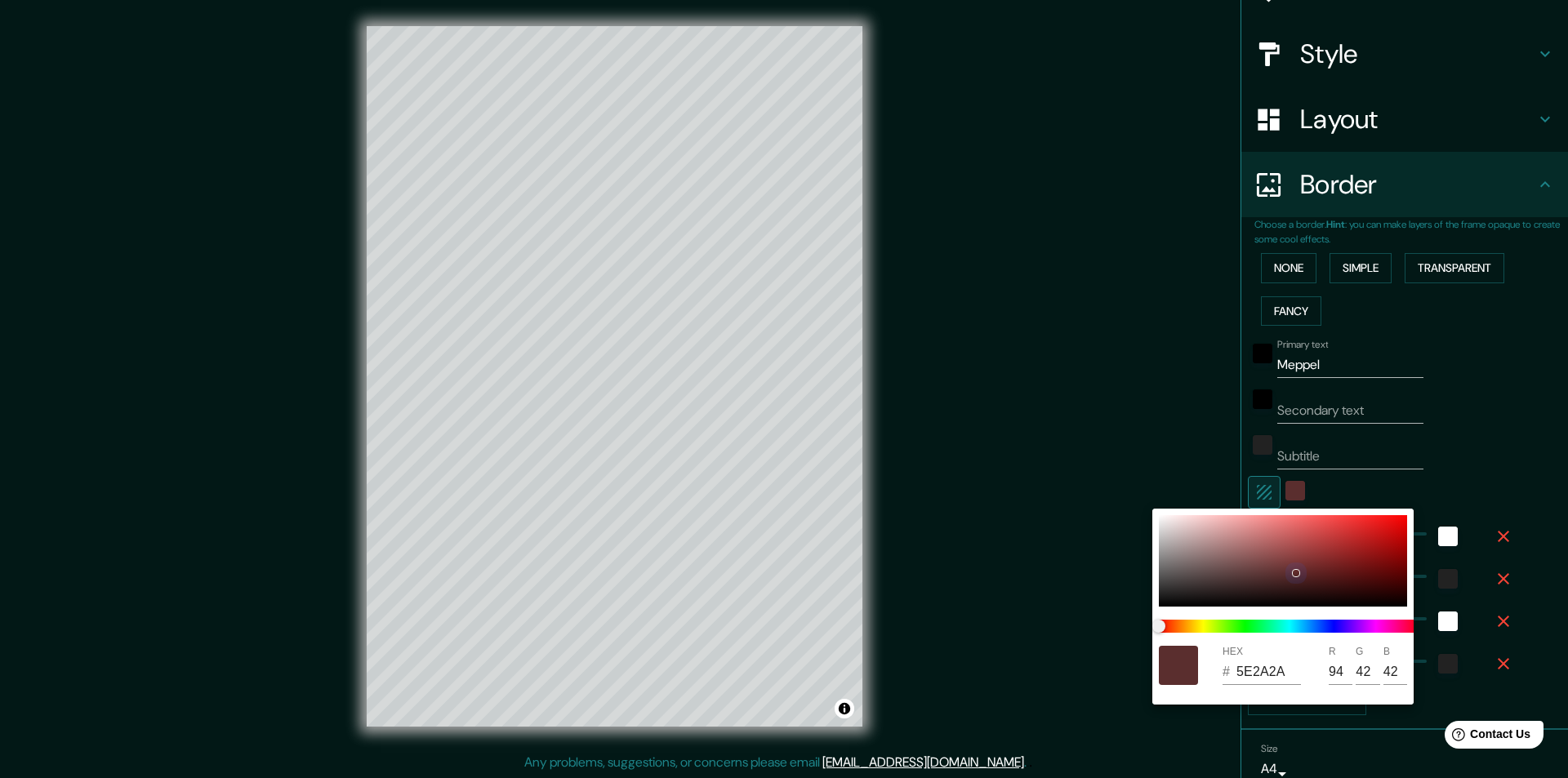
click at [1295, 571] on div at bounding box center [1283, 560] width 248 height 91
type input "243"
type input "49"
type input "24"
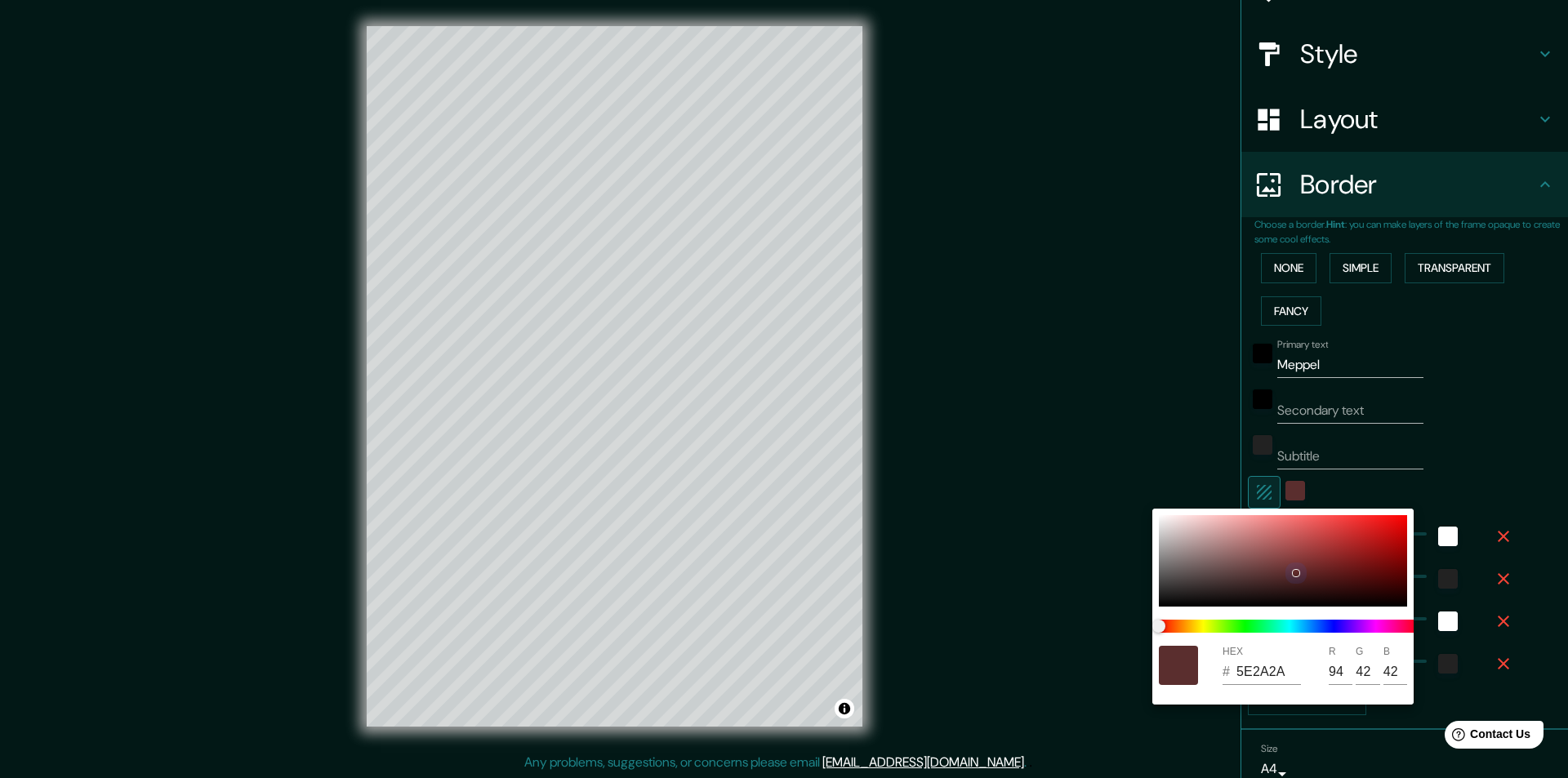
type input "632C2C"
click at [1227, 620] on span at bounding box center [1289, 626] width 261 height 13
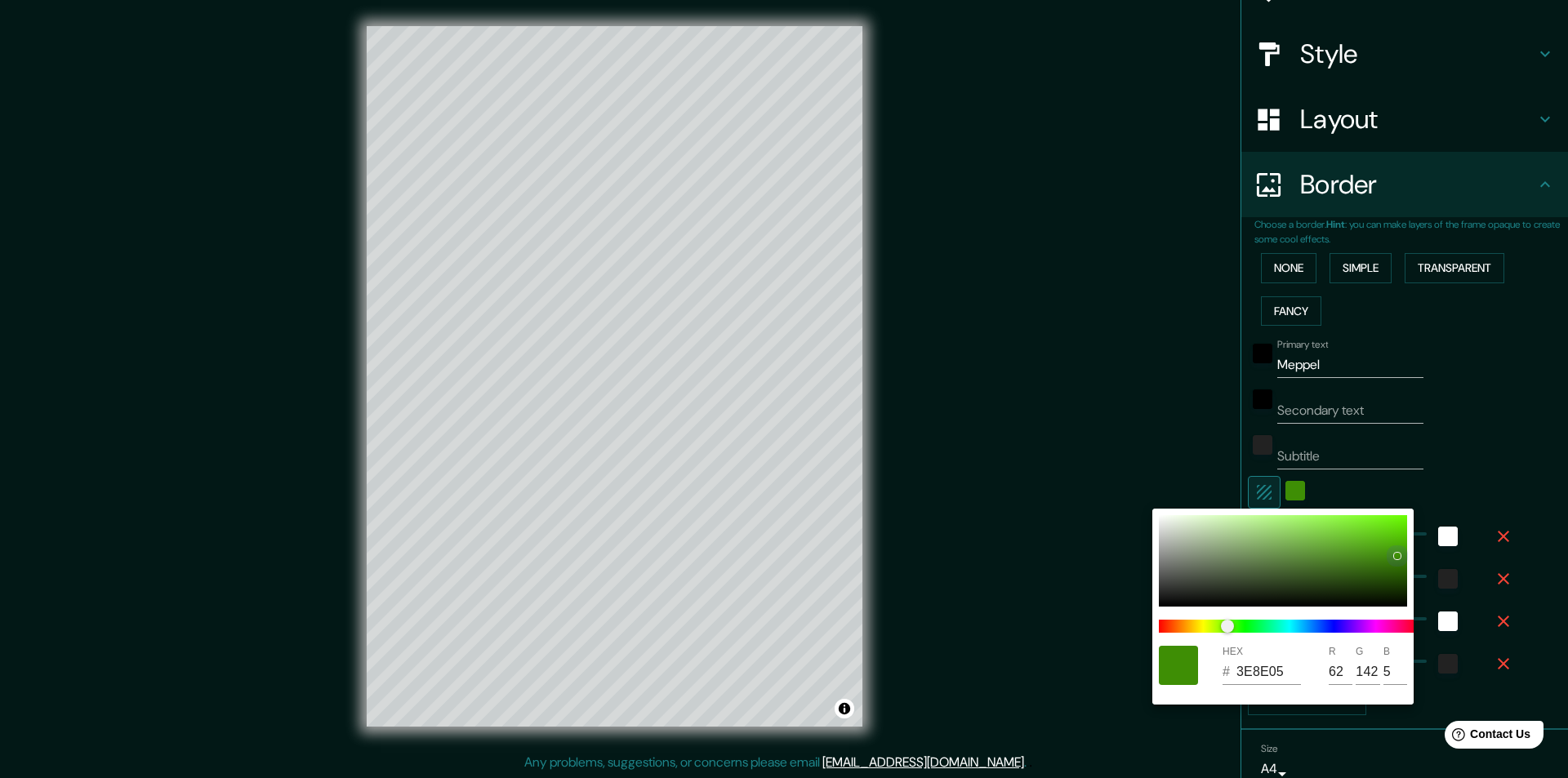
drag, startPoint x: 1299, startPoint y: 570, endPoint x: 1398, endPoint y: 555, distance: 99.9
click at [1398, 555] on div at bounding box center [1397, 556] width 7 height 7
drag, startPoint x: 1414, startPoint y: 548, endPoint x: 1403, endPoint y: 554, distance: 13.2
click at [1405, 552] on div "HEX # 3E8E05 R 62 G 142 B 5" at bounding box center [784, 389] width 1568 height 778
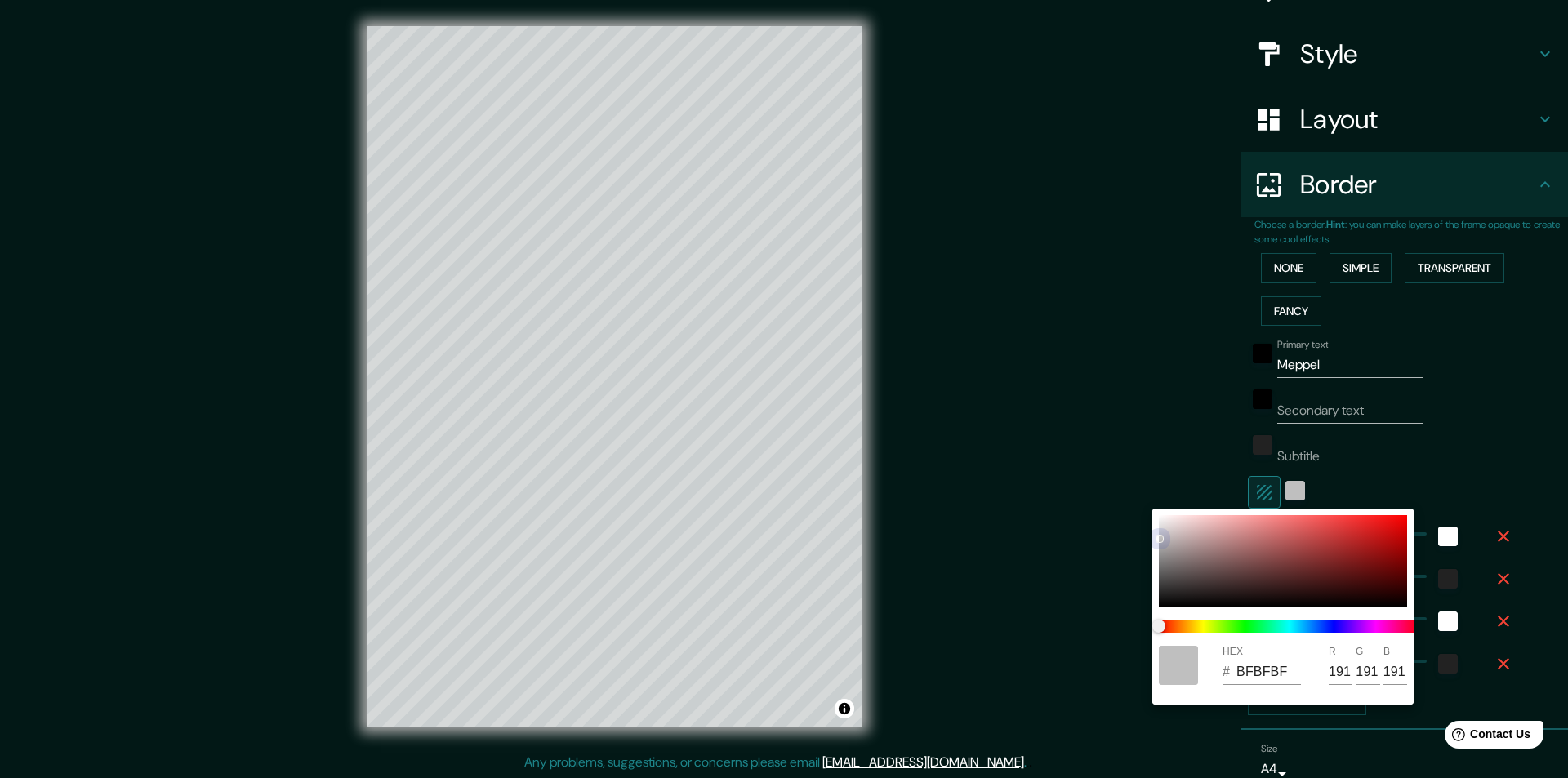
drag, startPoint x: 1395, startPoint y: 561, endPoint x: 1159, endPoint y: 518, distance: 239.9
click at [1159, 518] on div at bounding box center [1283, 560] width 248 height 91
click at [1159, 518] on div at bounding box center [1159, 518] width 7 height 7
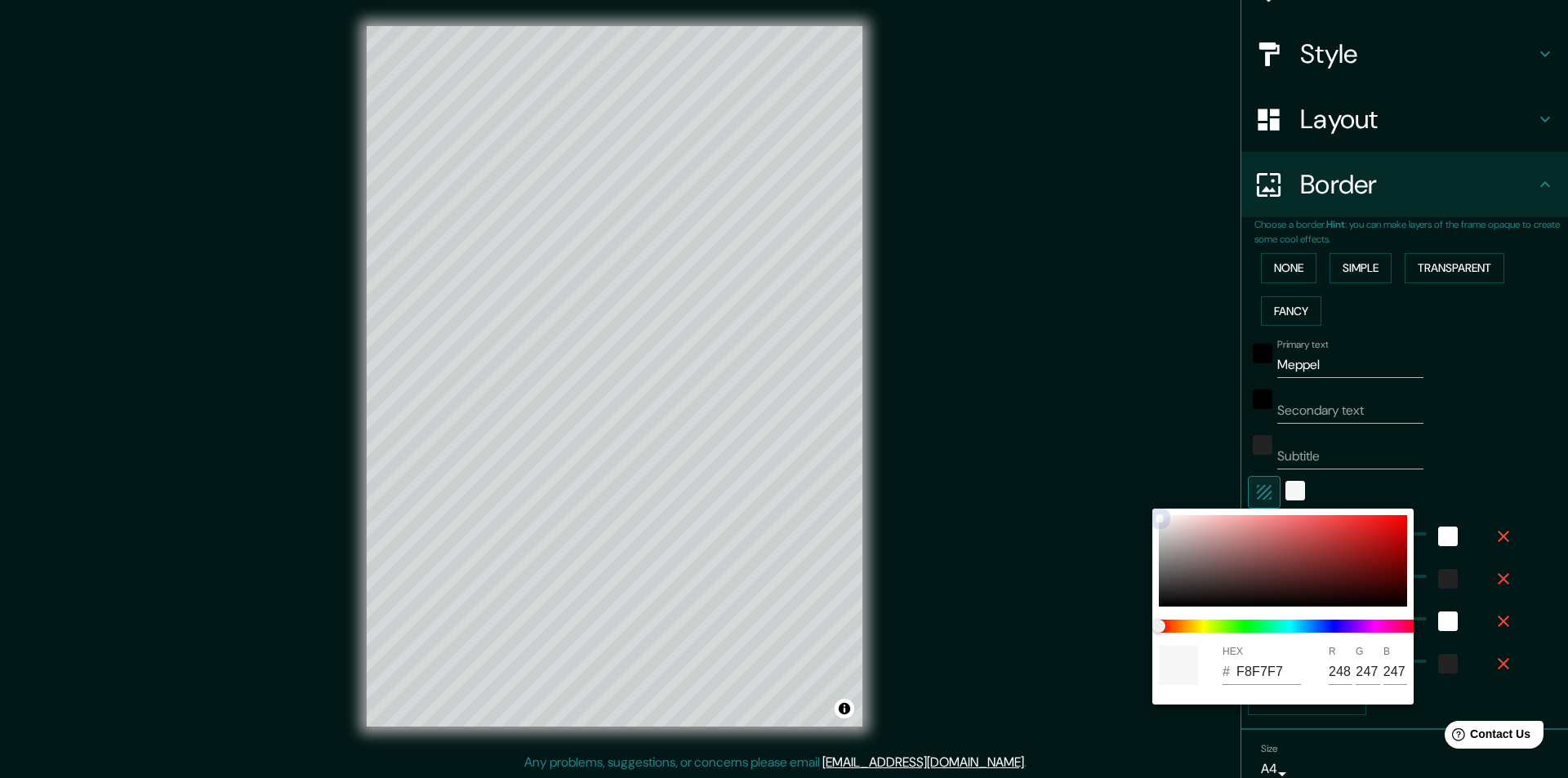
click at [1159, 517] on div at bounding box center [1159, 518] width 7 height 7
click at [1150, 424] on div at bounding box center [784, 389] width 1568 height 778
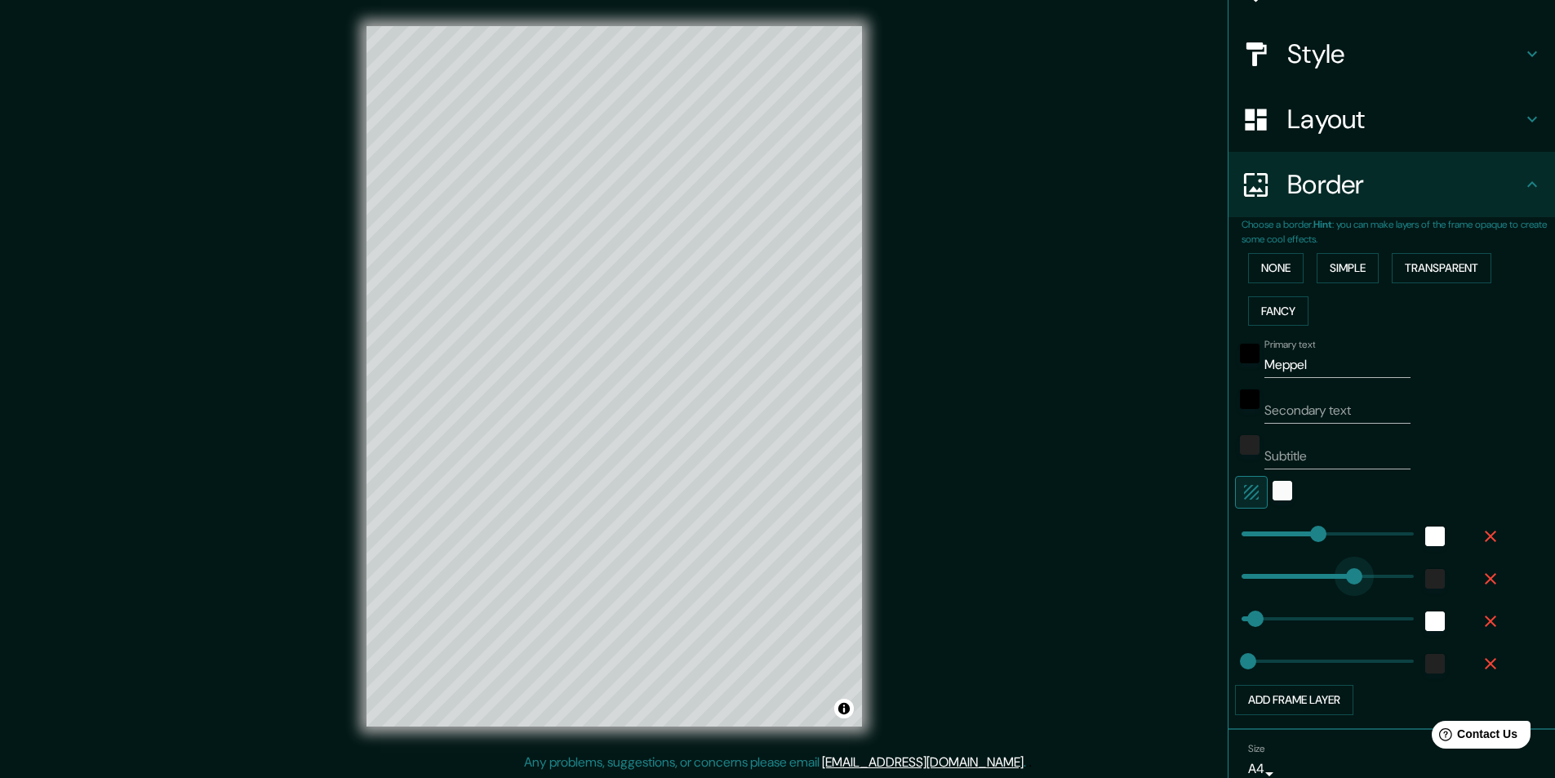
drag, startPoint x: 1243, startPoint y: 572, endPoint x: 1347, endPoint y: 573, distance: 103.7
drag, startPoint x: 1347, startPoint y: 573, endPoint x: 1161, endPoint y: 575, distance: 186.2
drag, startPoint x: 1235, startPoint y: 572, endPoint x: 1245, endPoint y: 563, distance: 13.3
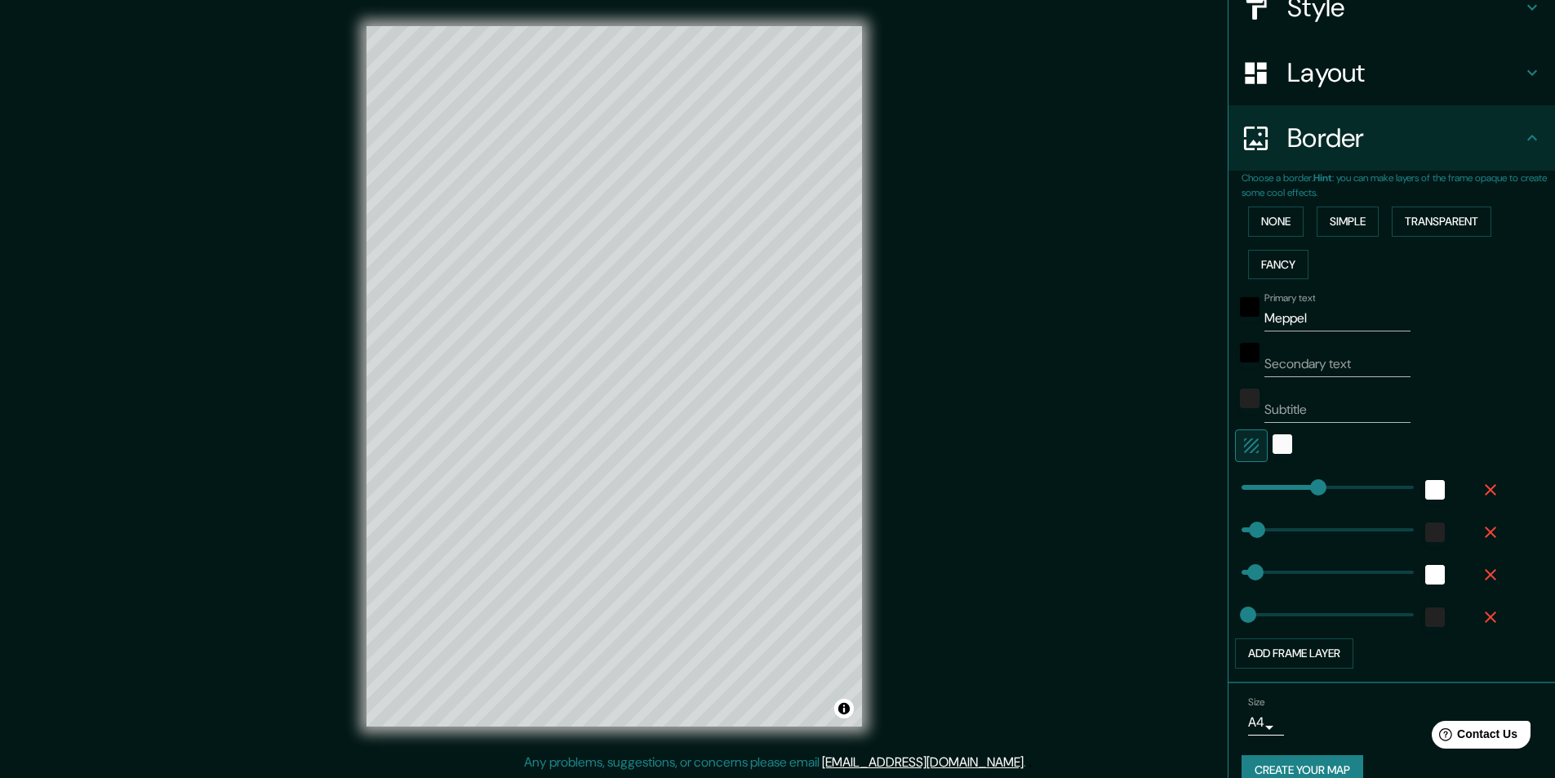
scroll to position [236, 0]
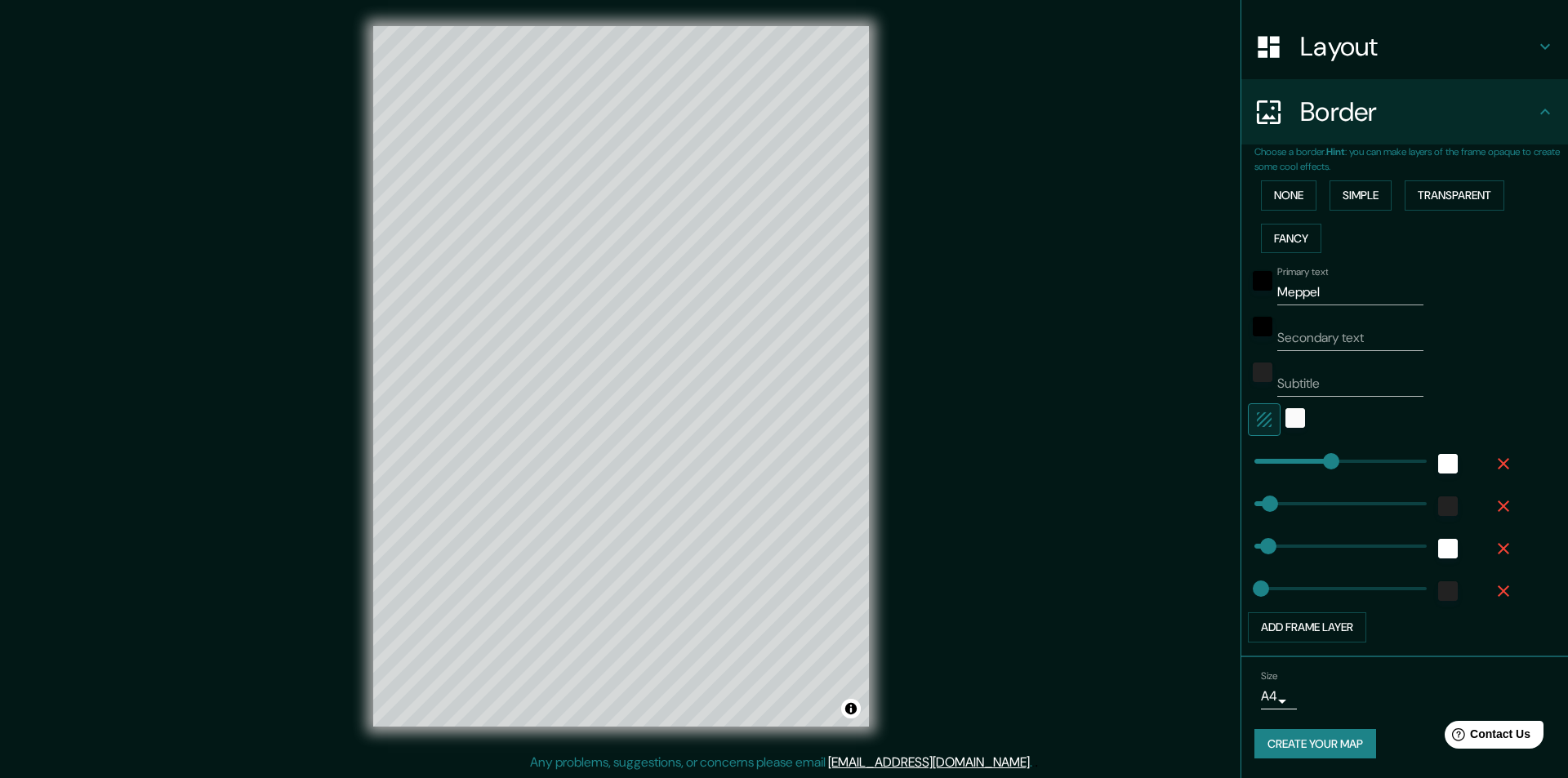
click at [1255, 698] on body "Mappin Location [GEOGRAPHIC_DATA], [GEOGRAPHIC_DATA], [GEOGRAPHIC_DATA] Pins St…" at bounding box center [784, 389] width 1568 height 778
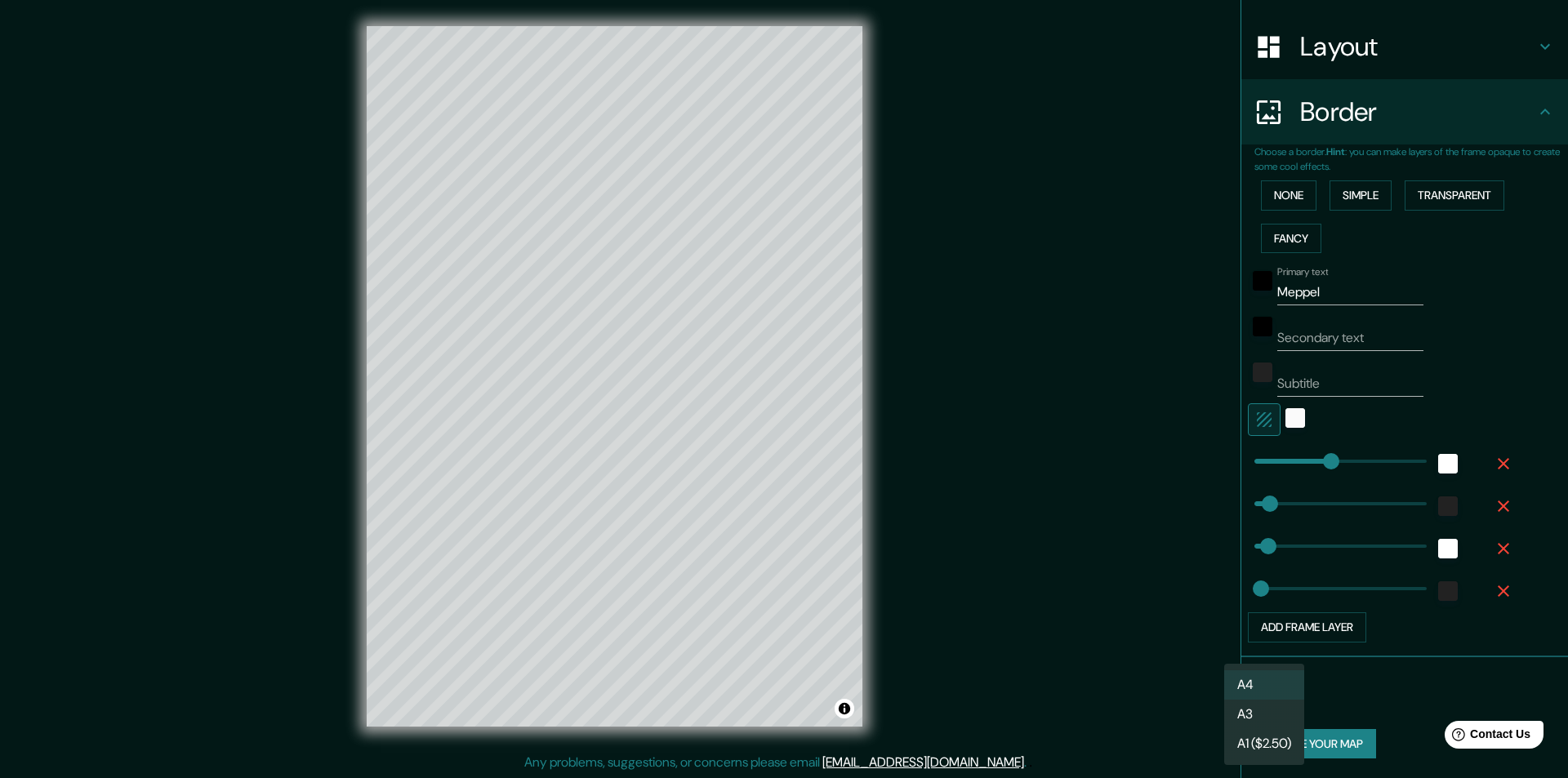
click at [1417, 682] on div at bounding box center [784, 389] width 1568 height 778
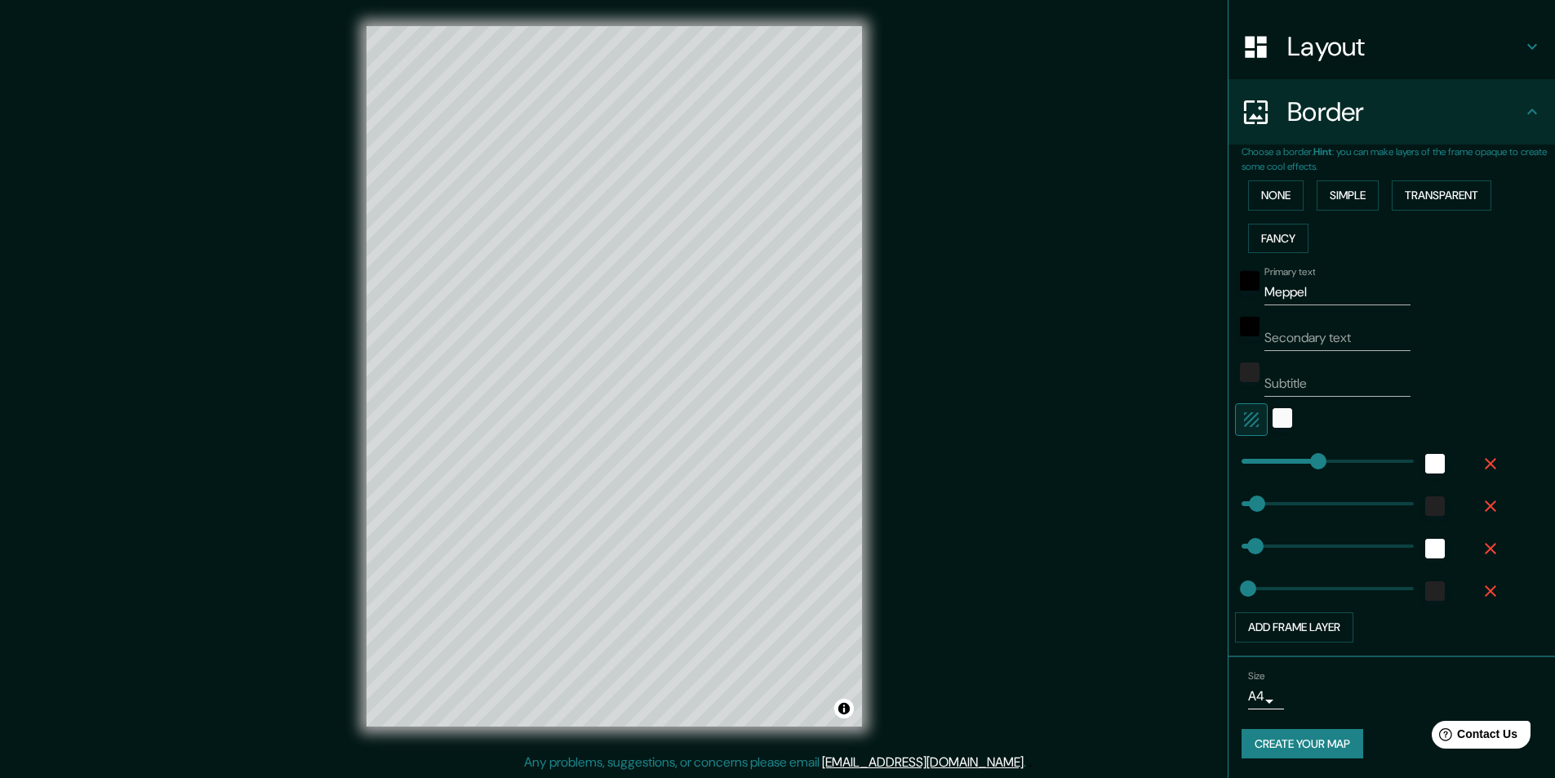
click at [1313, 748] on button "Create your map" at bounding box center [1303, 744] width 122 height 30
click at [1296, 741] on button "Create your map" at bounding box center [1303, 744] width 122 height 30
click at [841, 706] on button "Toggle attribution" at bounding box center [844, 708] width 20 height 20
click at [1034, 531] on div "Mappin Location [GEOGRAPHIC_DATA], [GEOGRAPHIC_DATA], [GEOGRAPHIC_DATA] Pins St…" at bounding box center [777, 388] width 1555 height 779
click at [1278, 742] on button "Create your map" at bounding box center [1303, 744] width 122 height 30
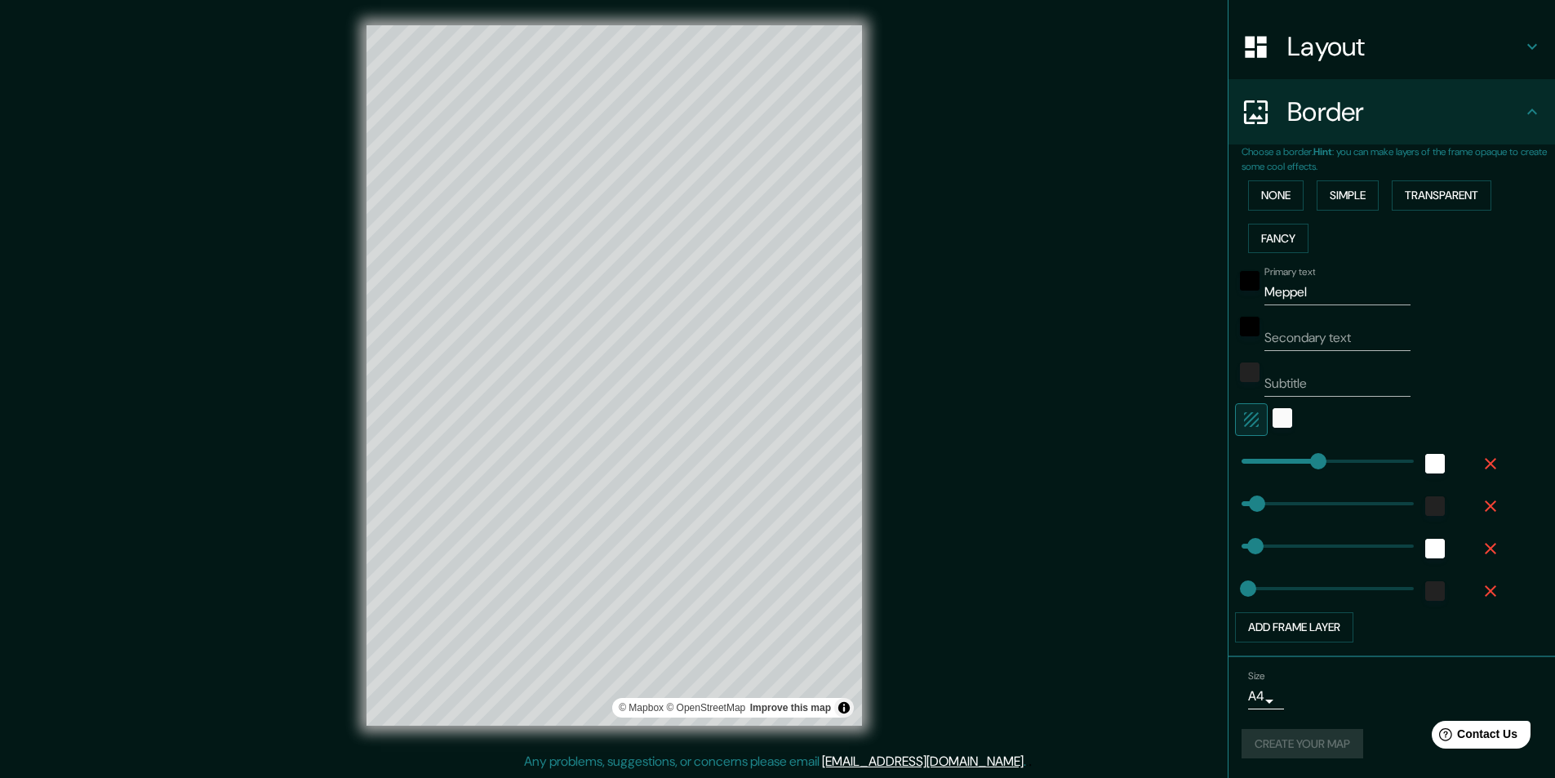
click at [1278, 742] on div "Create your map" at bounding box center [1392, 744] width 300 height 30
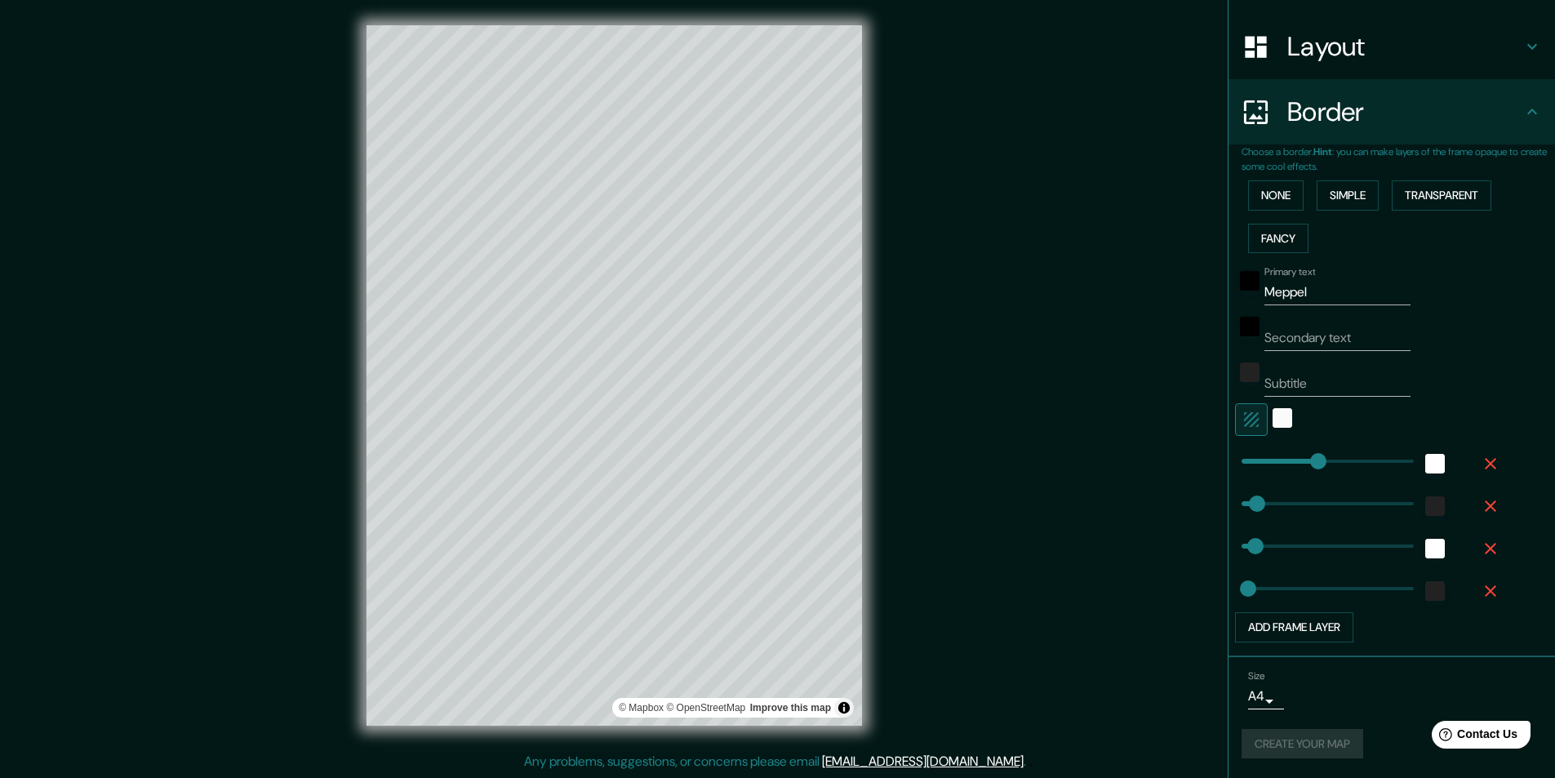
click at [1278, 742] on div "Create your map" at bounding box center [1392, 744] width 300 height 30
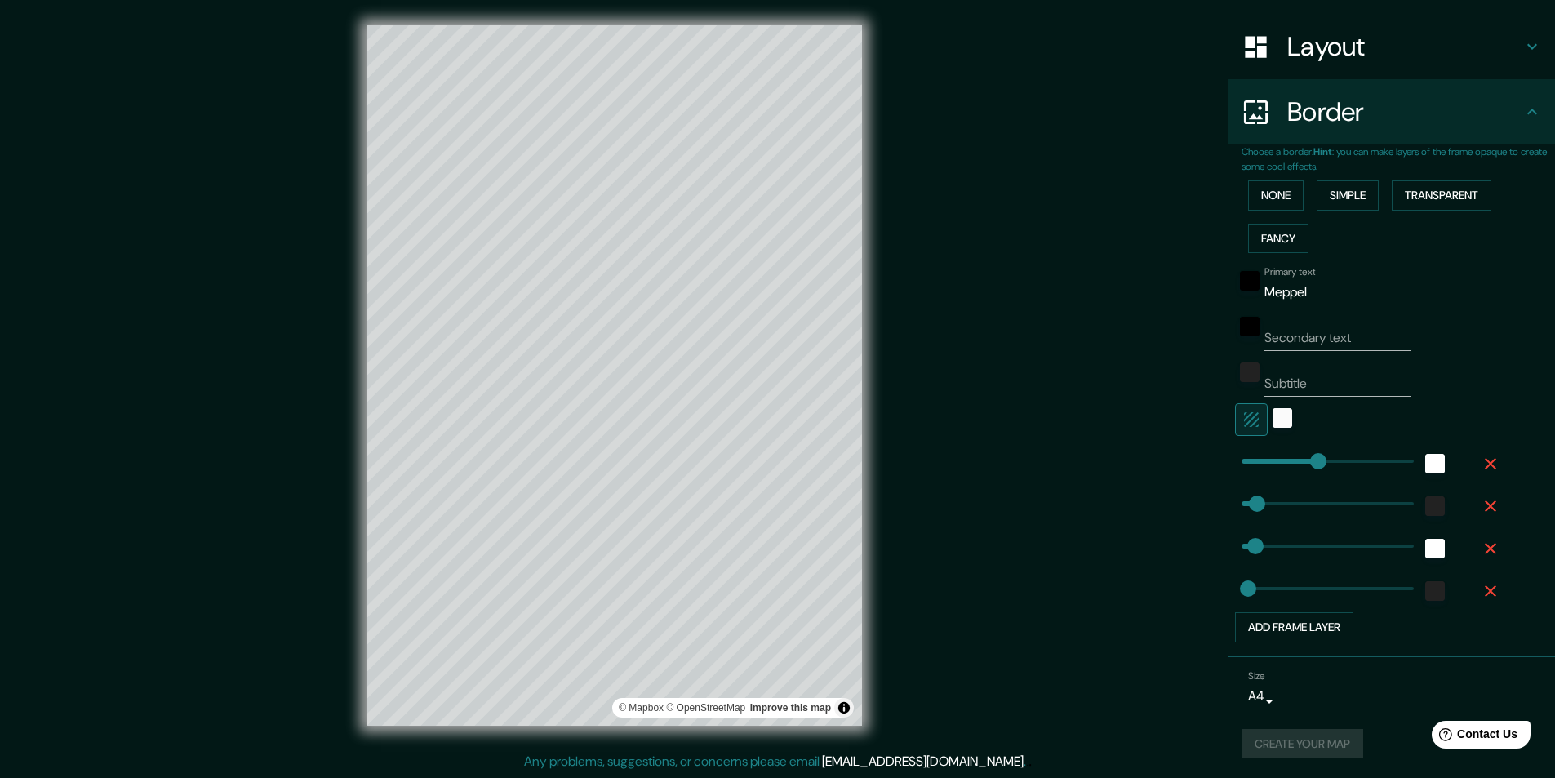
click at [1278, 742] on div "Create your map" at bounding box center [1392, 744] width 300 height 30
click at [1321, 742] on button "Create your map" at bounding box center [1303, 744] width 122 height 30
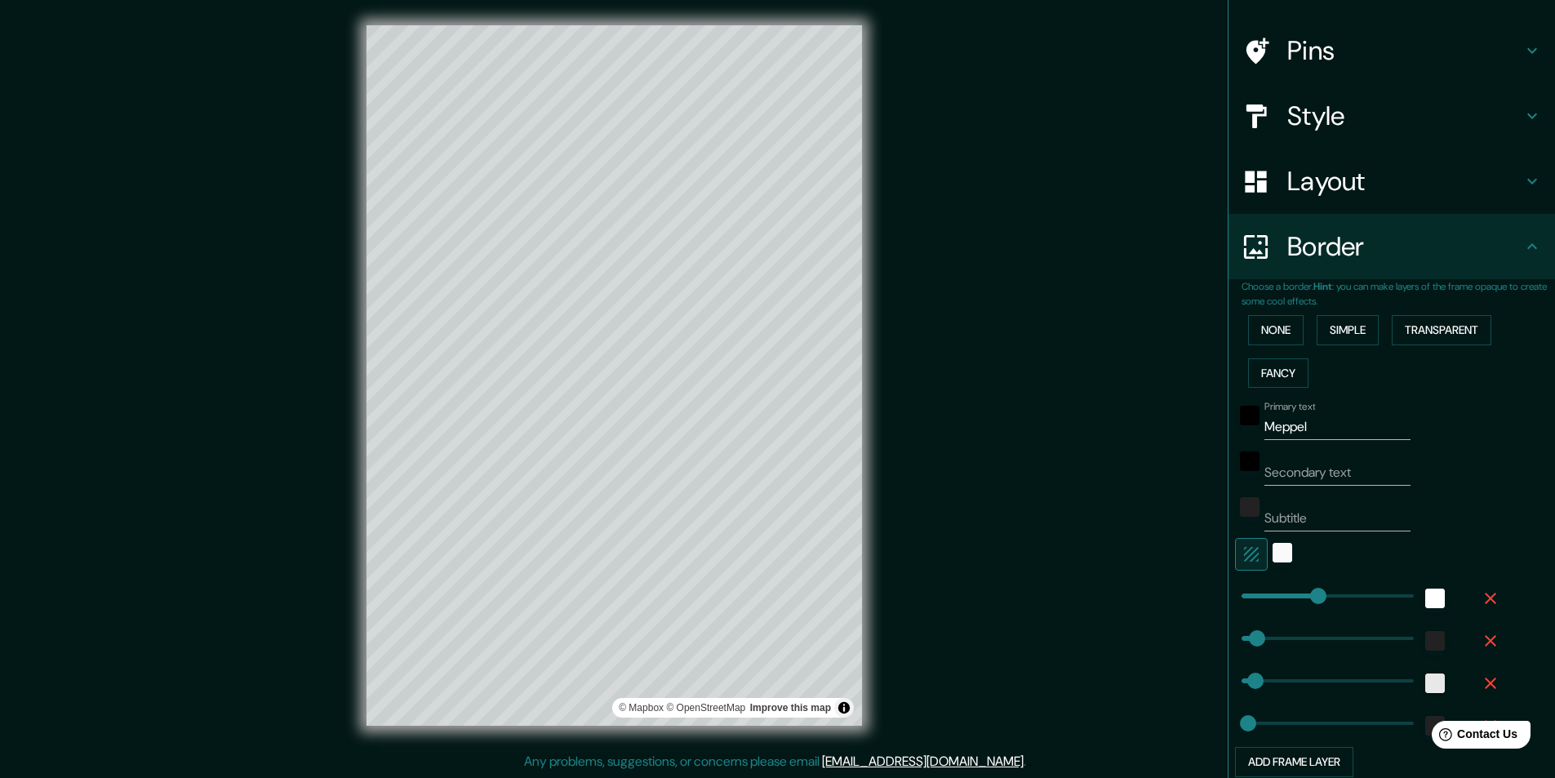
scroll to position [0, 0]
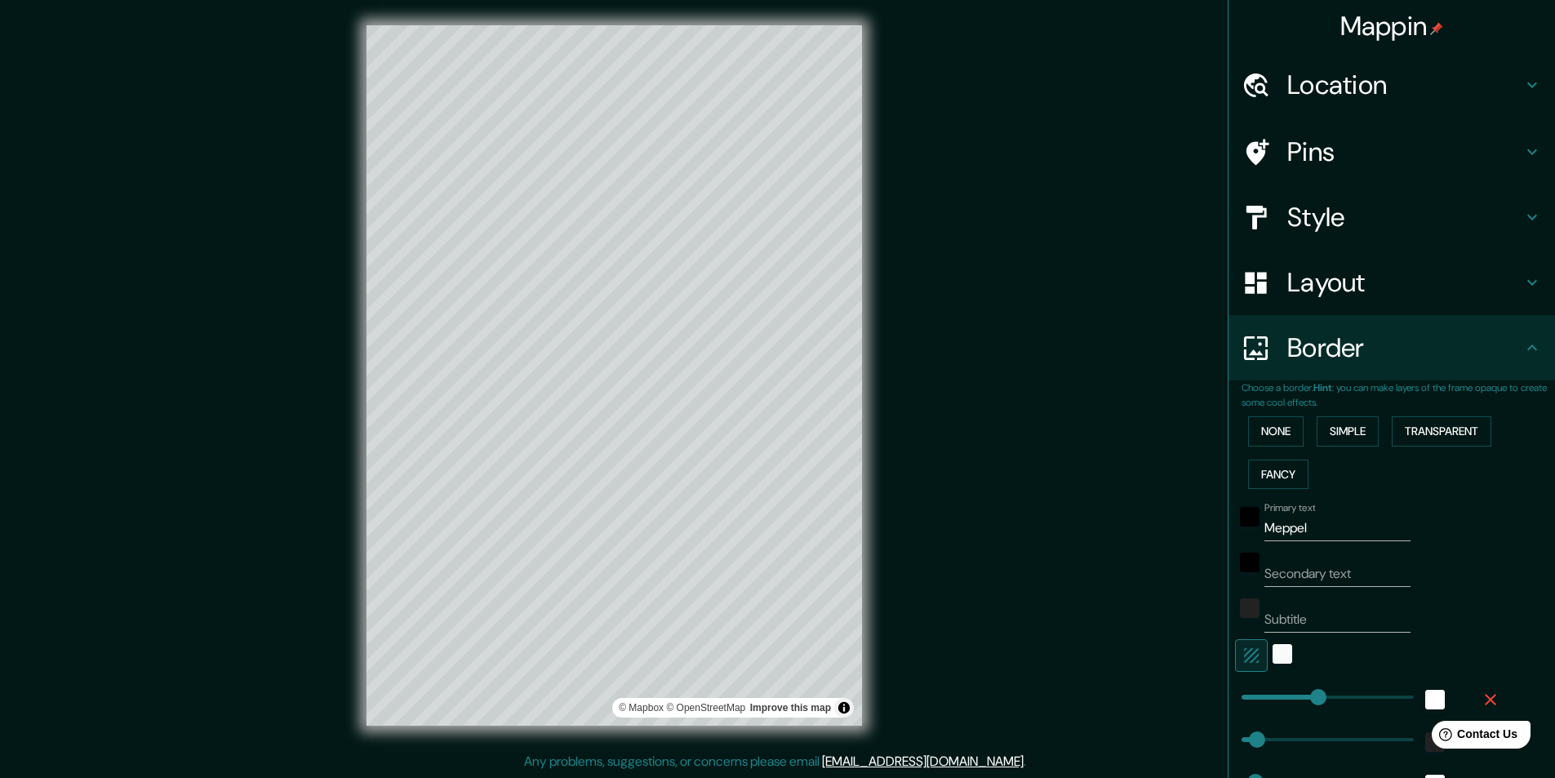
click at [1322, 56] on div "Location" at bounding box center [1392, 84] width 327 height 65
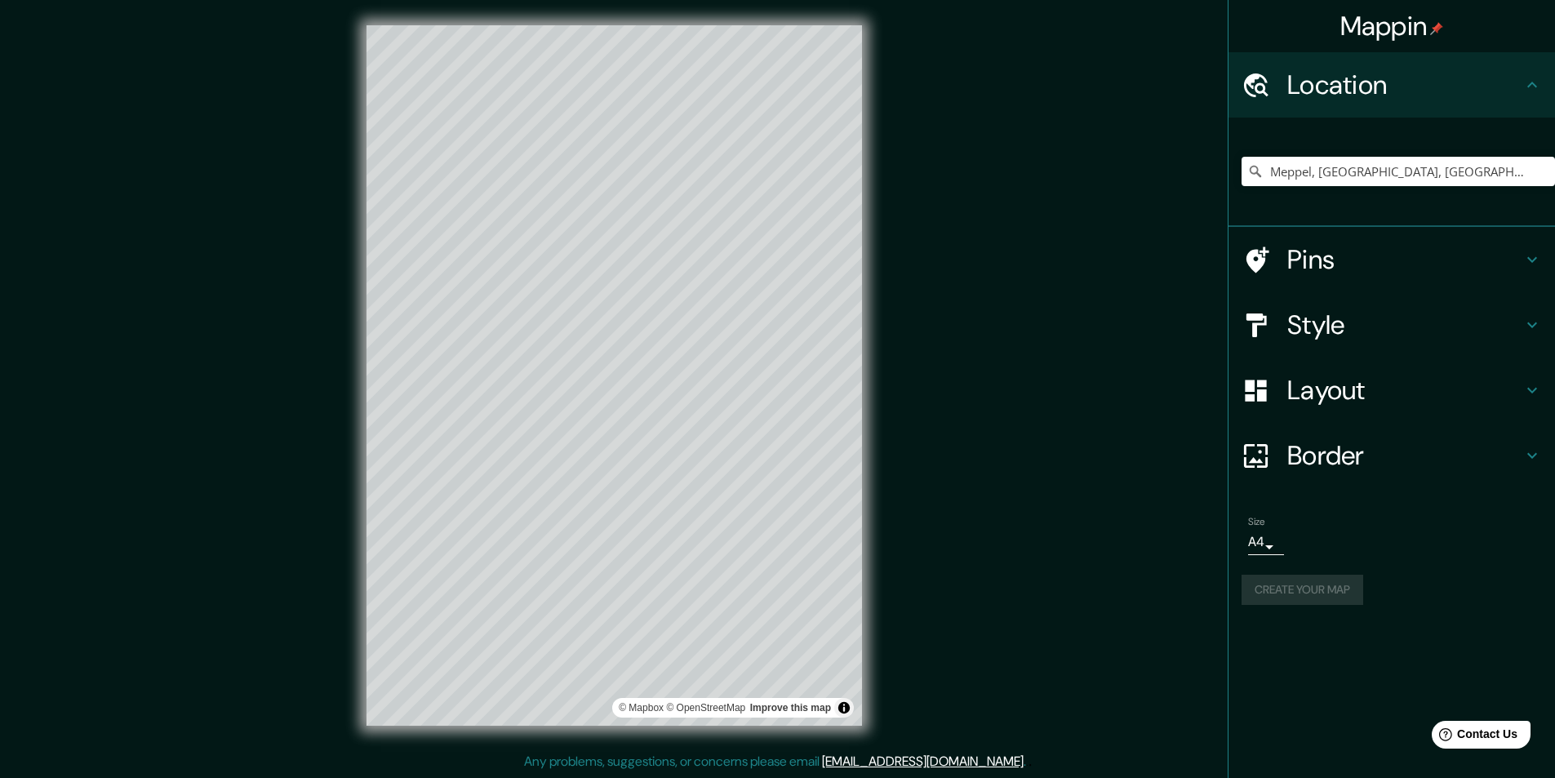
click at [1500, 24] on div "Mappin" at bounding box center [1392, 26] width 327 height 52
click at [1510, 81] on h4 "Location" at bounding box center [1405, 85] width 235 height 33
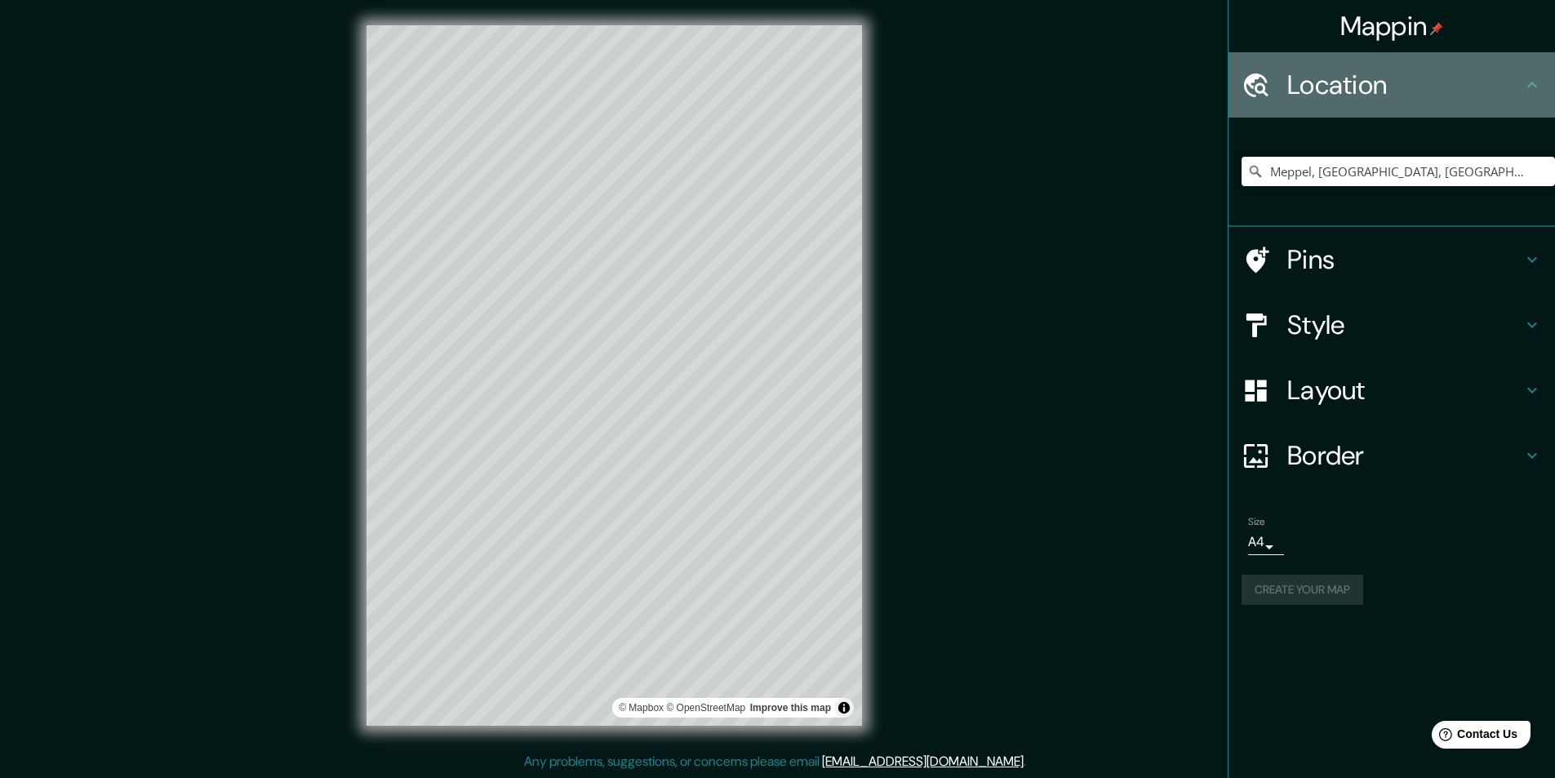
click at [1529, 82] on icon at bounding box center [1533, 85] width 20 height 20
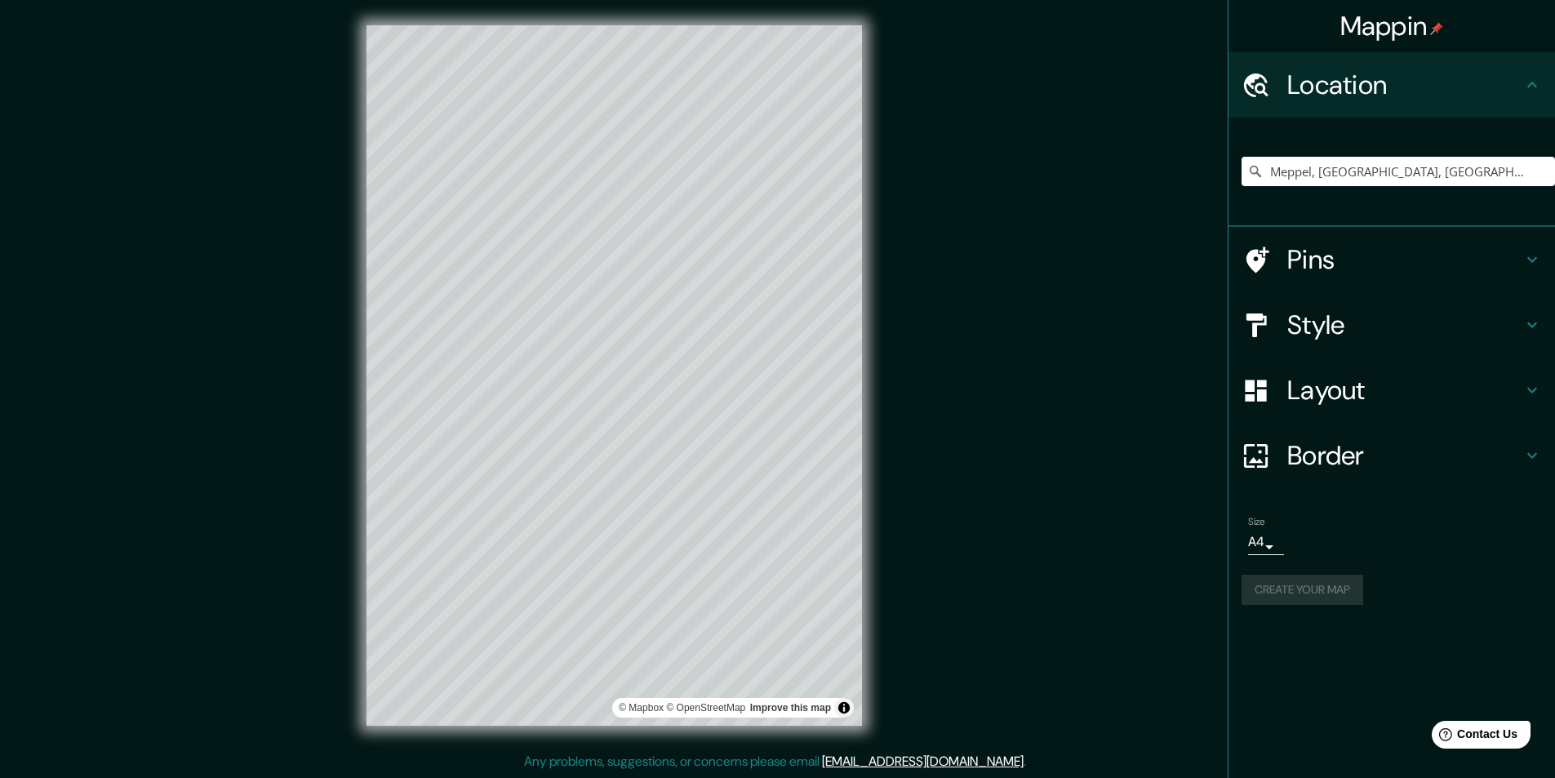
click at [1451, 648] on div "Mappin Location [GEOGRAPHIC_DATA], [GEOGRAPHIC_DATA], [GEOGRAPHIC_DATA] Pins St…" at bounding box center [1391, 389] width 327 height 778
click at [999, 428] on div "Mappin Location [GEOGRAPHIC_DATA], [GEOGRAPHIC_DATA], [GEOGRAPHIC_DATA] Pins St…" at bounding box center [777, 388] width 1555 height 779
click at [1290, 592] on button "Create your map" at bounding box center [1303, 590] width 122 height 30
